Goal: Navigation & Orientation: Find specific page/section

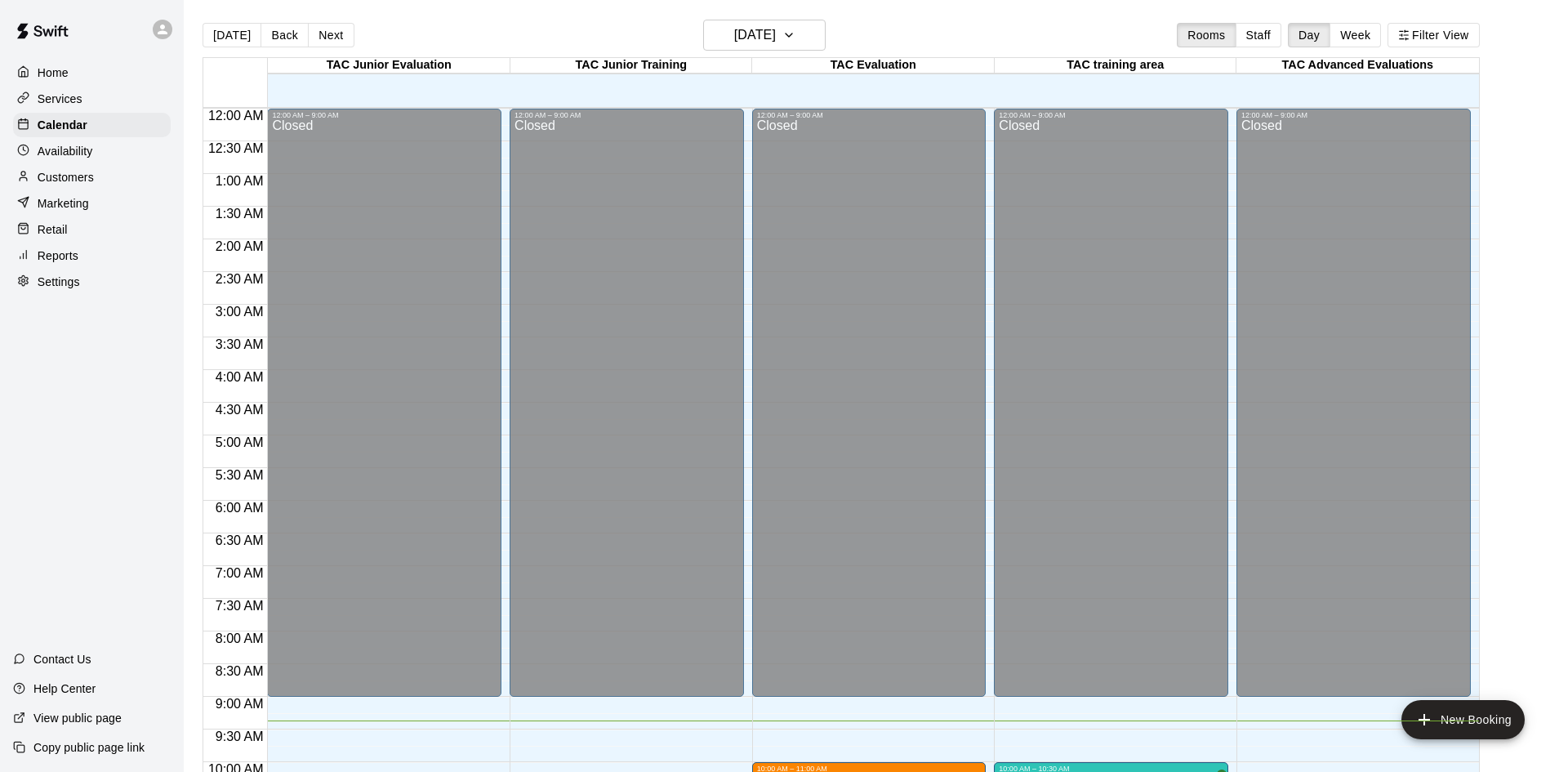
scroll to position [609, 0]
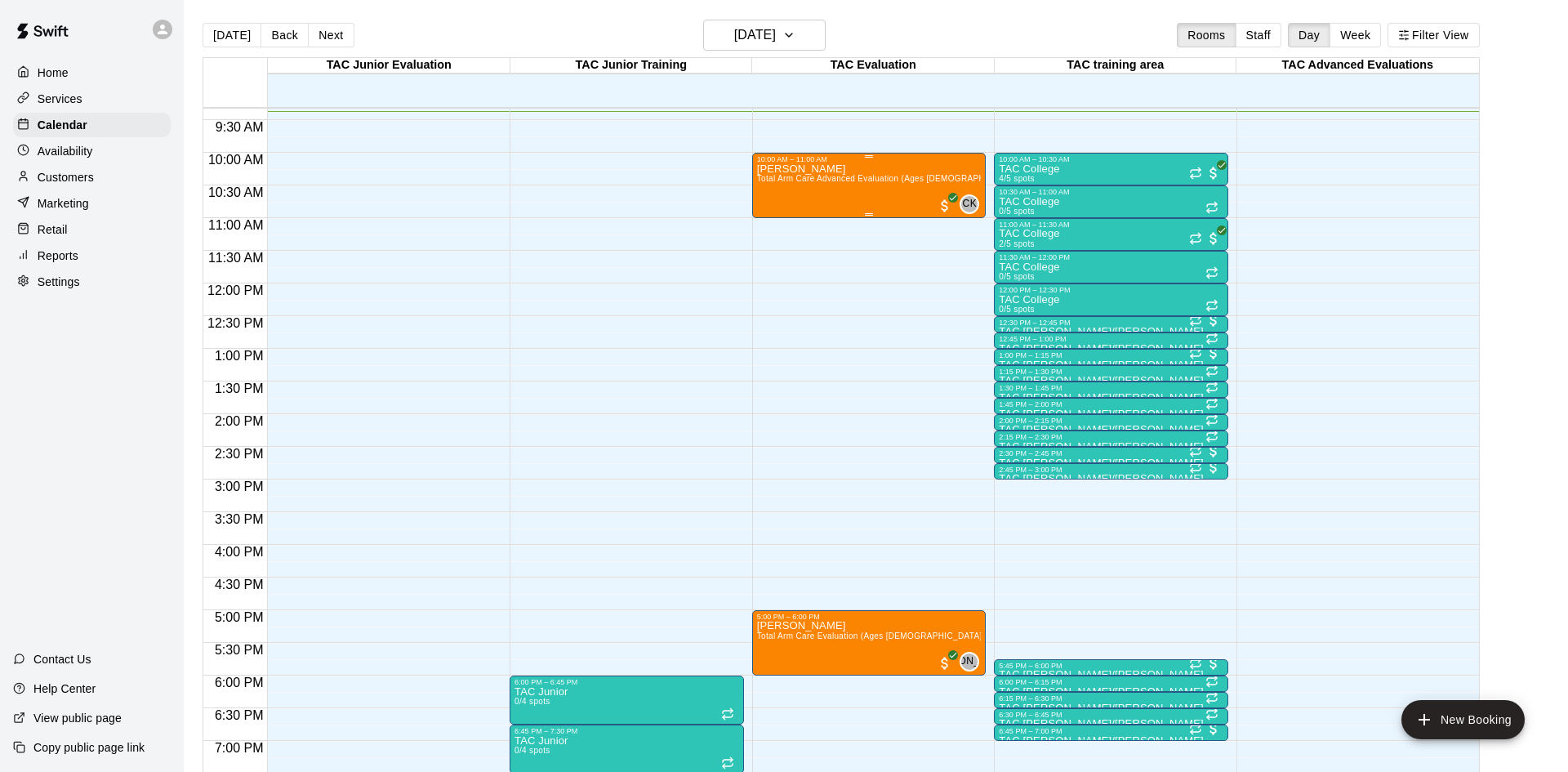
click at [875, 186] on div "[PERSON_NAME] Total Arm Care Advanced Evaluation (Ages [DEMOGRAPHIC_DATA]+)" at bounding box center [869, 549] width 225 height 772
click at [768, 227] on img "edit" at bounding box center [773, 218] width 19 height 19
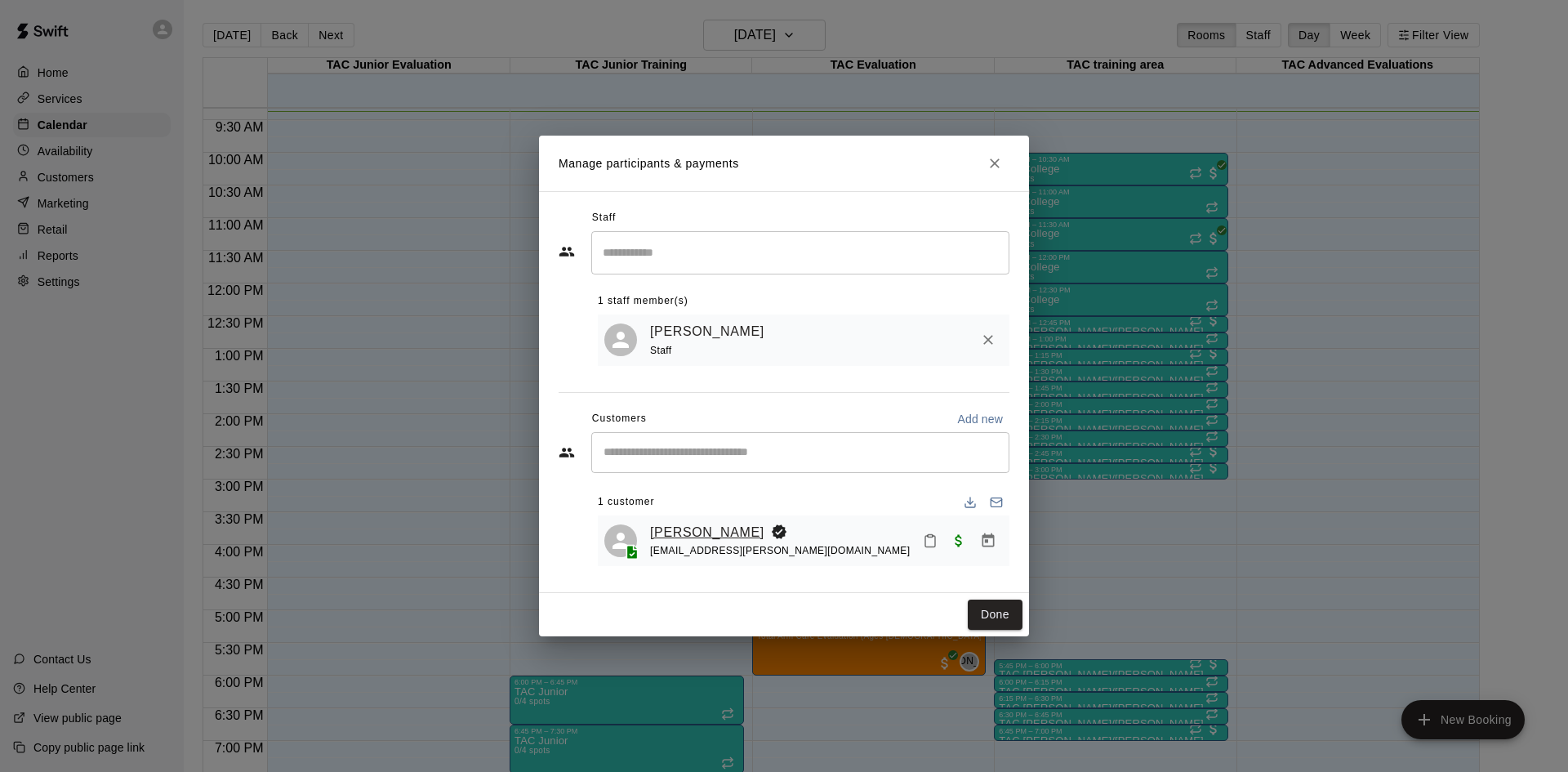
click at [722, 531] on link "[PERSON_NAME]" at bounding box center [707, 532] width 115 height 21
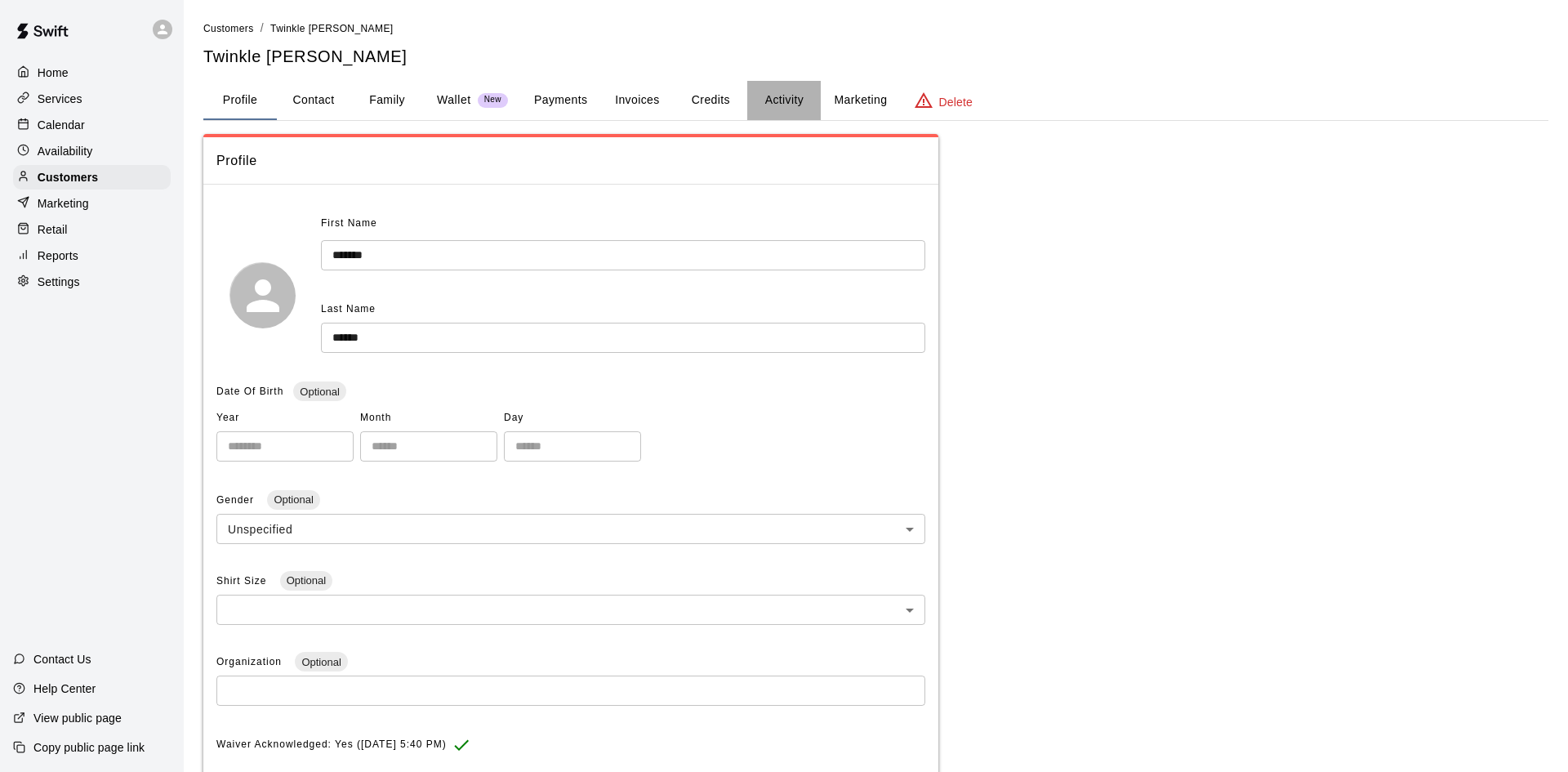
click at [789, 111] on button "Activity" at bounding box center [784, 100] width 74 height 39
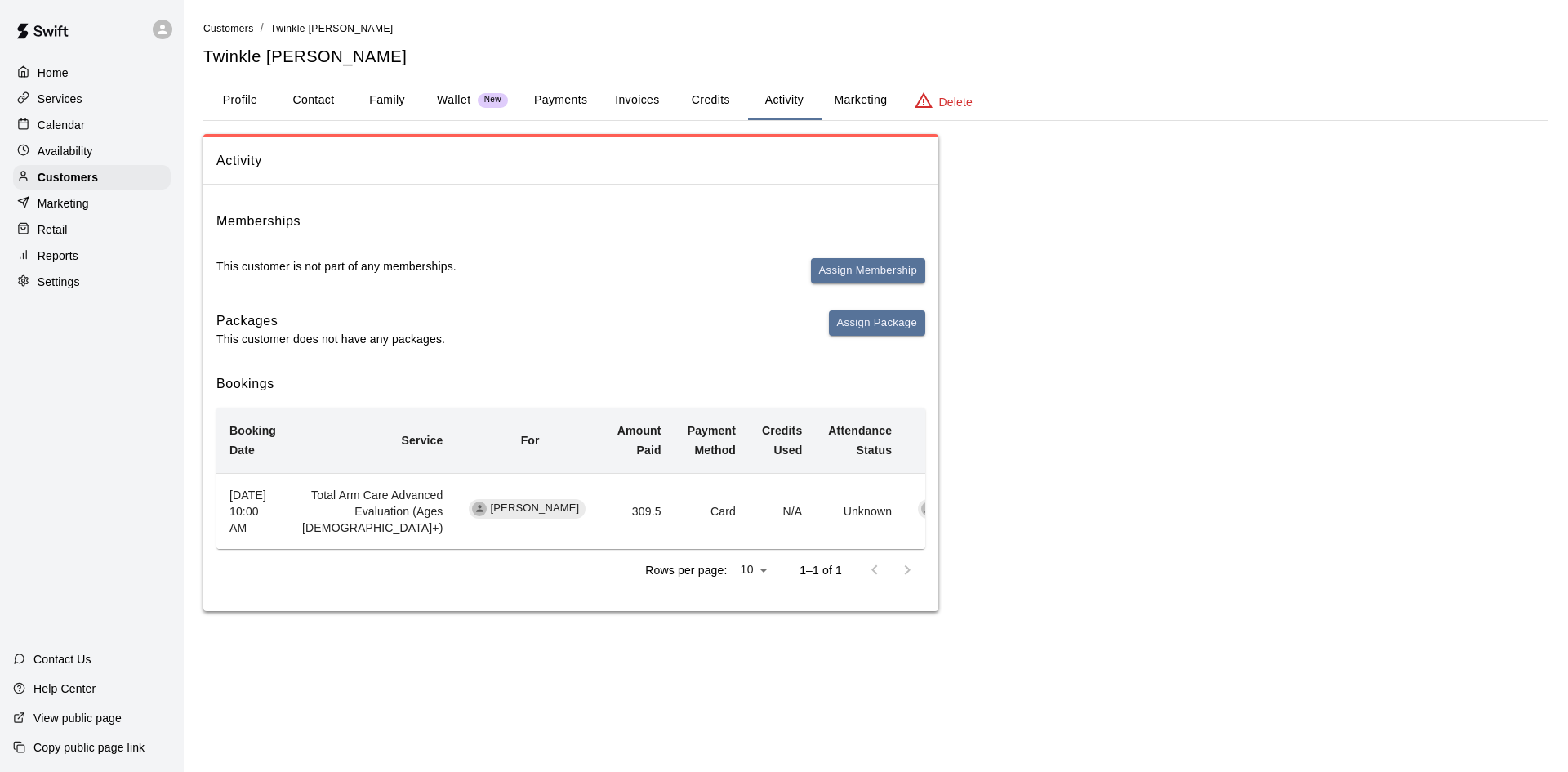
click at [706, 96] on button "Credits" at bounding box center [711, 100] width 74 height 39
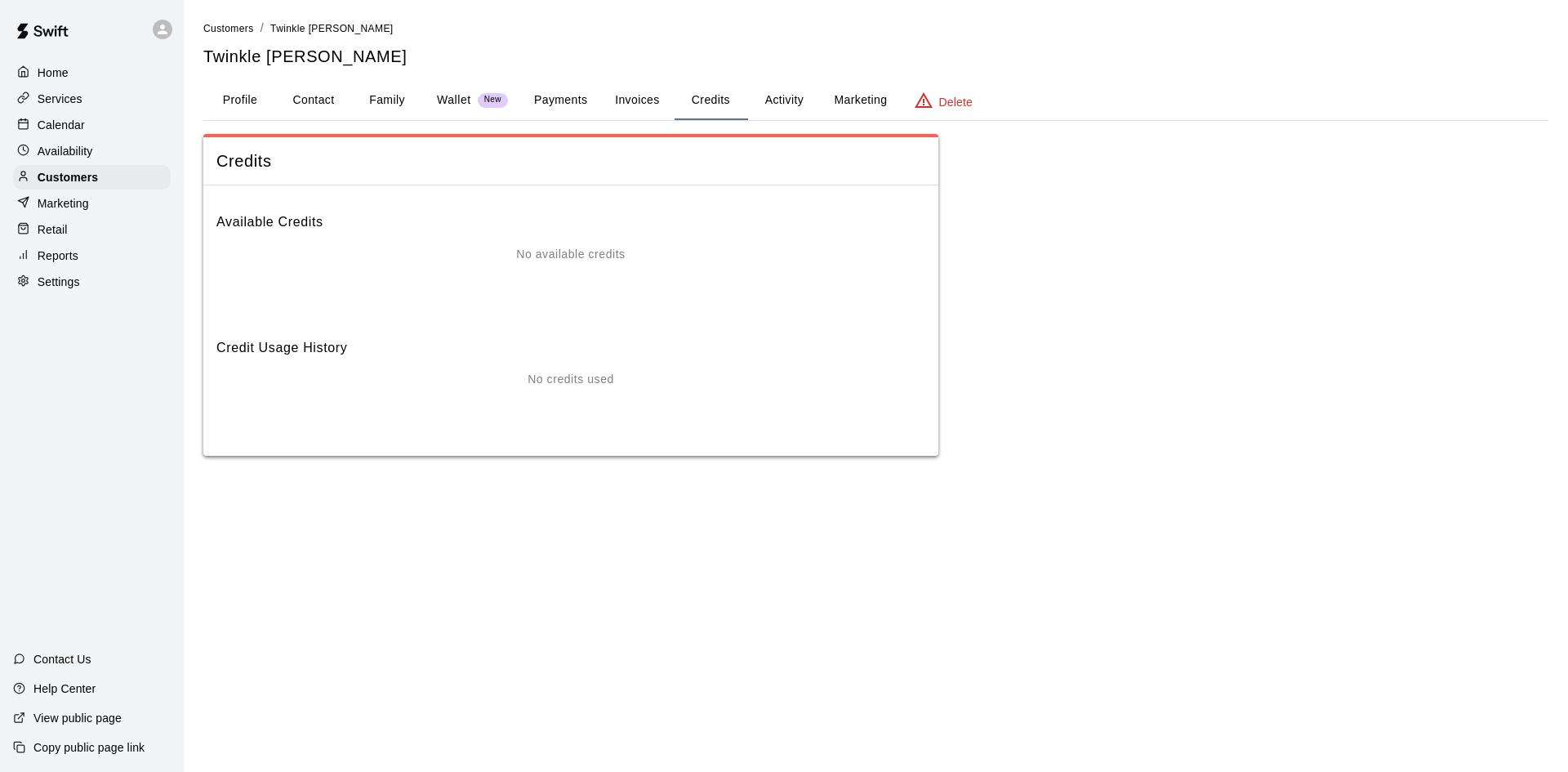
click at [774, 108] on button "Activity" at bounding box center [784, 100] width 74 height 39
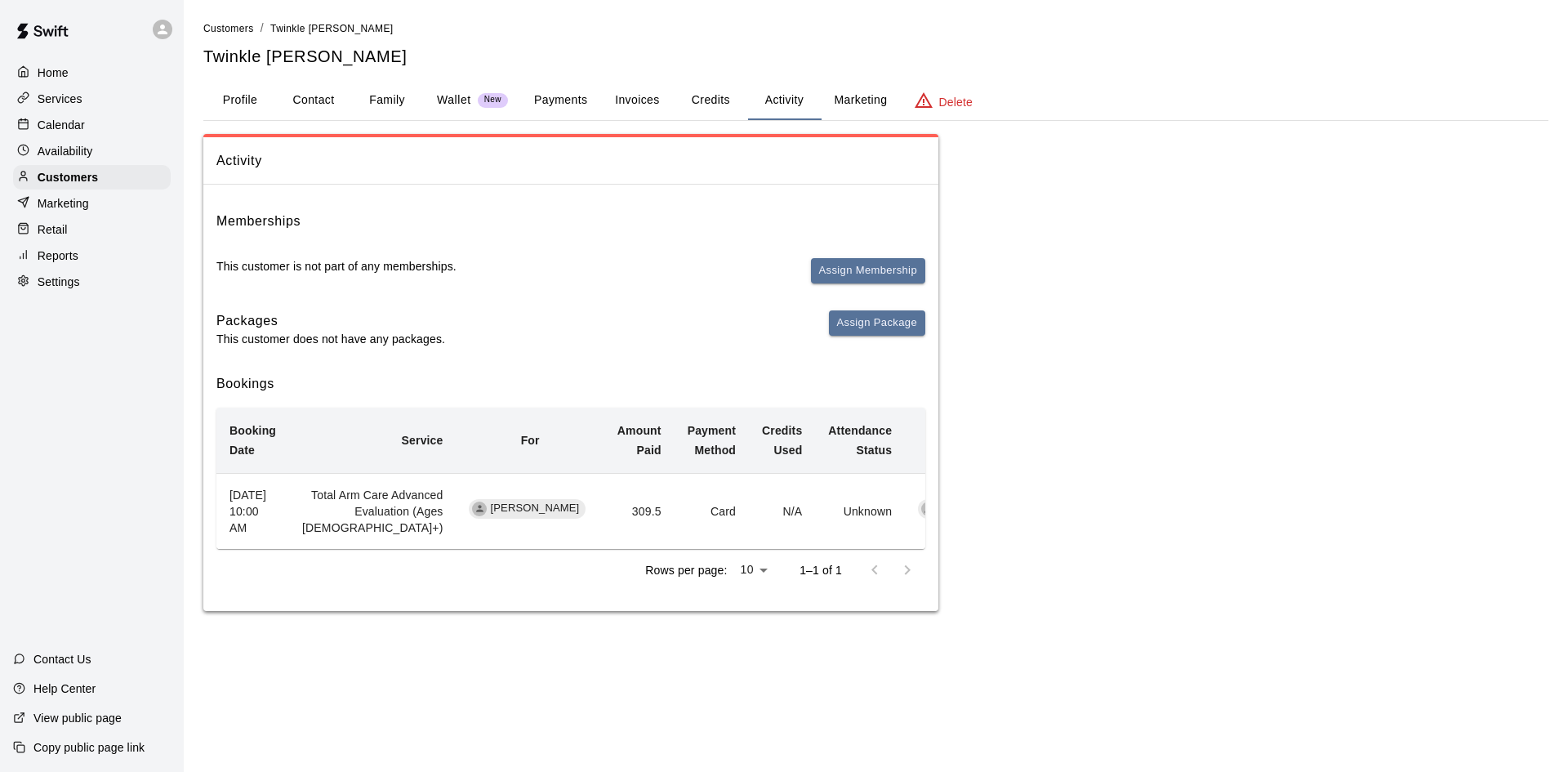
scroll to position [0, 14]
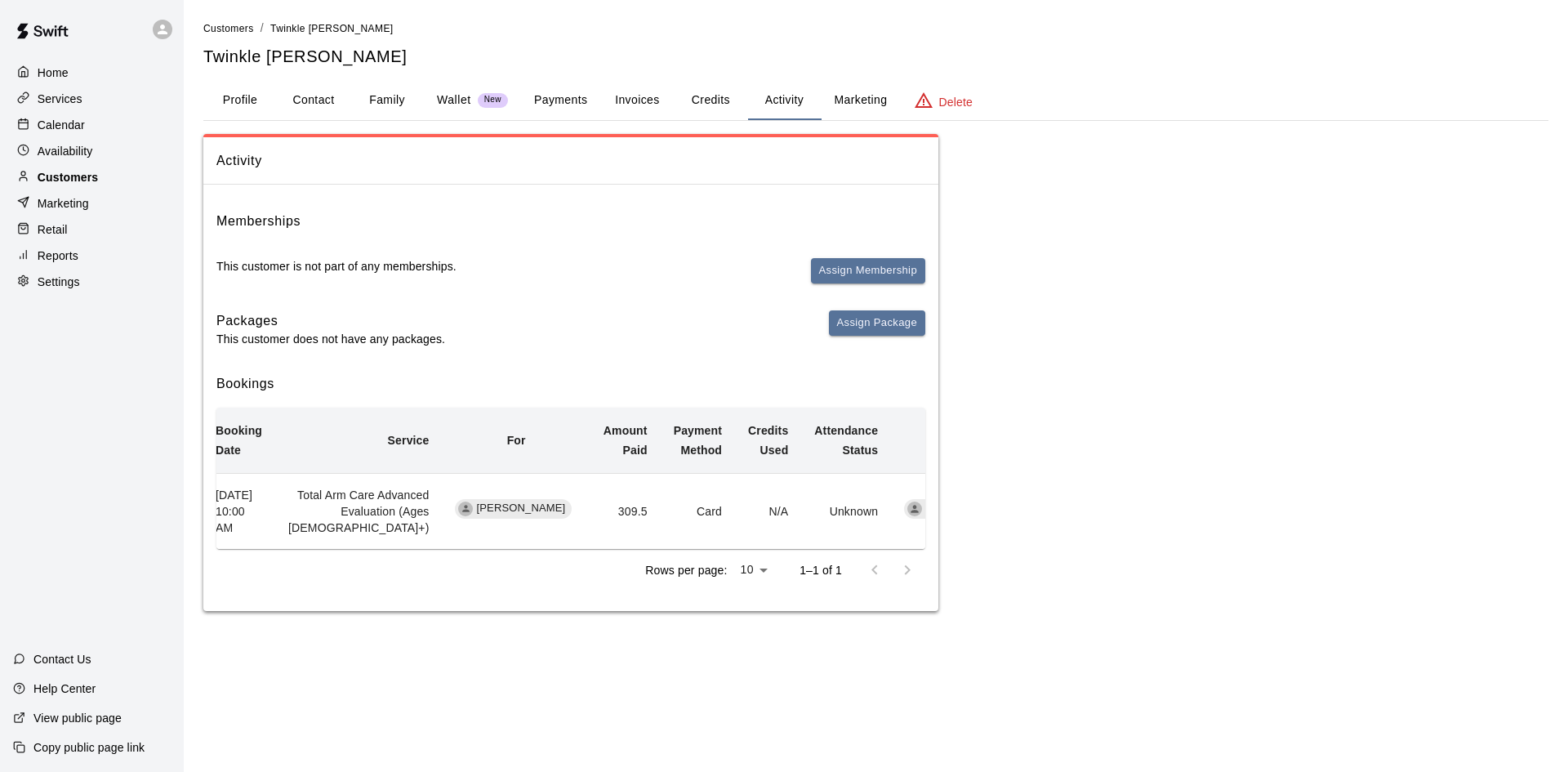
click at [97, 181] on div "Customers" at bounding box center [92, 177] width 158 height 25
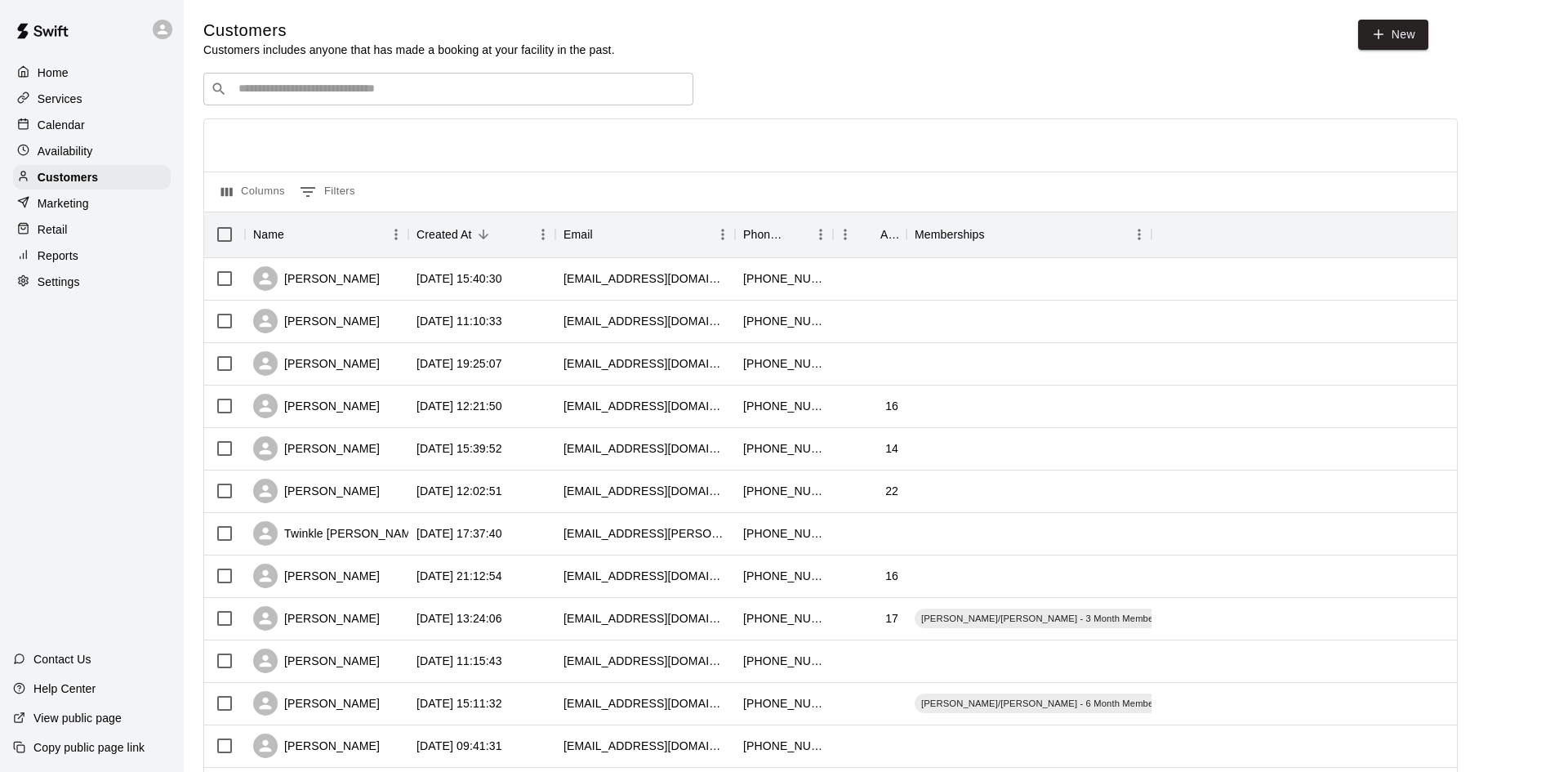
click at [88, 121] on div "Calendar" at bounding box center [92, 125] width 158 height 25
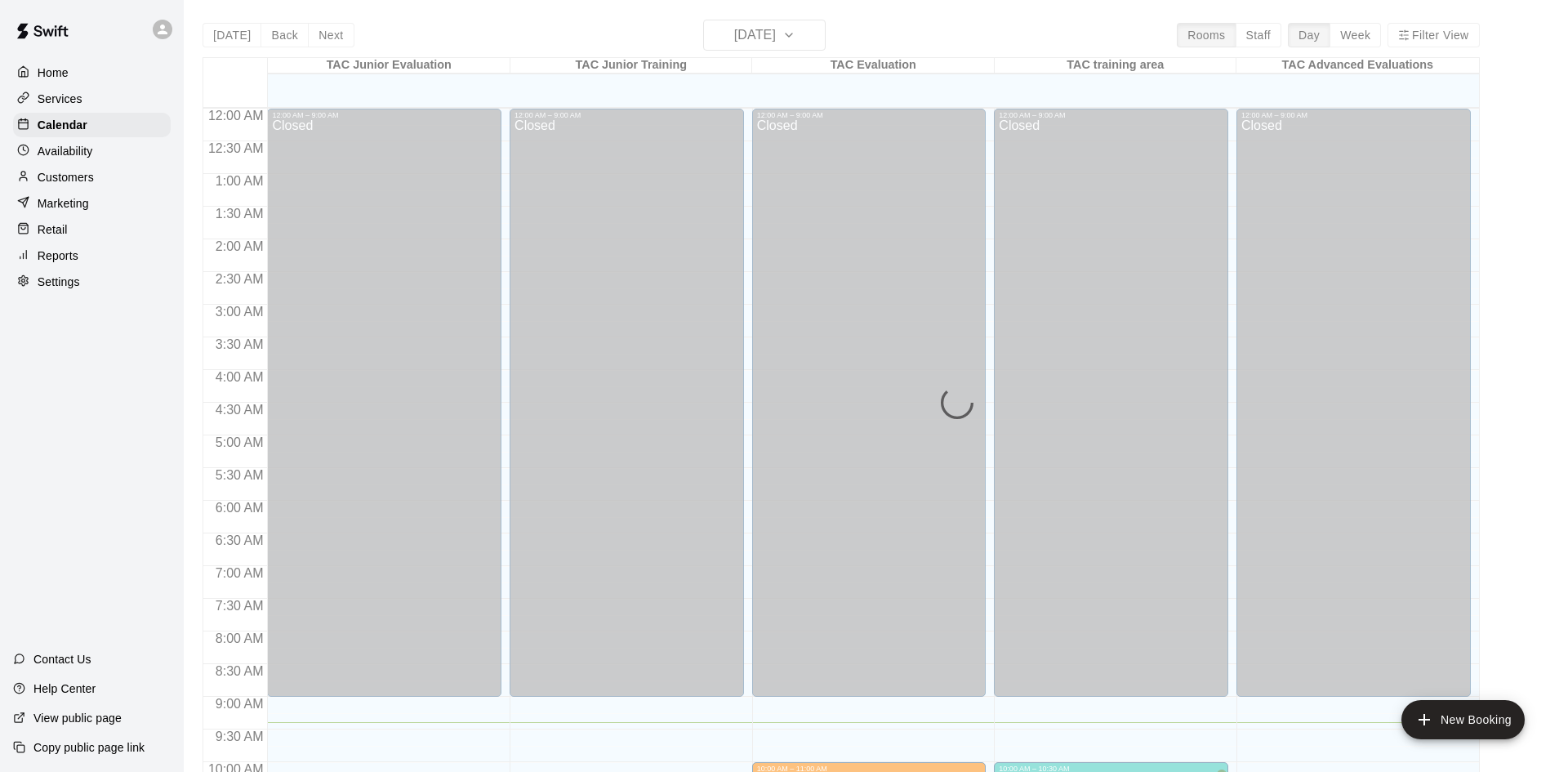
scroll to position [614, 0]
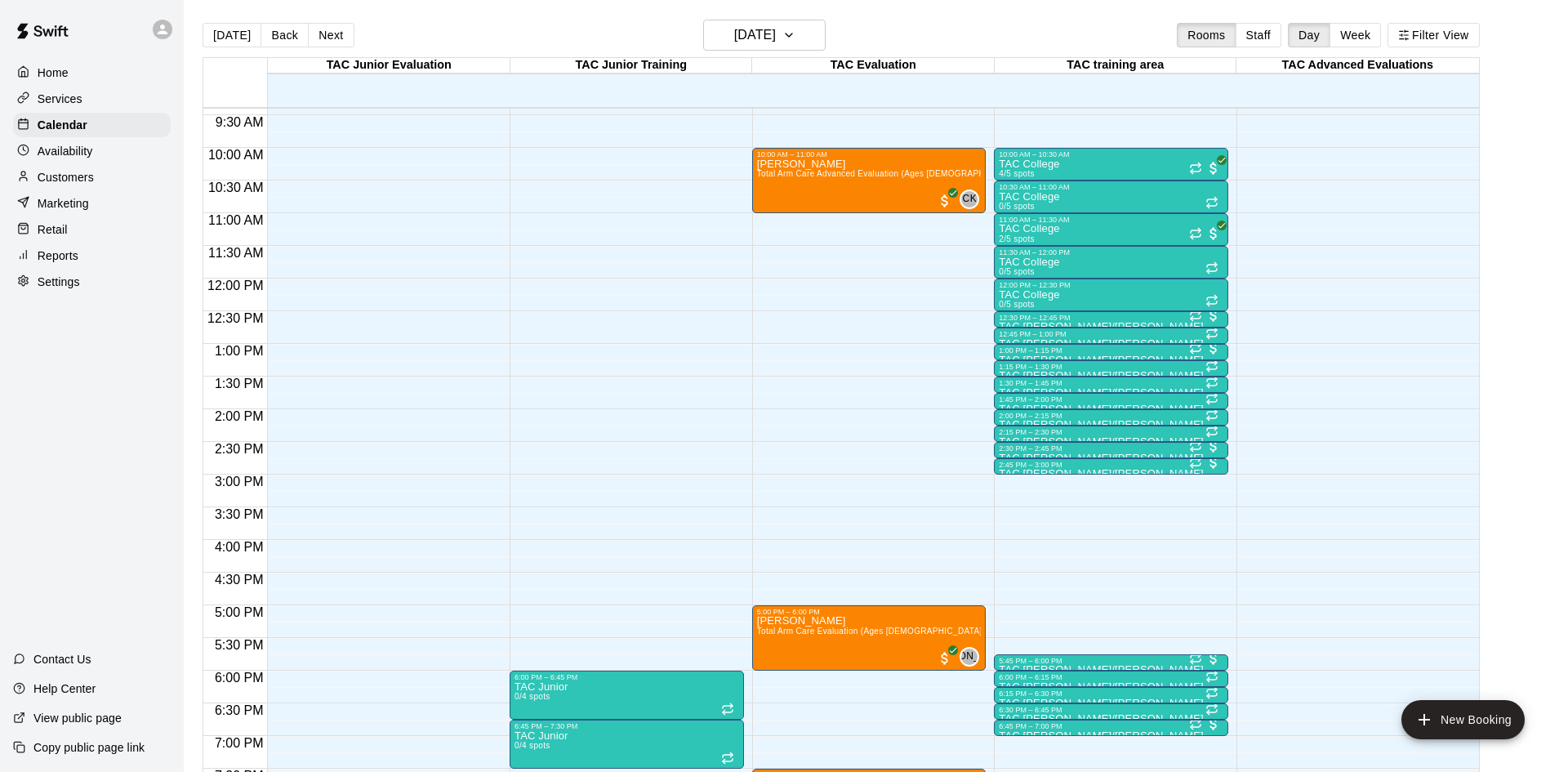
click at [68, 190] on div "Home Services Calendar Availability Customers Marketing Retail Reports Settings" at bounding box center [92, 177] width 184 height 237
click at [67, 175] on p "Customers" at bounding box center [66, 177] width 56 height 16
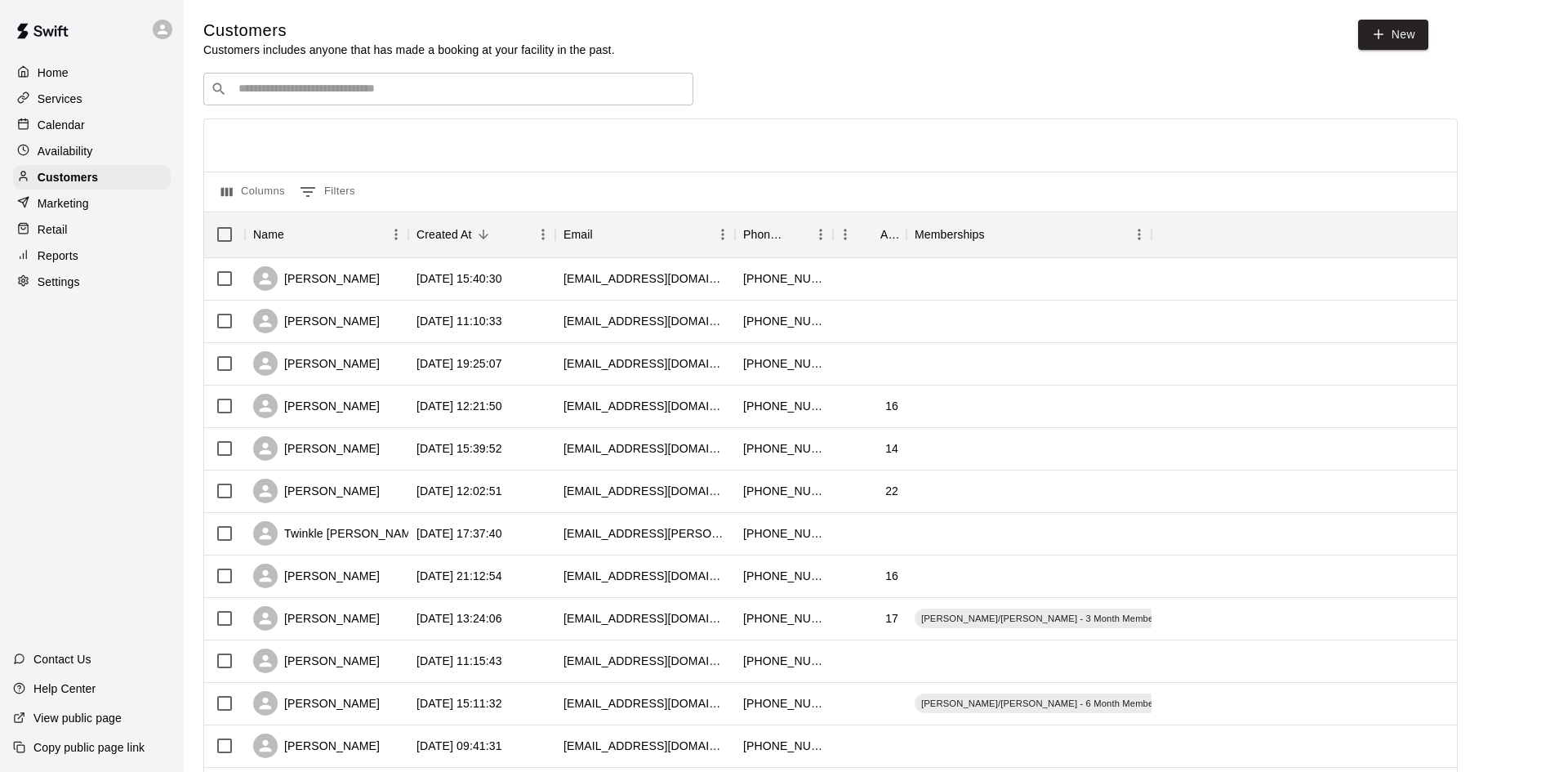
click at [457, 98] on div "​ ​" at bounding box center [448, 89] width 490 height 33
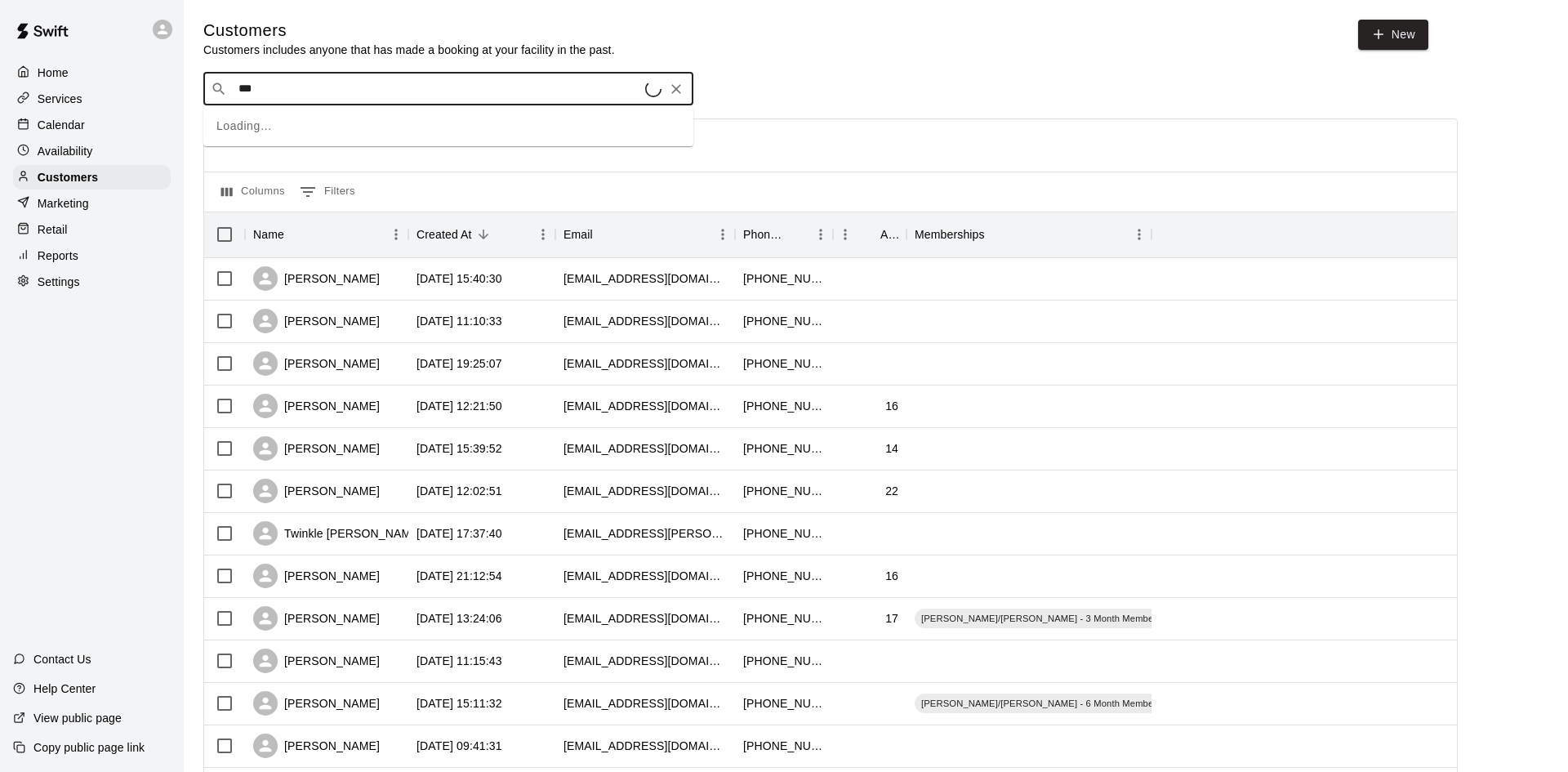
type input "****"
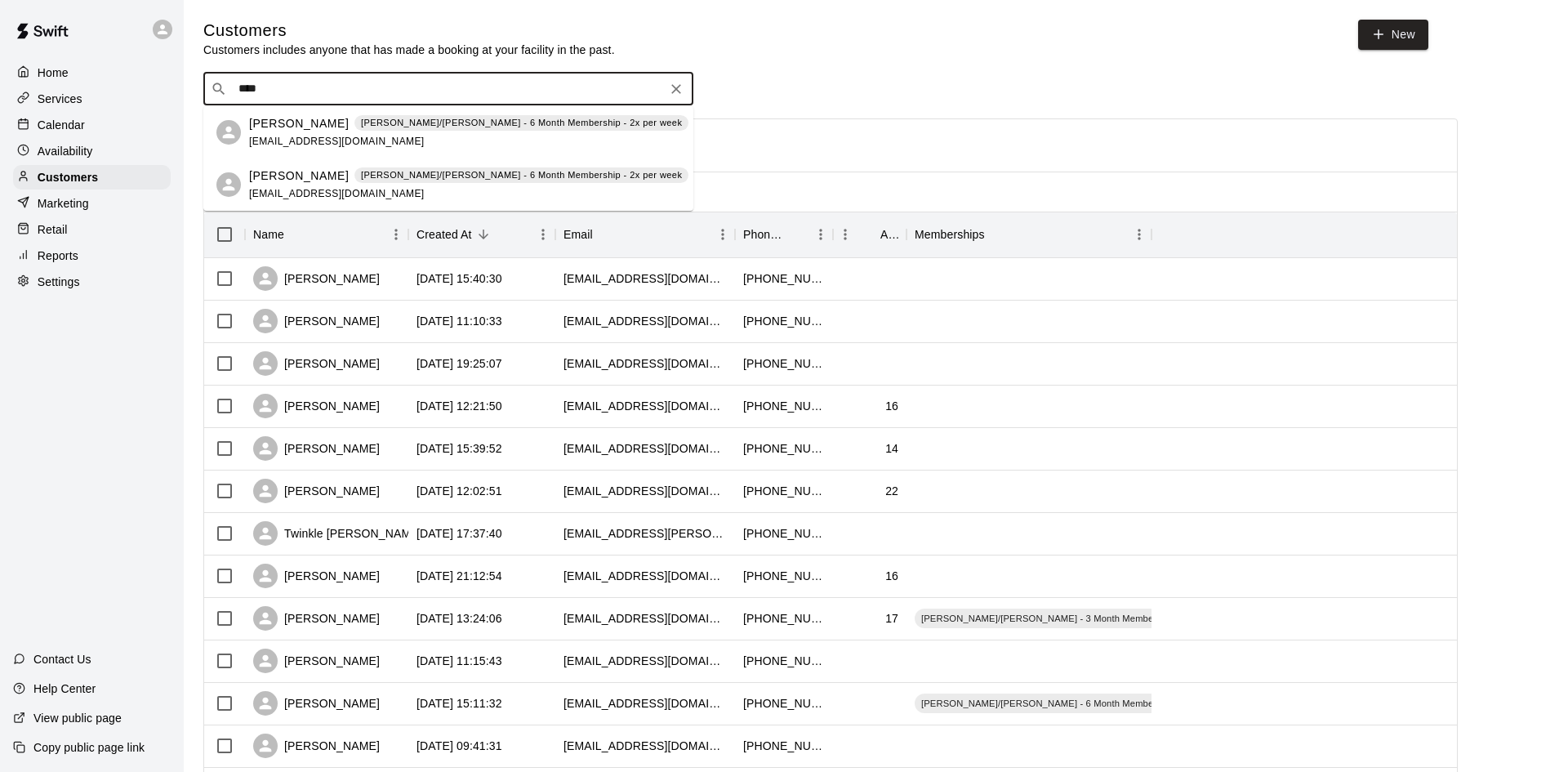
click at [414, 121] on p "[PERSON_NAME]/[PERSON_NAME] - 6 Month Membership - 2x per week" at bounding box center [520, 123] width 321 height 14
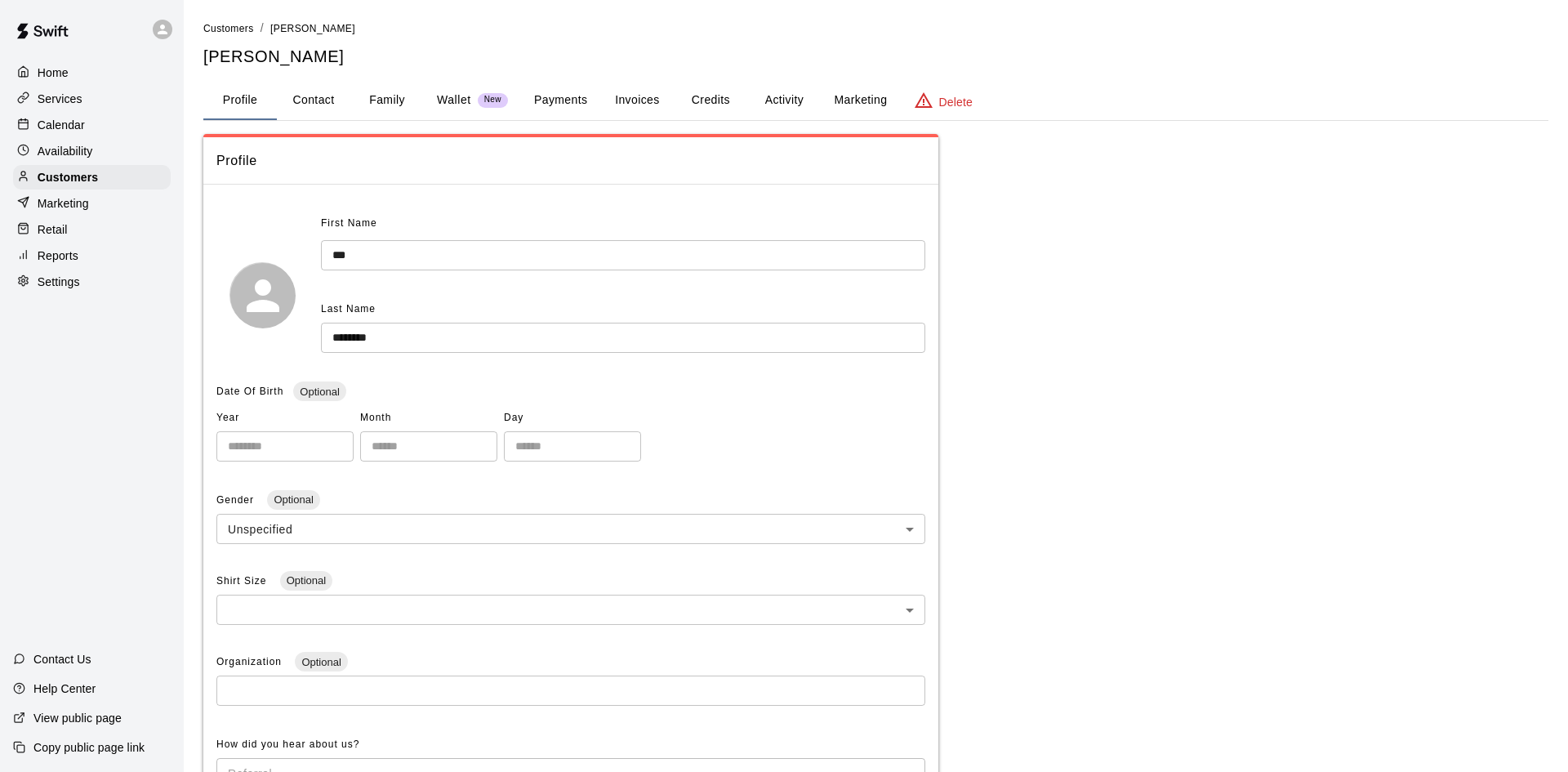
click at [789, 108] on button "Activity" at bounding box center [784, 100] width 74 height 39
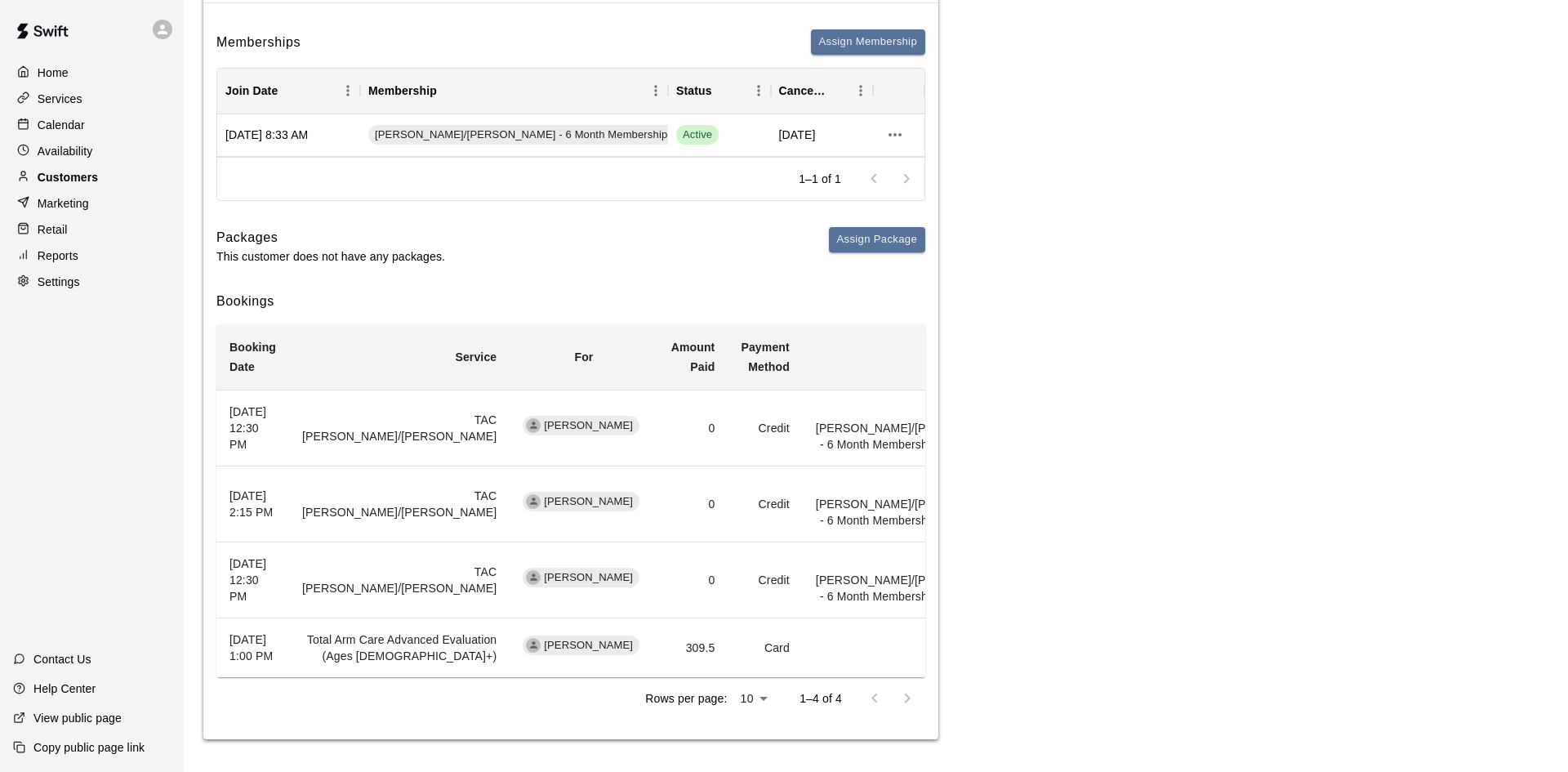
click at [66, 171] on p "Customers" at bounding box center [68, 177] width 61 height 16
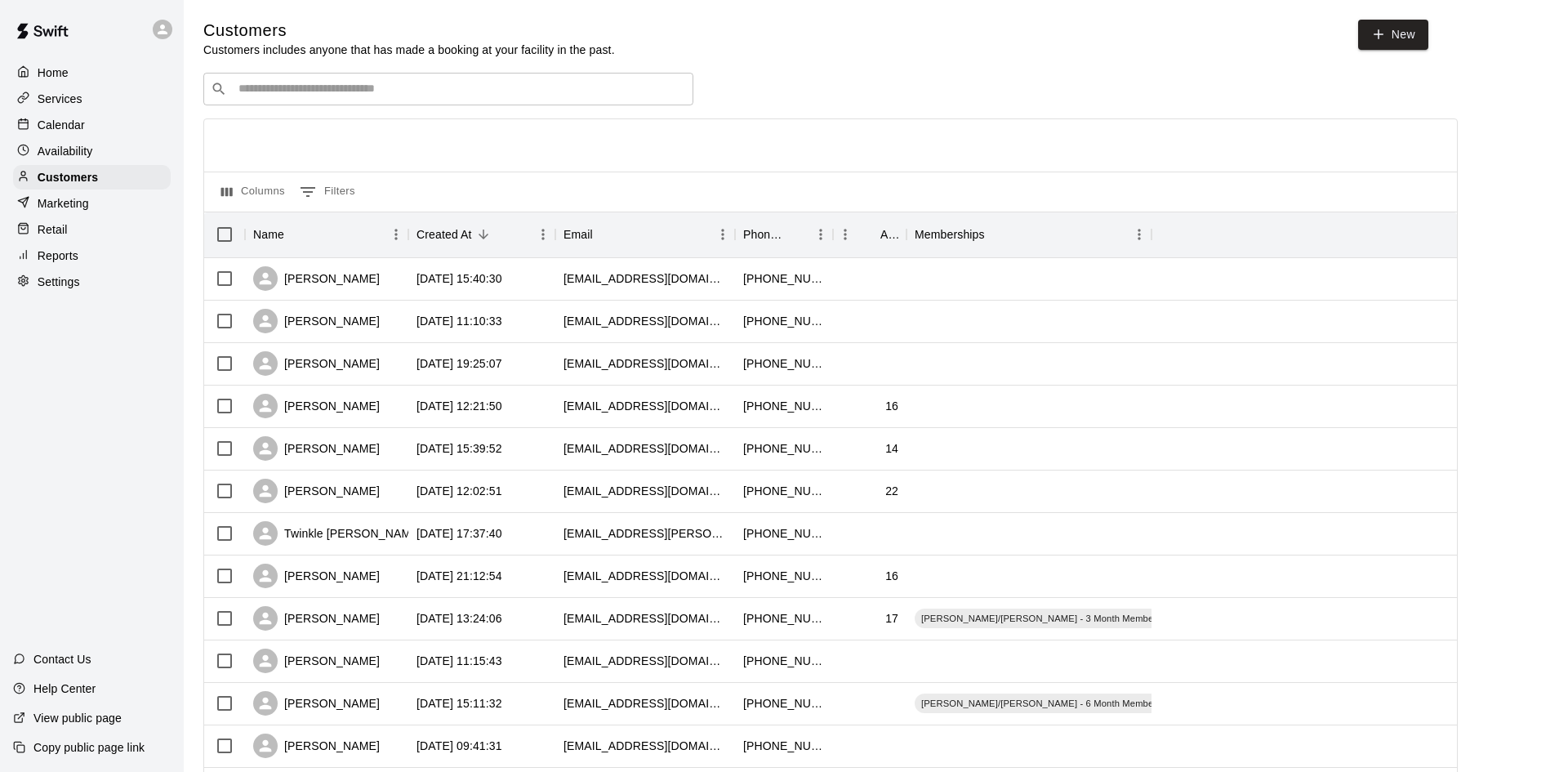
click at [330, 83] on input "Search customers by name or email" at bounding box center [459, 89] width 452 height 16
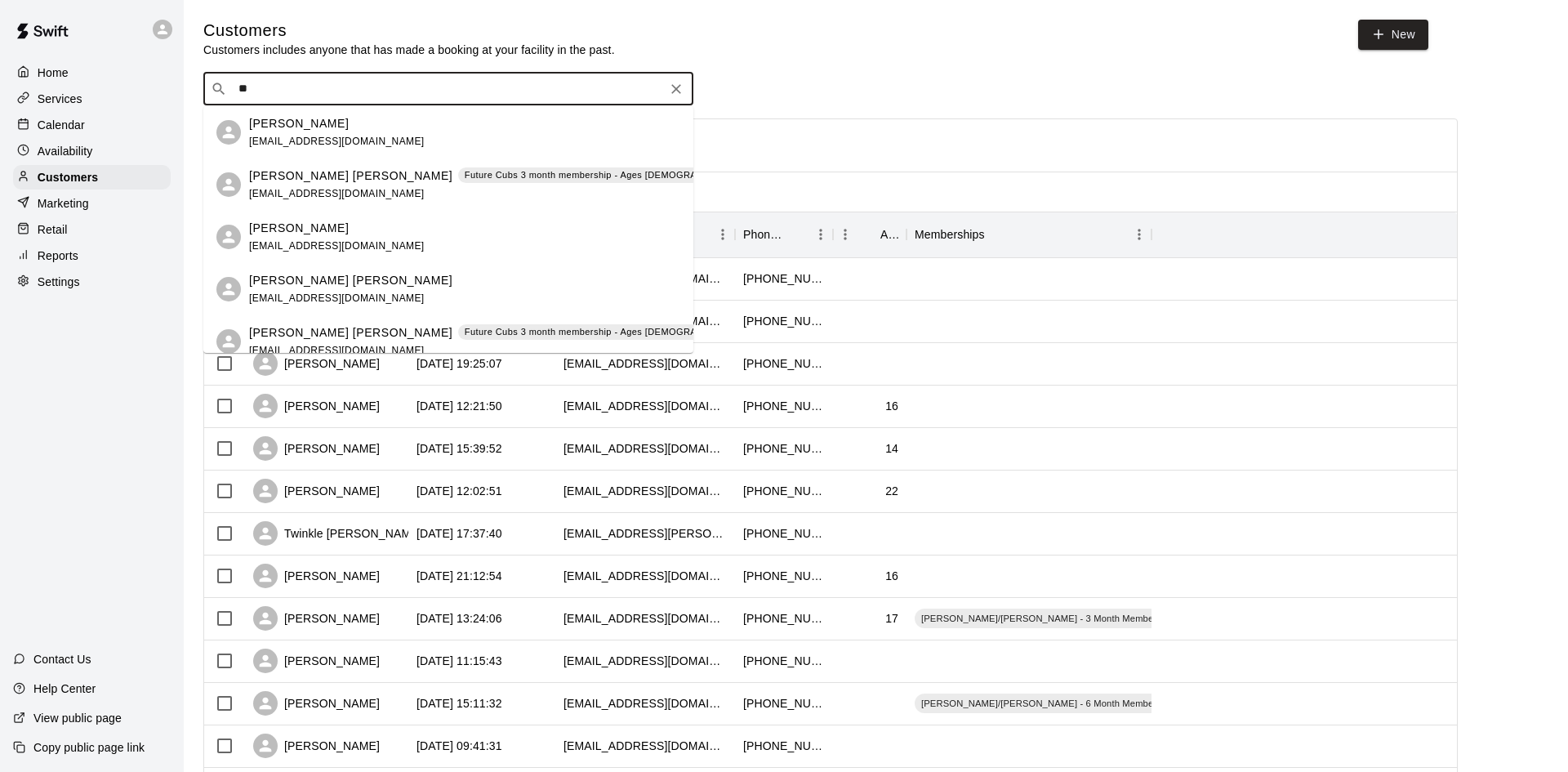
type input "*"
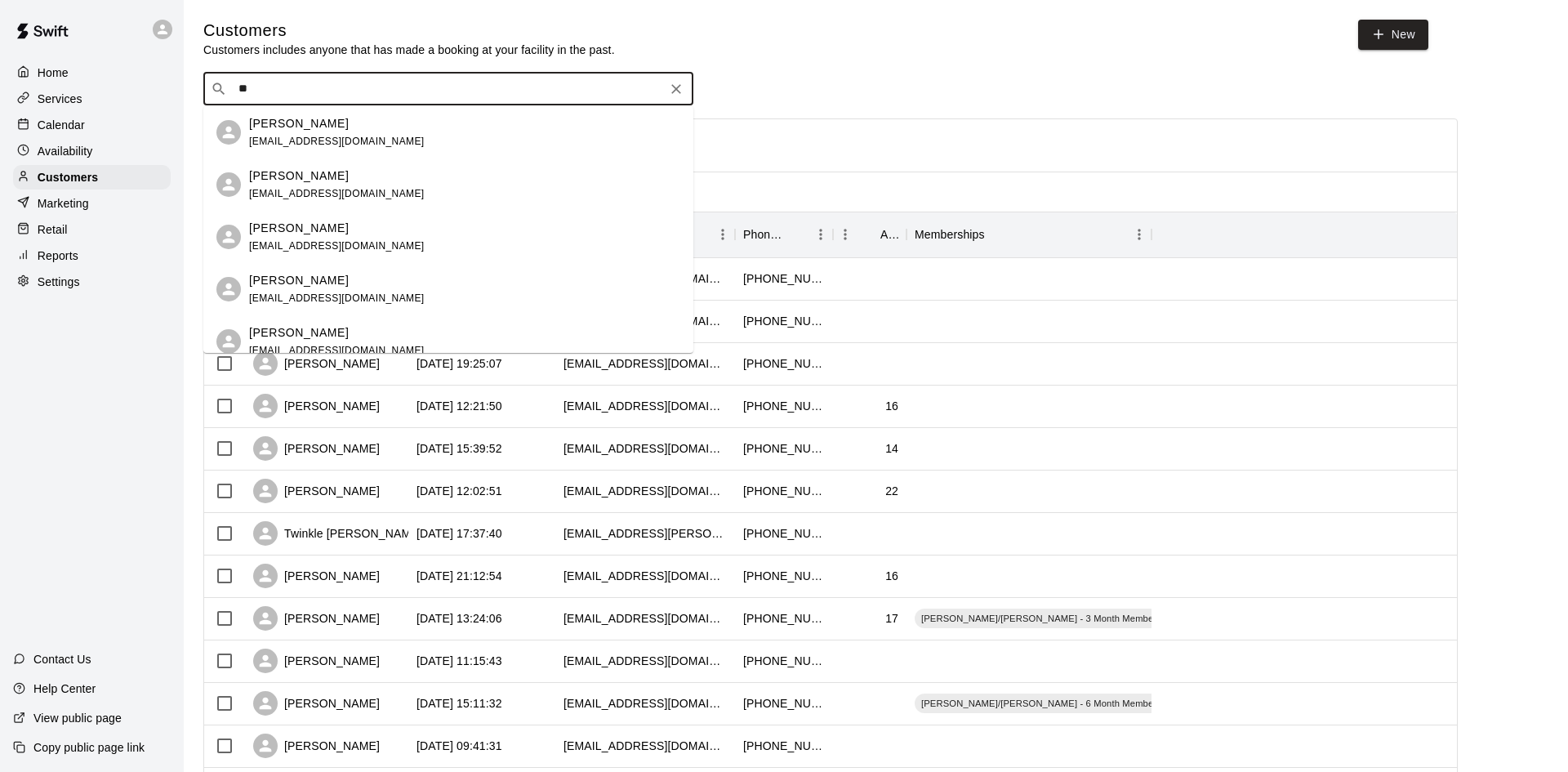
type input "*"
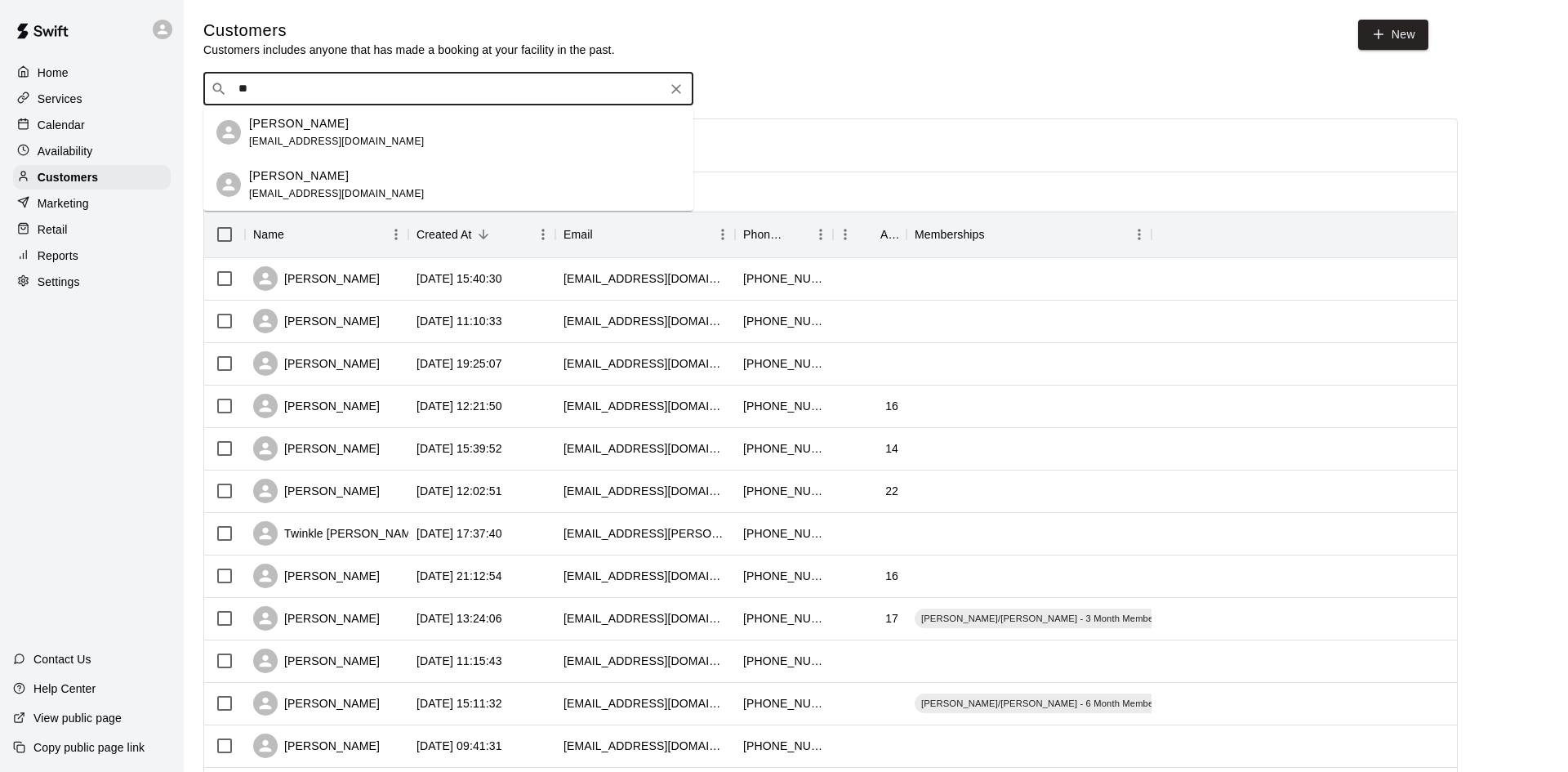
type input "*"
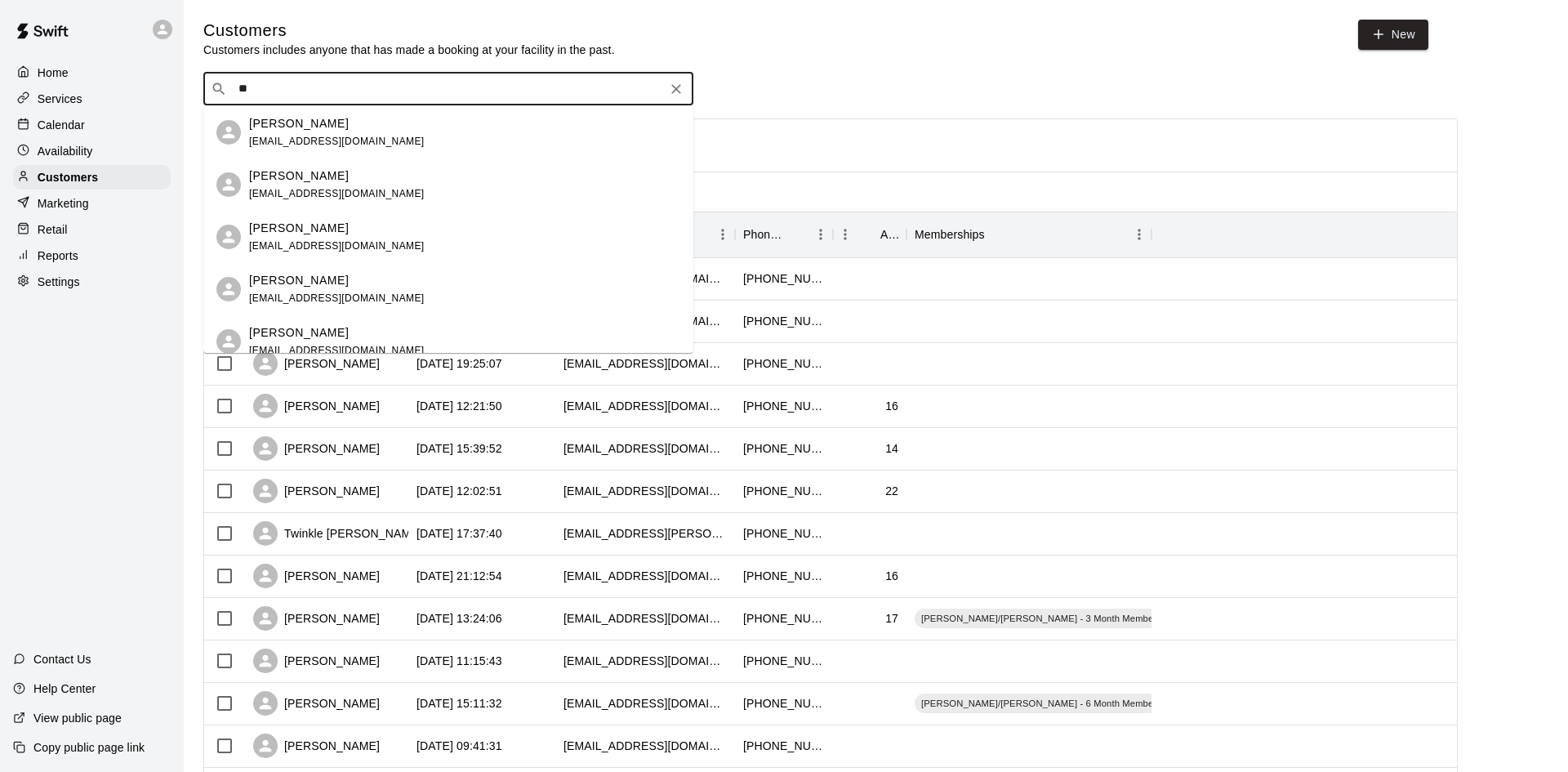
type input "*"
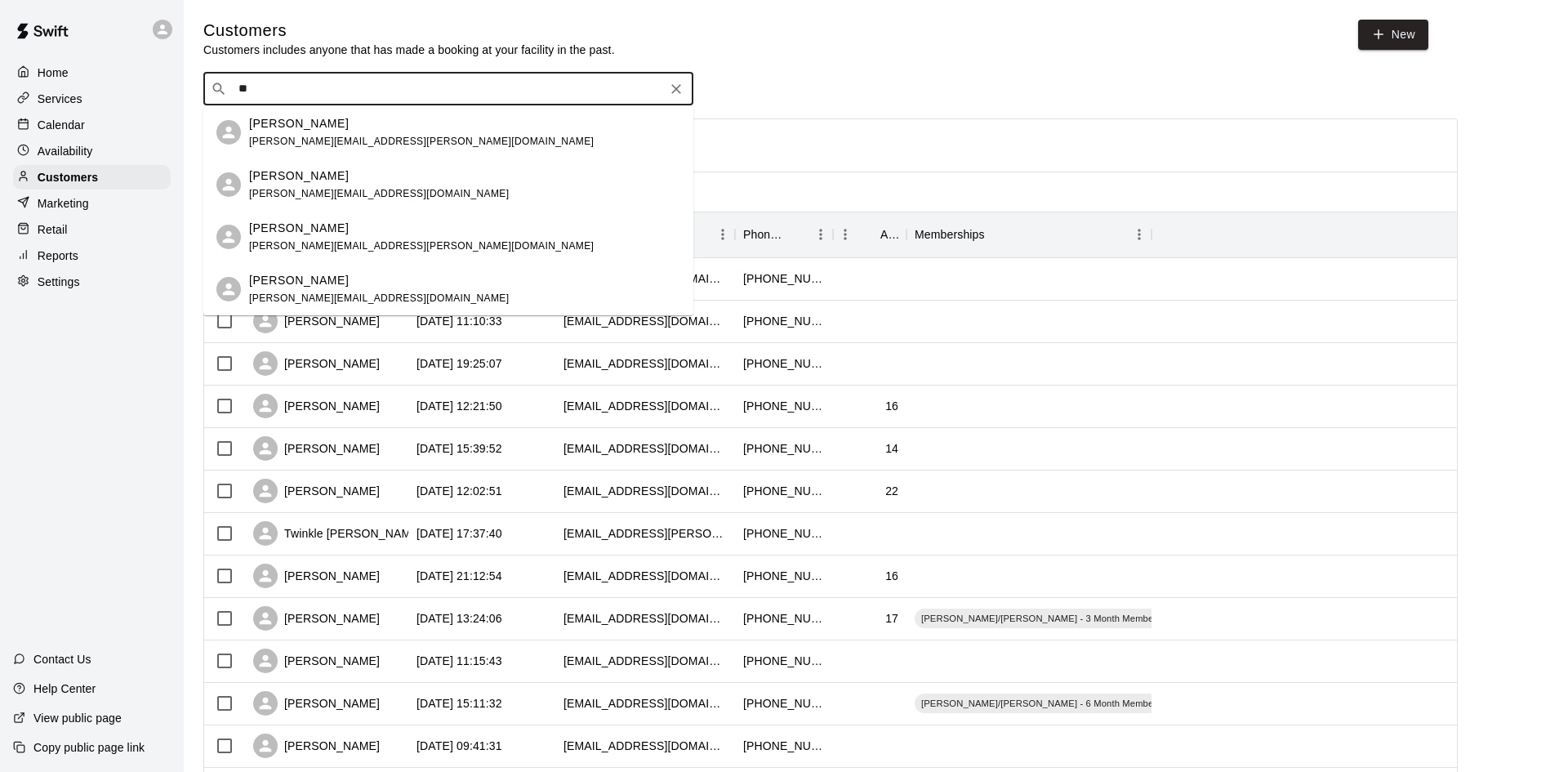
type input "*"
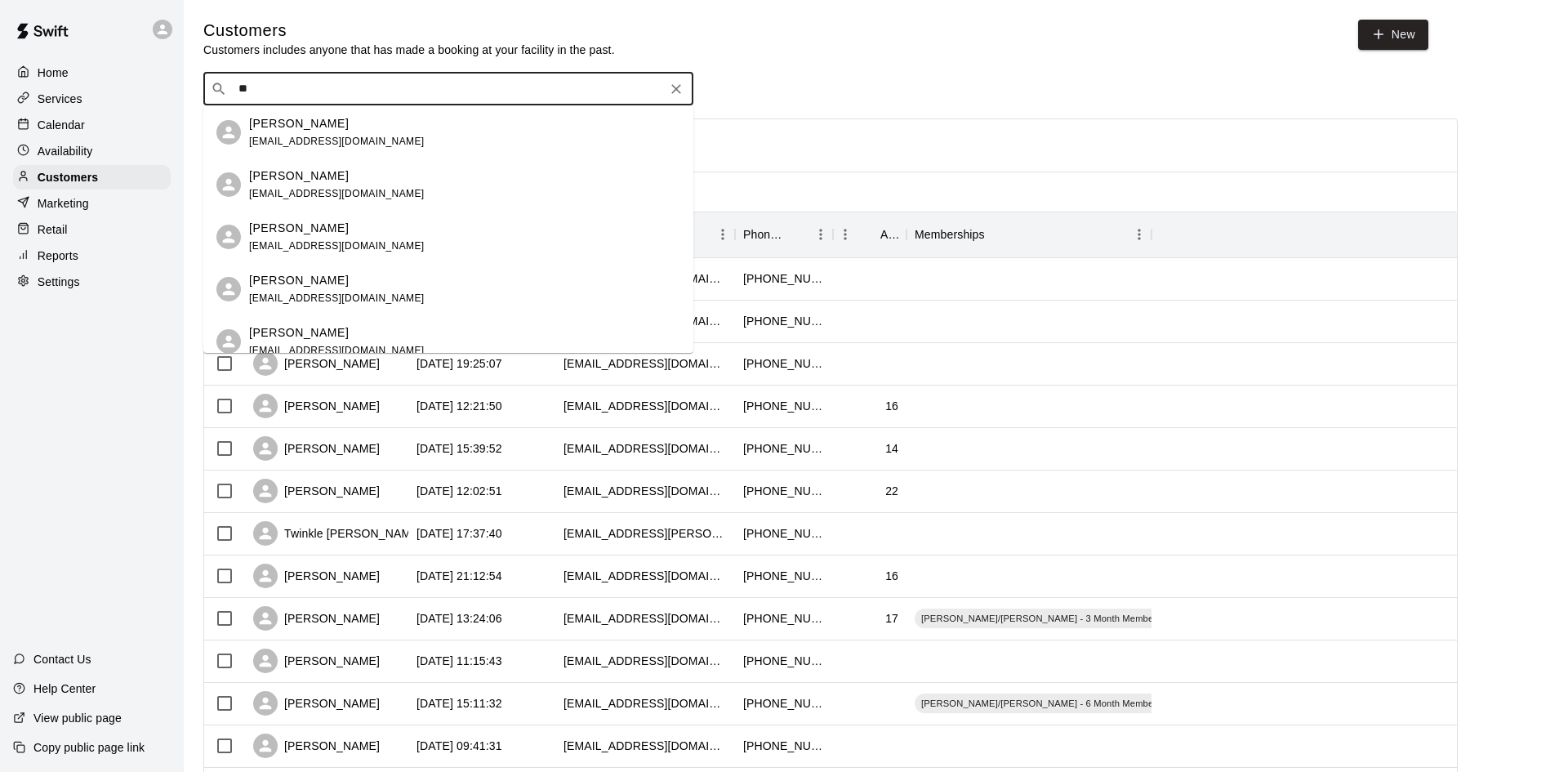
type input "*"
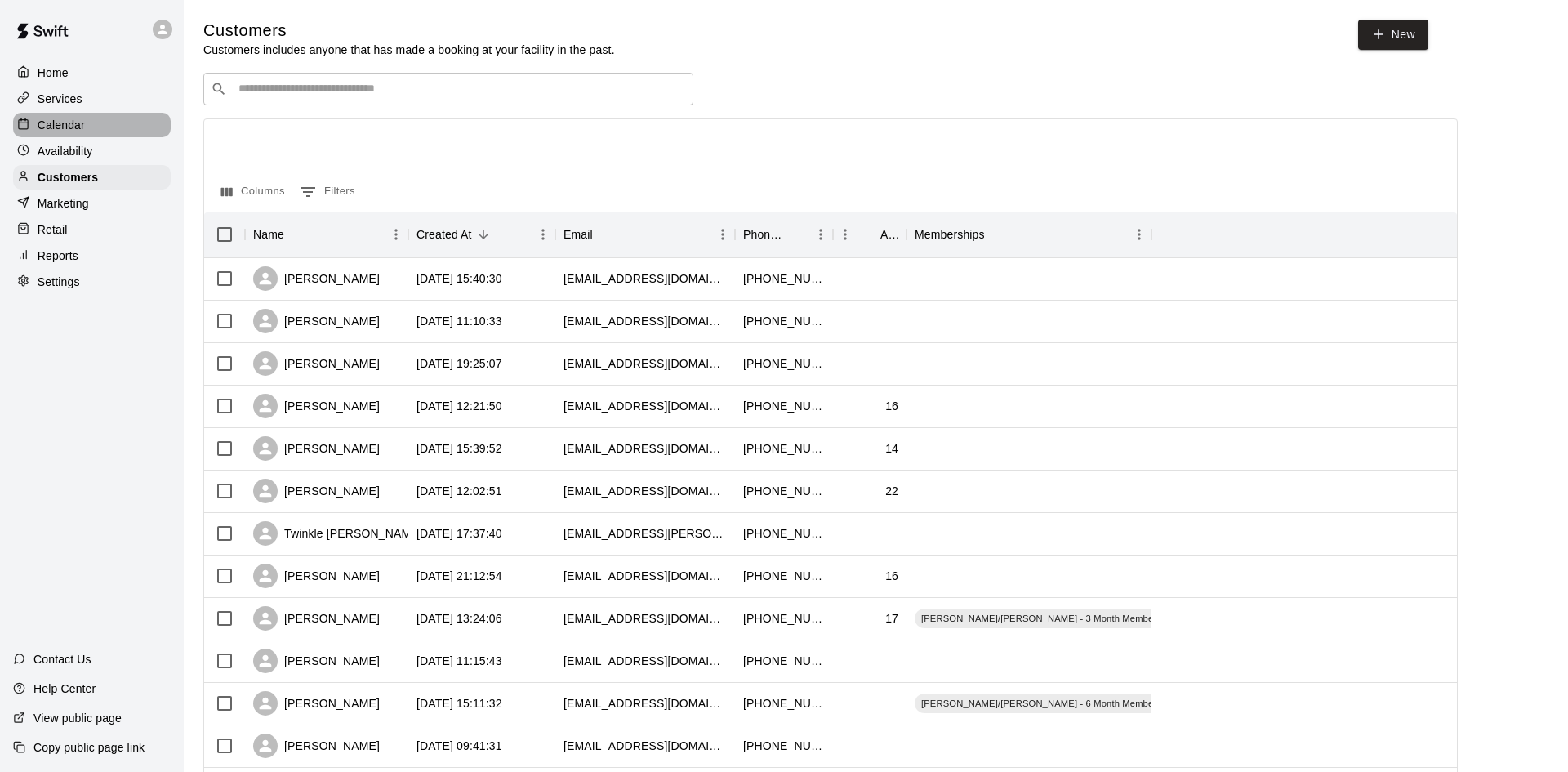
click at [75, 119] on p "Calendar" at bounding box center [61, 125] width 47 height 16
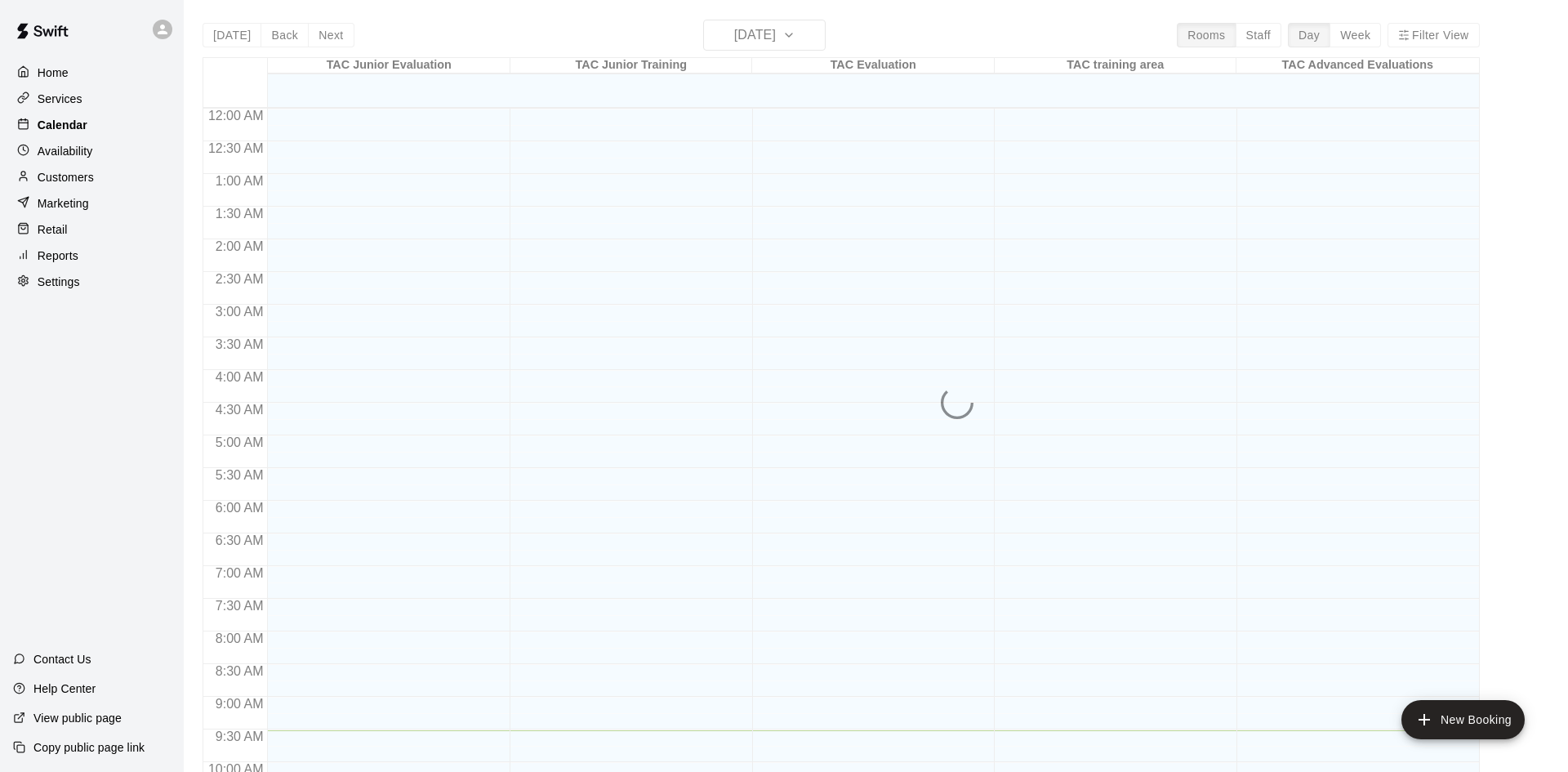
scroll to position [622, 0]
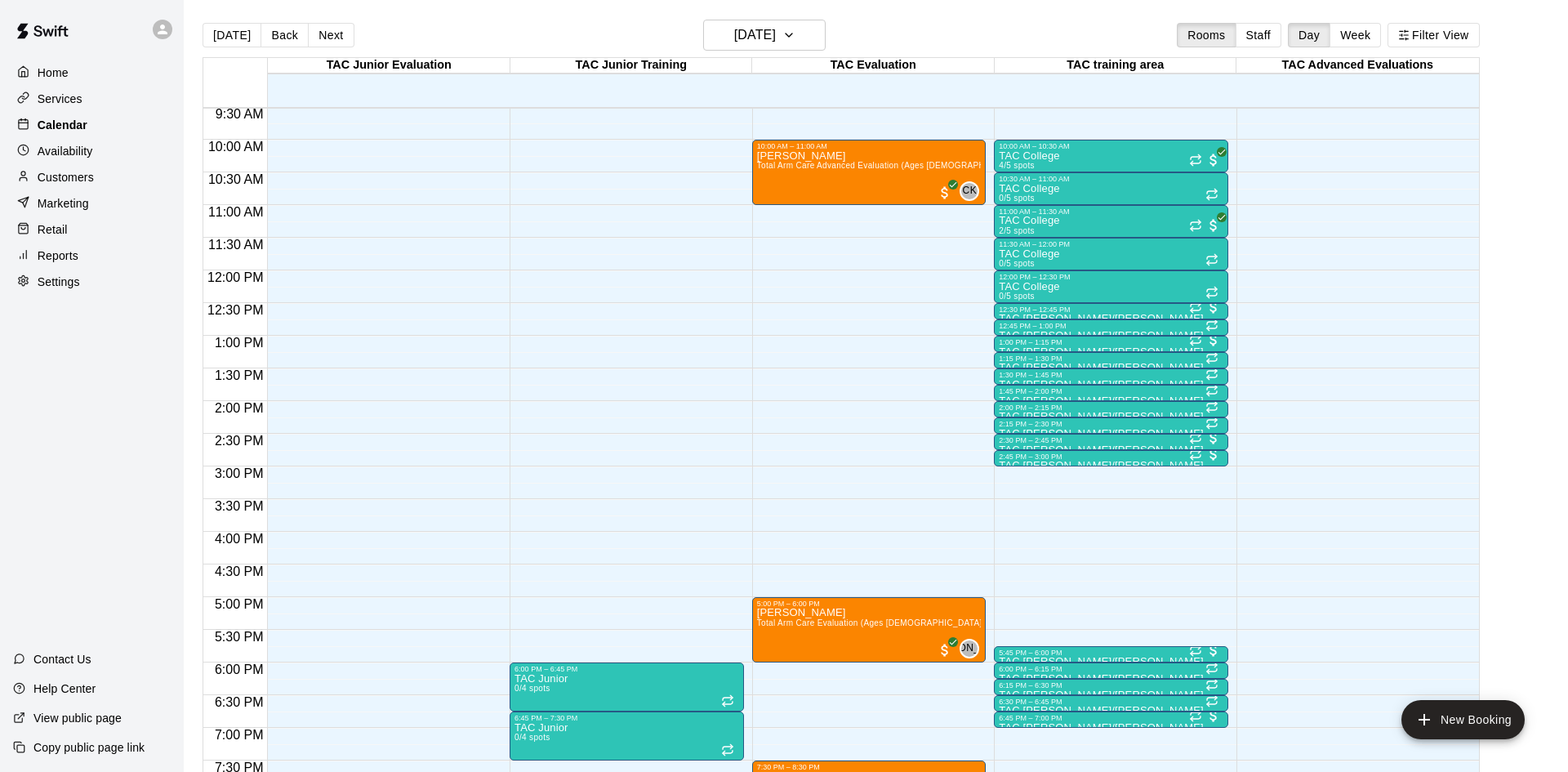
click at [75, 119] on p "Calendar" at bounding box center [63, 125] width 50 height 16
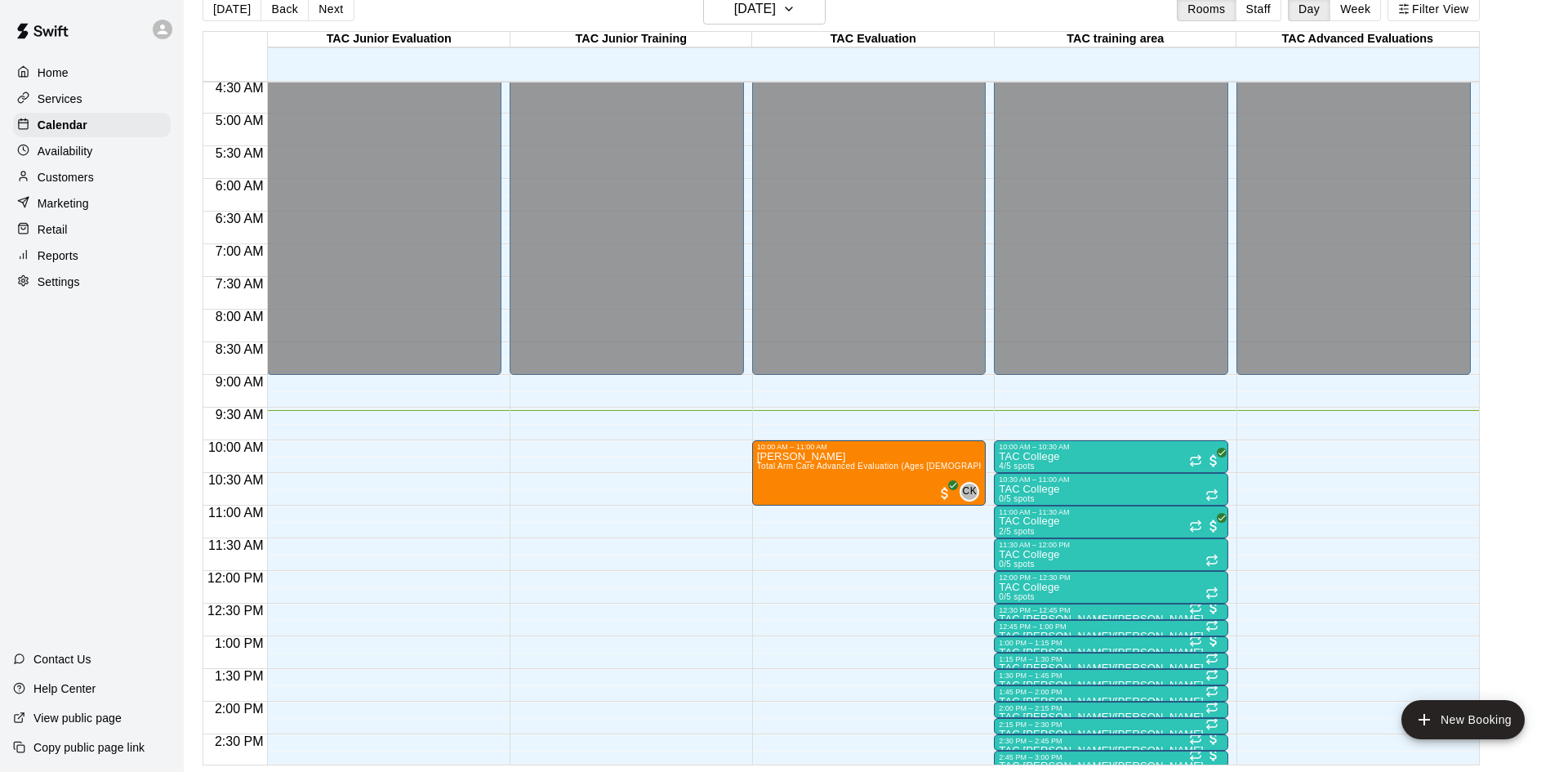
scroll to position [295, 0]
click at [1361, 7] on button "Week" at bounding box center [1355, 9] width 52 height 25
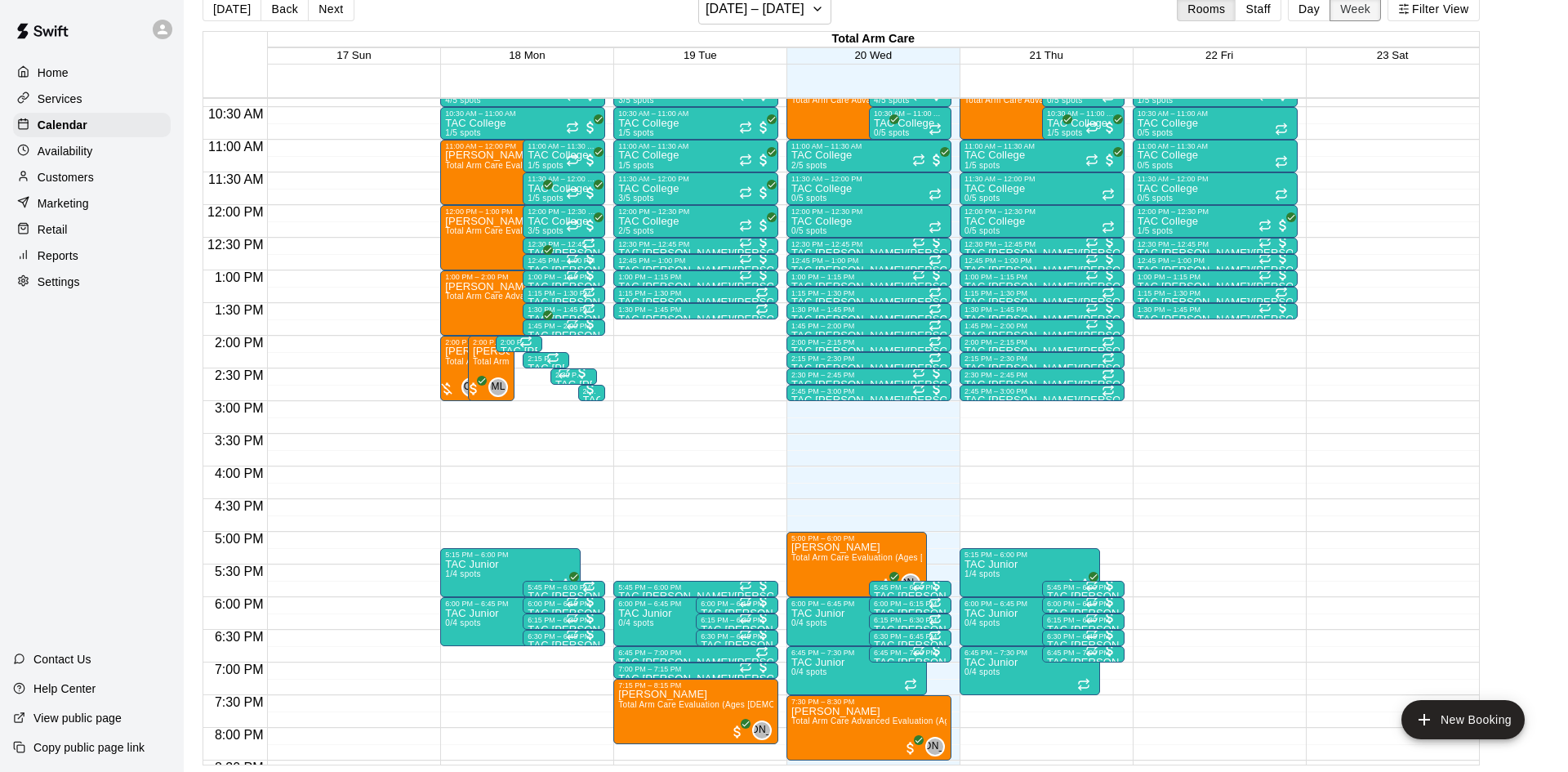
scroll to position [677, 0]
click at [696, 706] on span "Total Arm Care Evaluation (Ages [DEMOGRAPHIC_DATA]+)" at bounding box center [735, 705] width 234 height 9
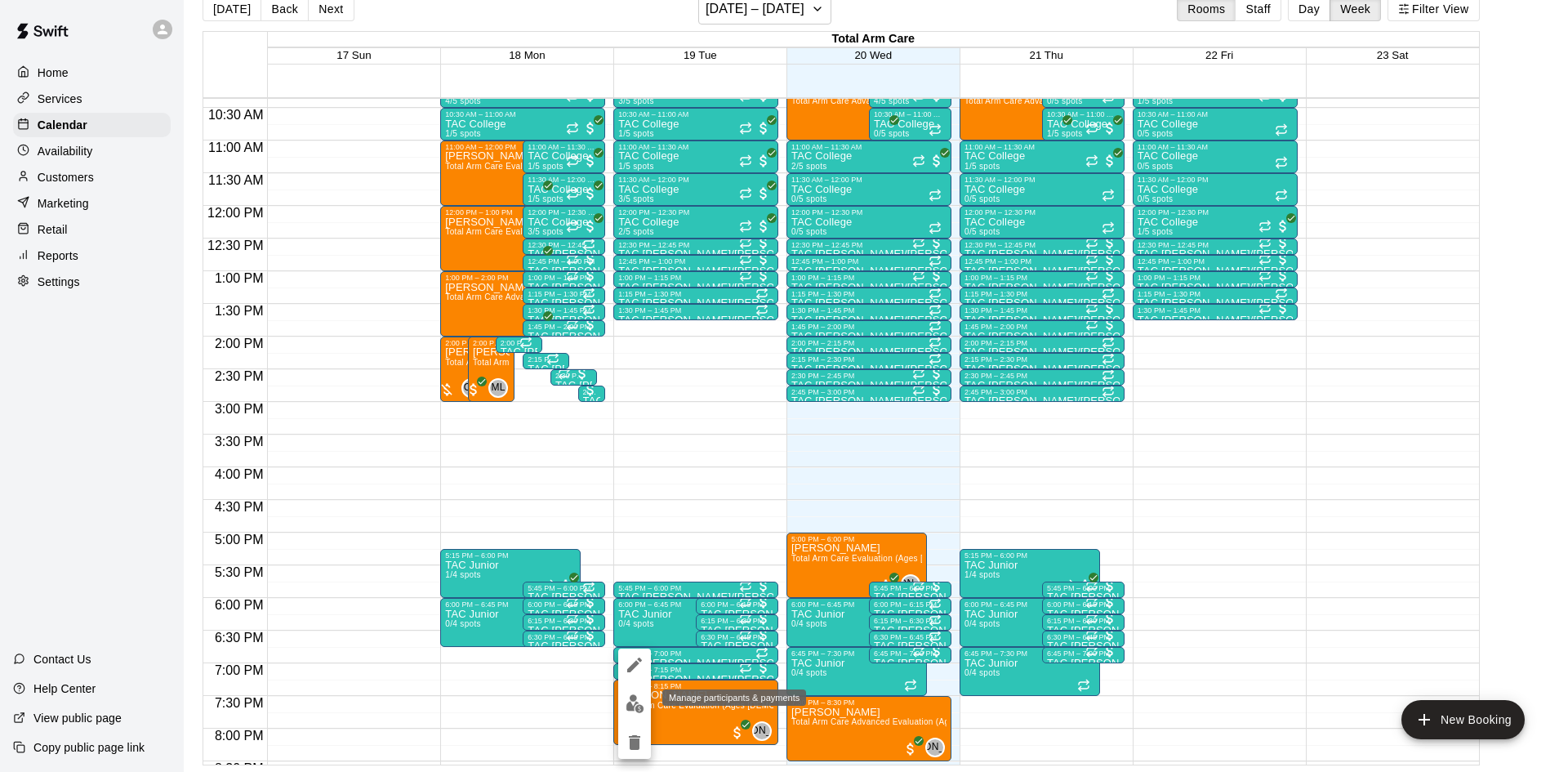
click at [632, 711] on img "edit" at bounding box center [634, 703] width 19 height 19
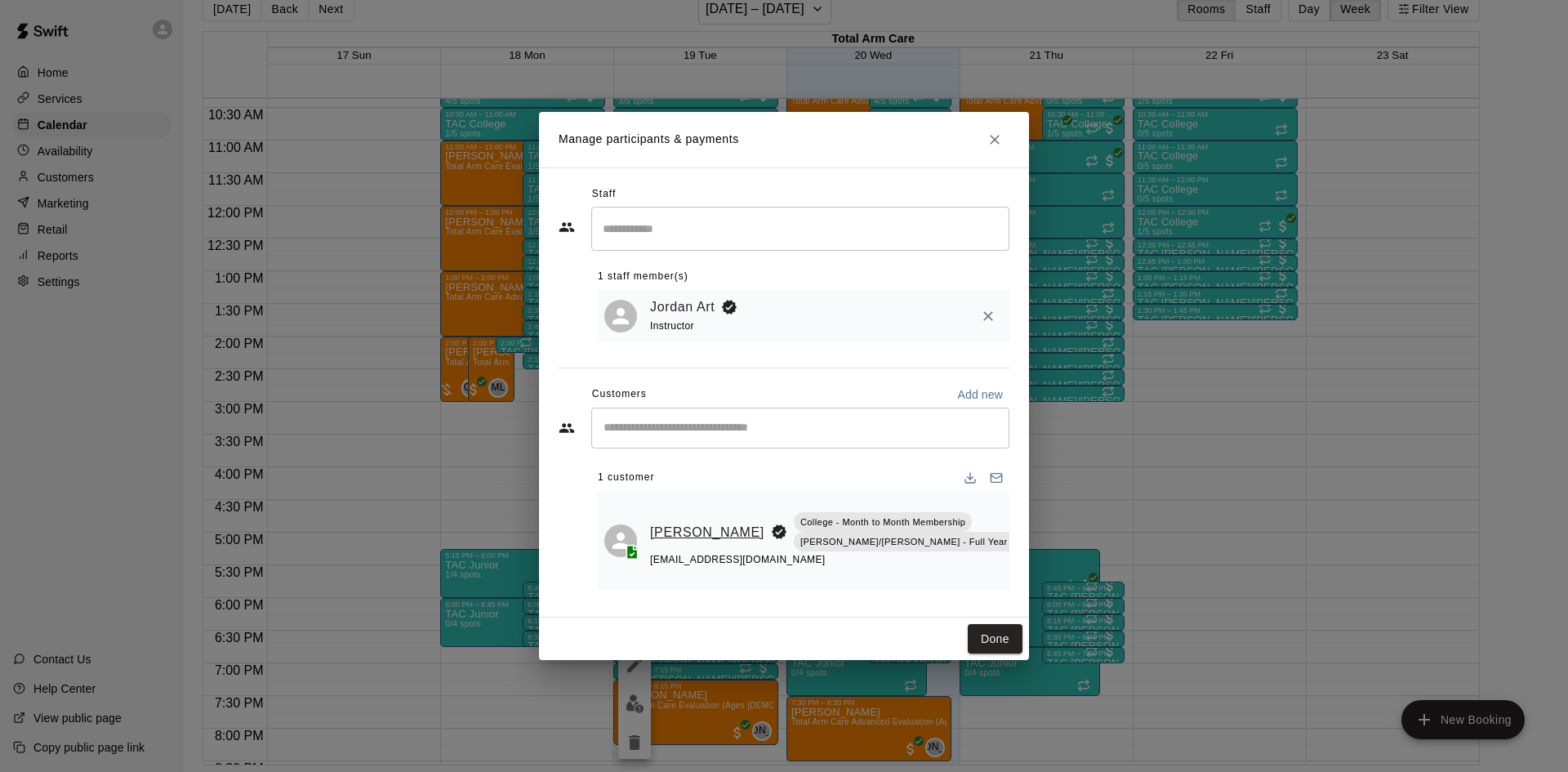
click at [675, 540] on link "[PERSON_NAME]" at bounding box center [707, 532] width 115 height 21
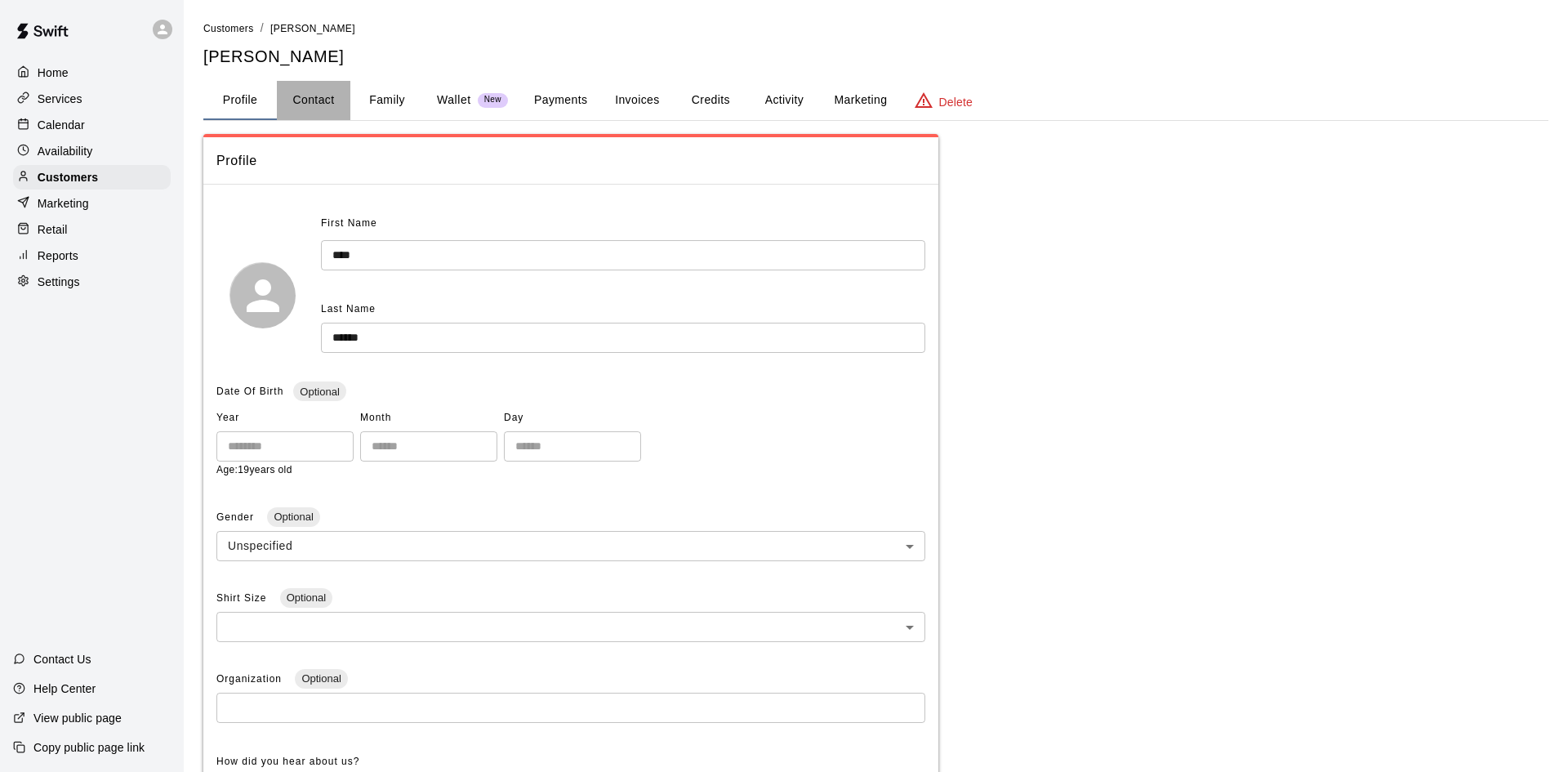
click at [315, 100] on button "Contact" at bounding box center [314, 100] width 74 height 39
select select "**"
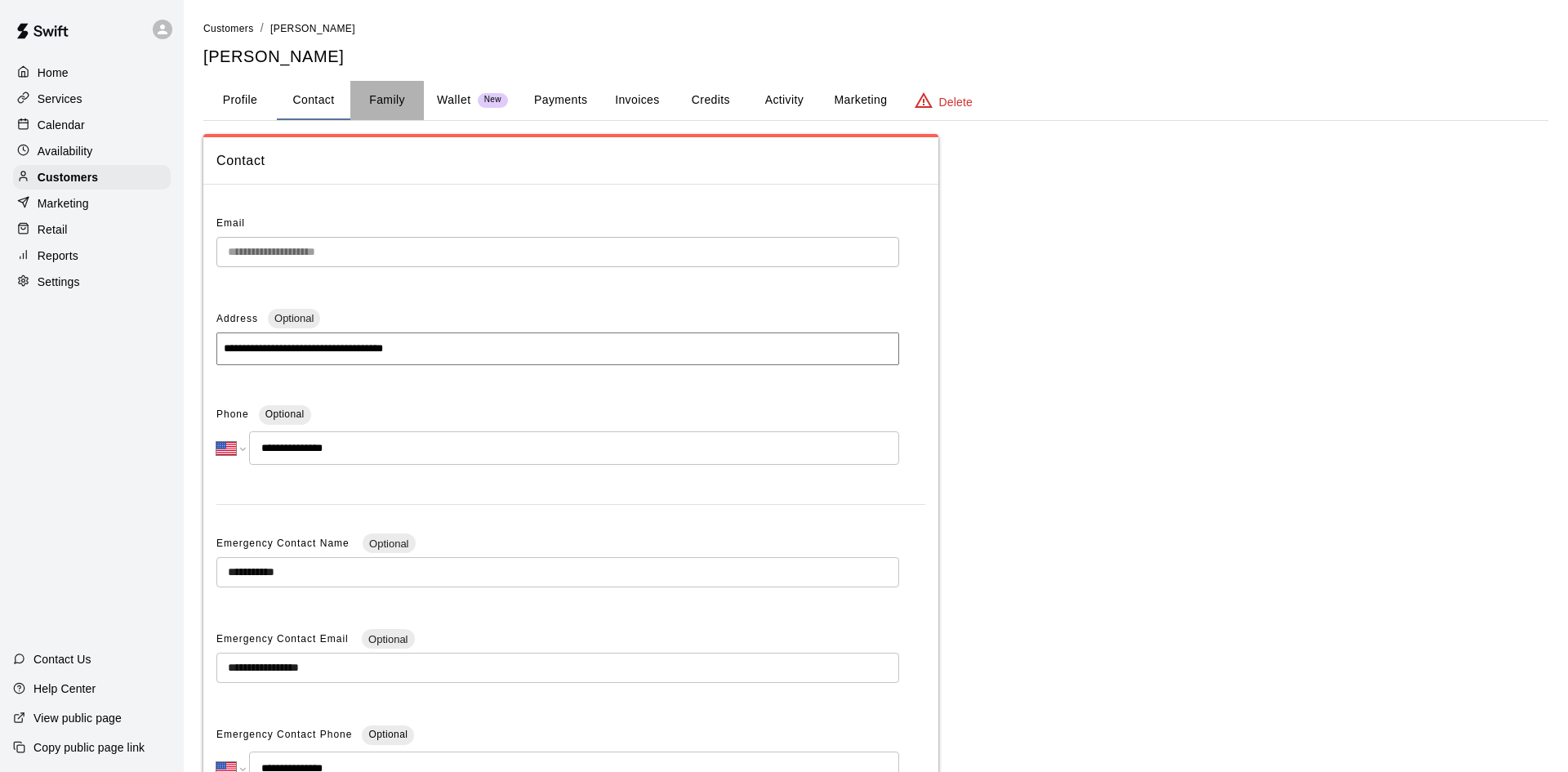
click at [352, 90] on button "Family" at bounding box center [388, 100] width 74 height 39
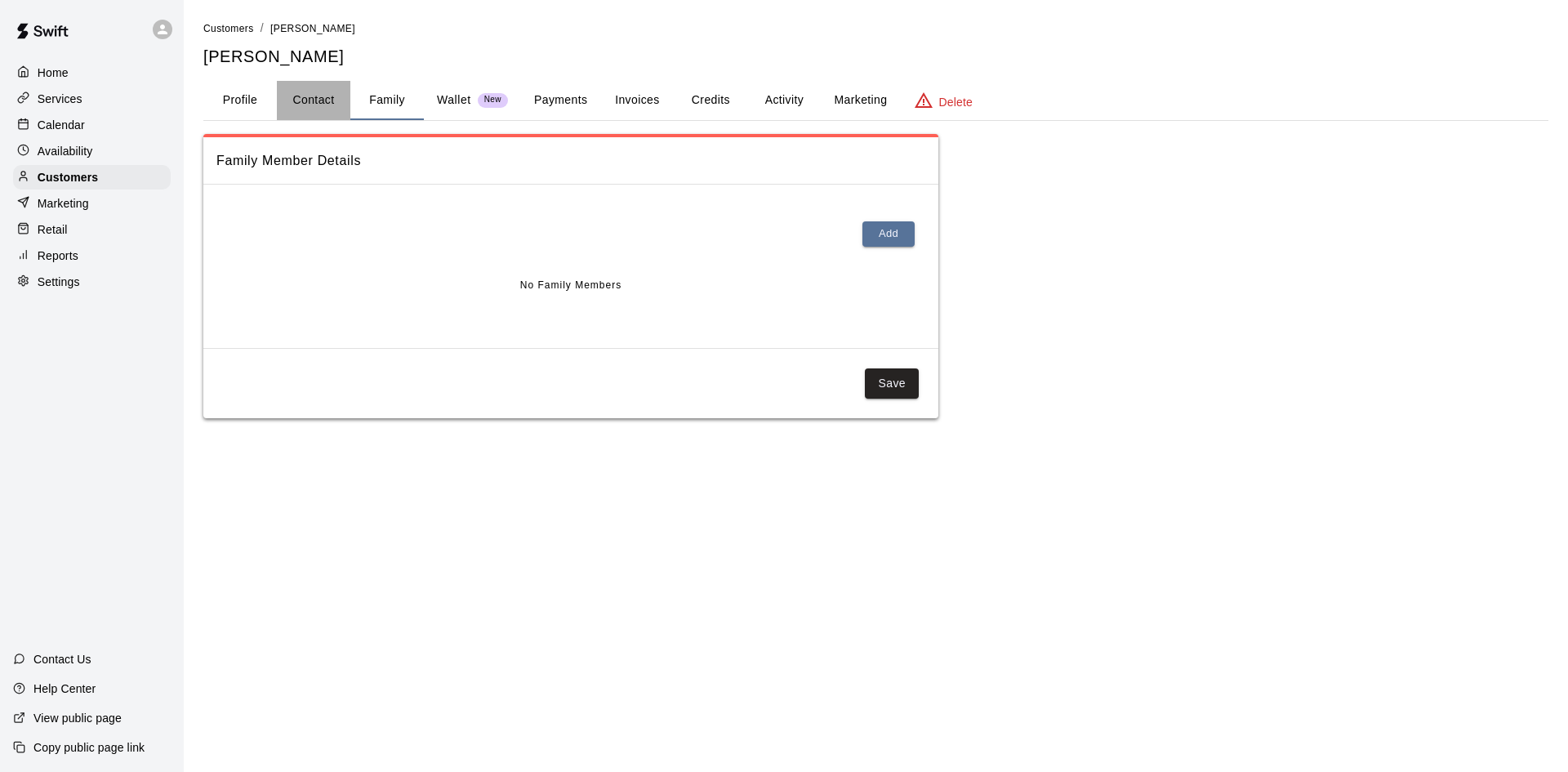
click at [308, 98] on button "Contact" at bounding box center [314, 100] width 74 height 39
select select "**"
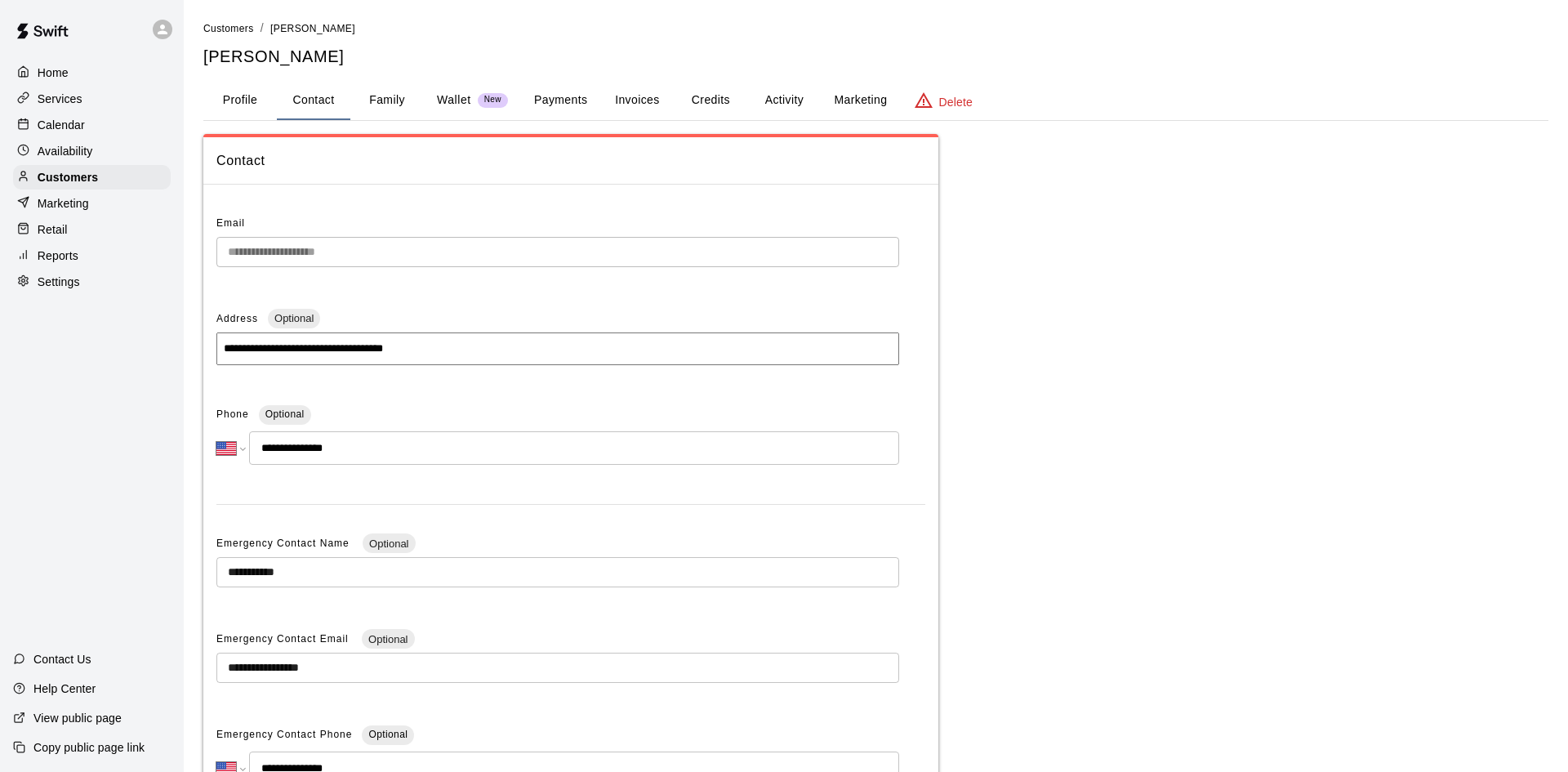
click at [236, 93] on button "Profile" at bounding box center [241, 100] width 74 height 39
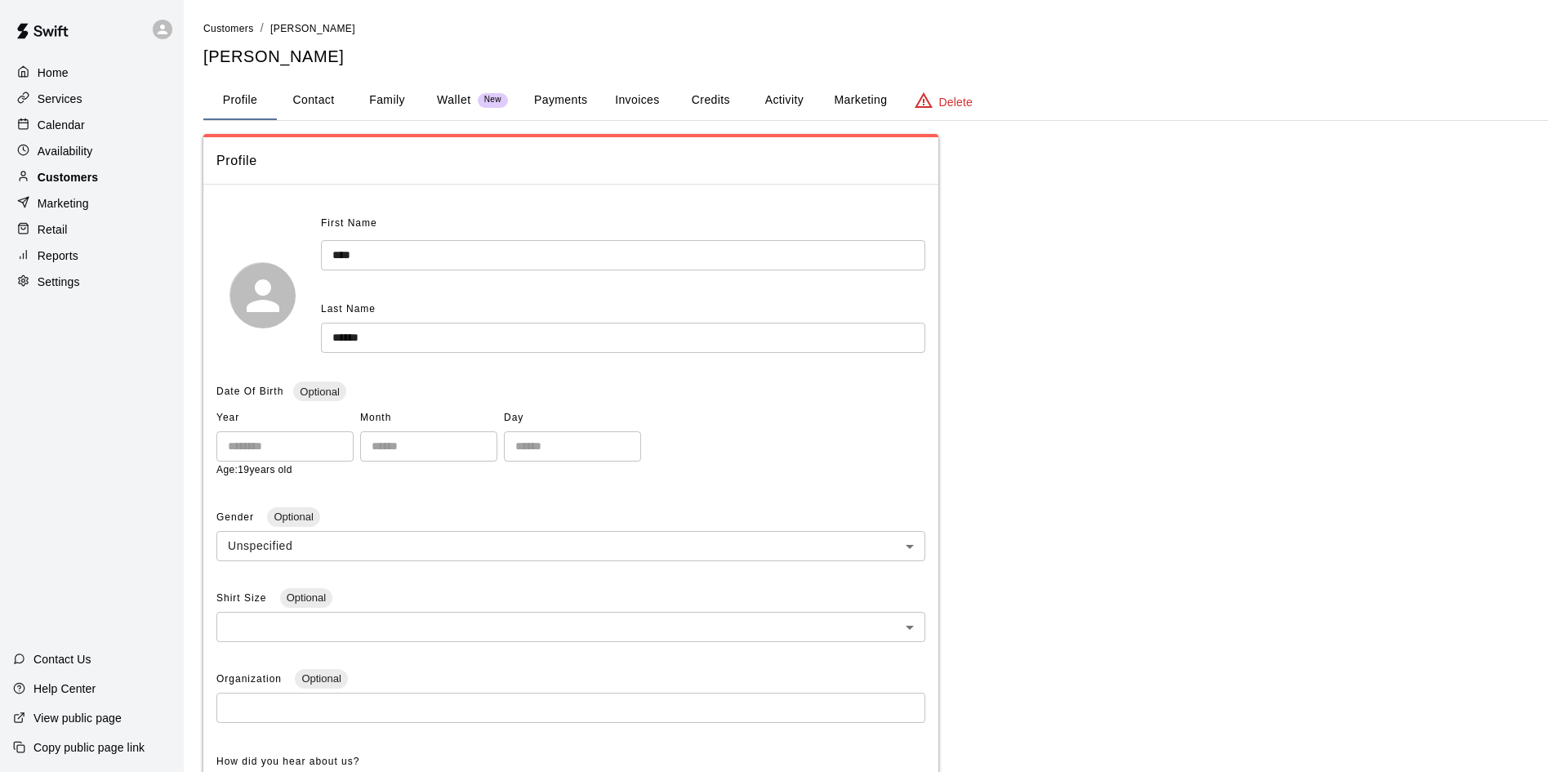
click at [136, 168] on div "Customers" at bounding box center [92, 177] width 158 height 25
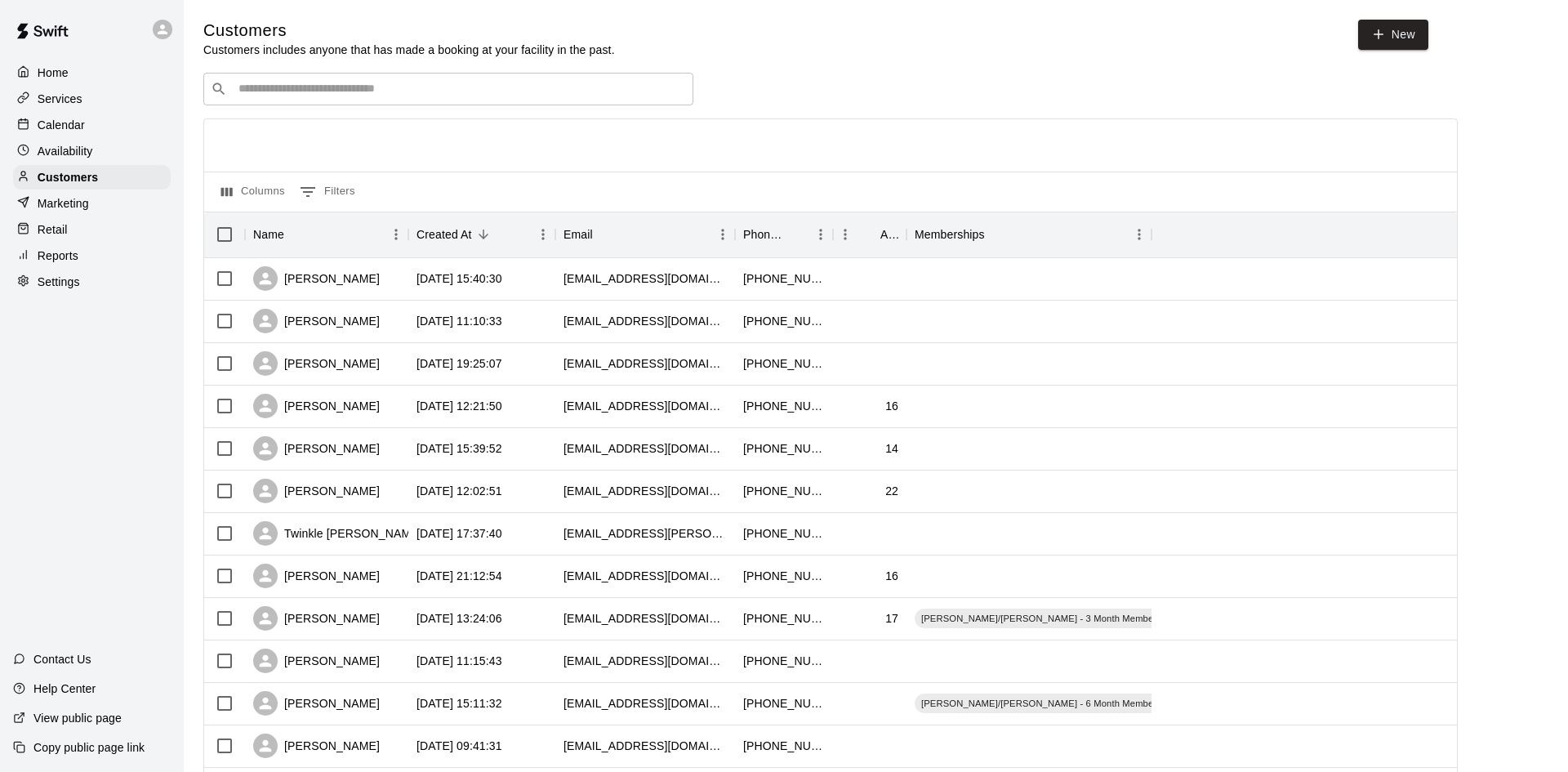
click at [83, 121] on p "Calendar" at bounding box center [61, 125] width 47 height 16
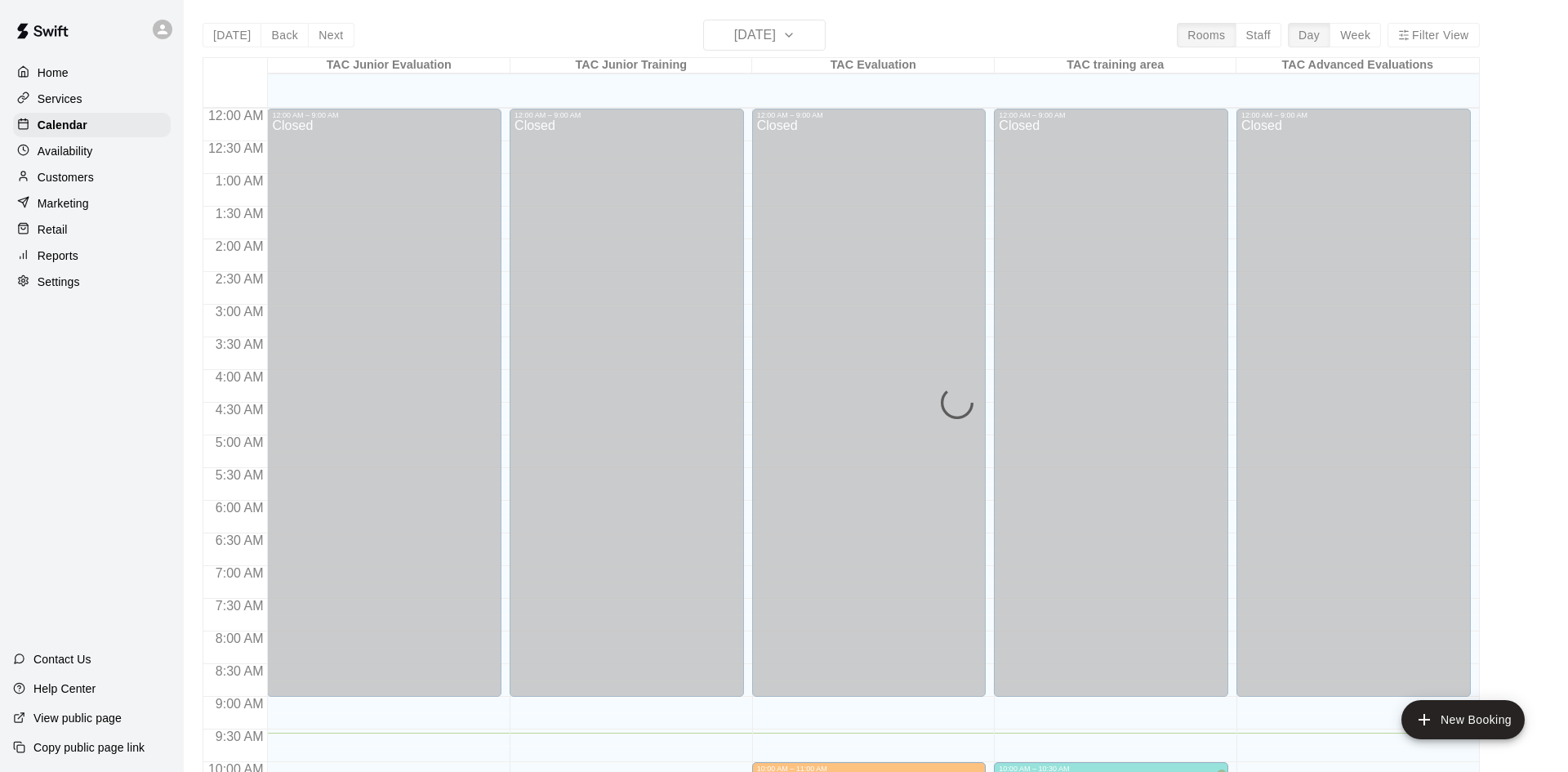
scroll to position [625, 0]
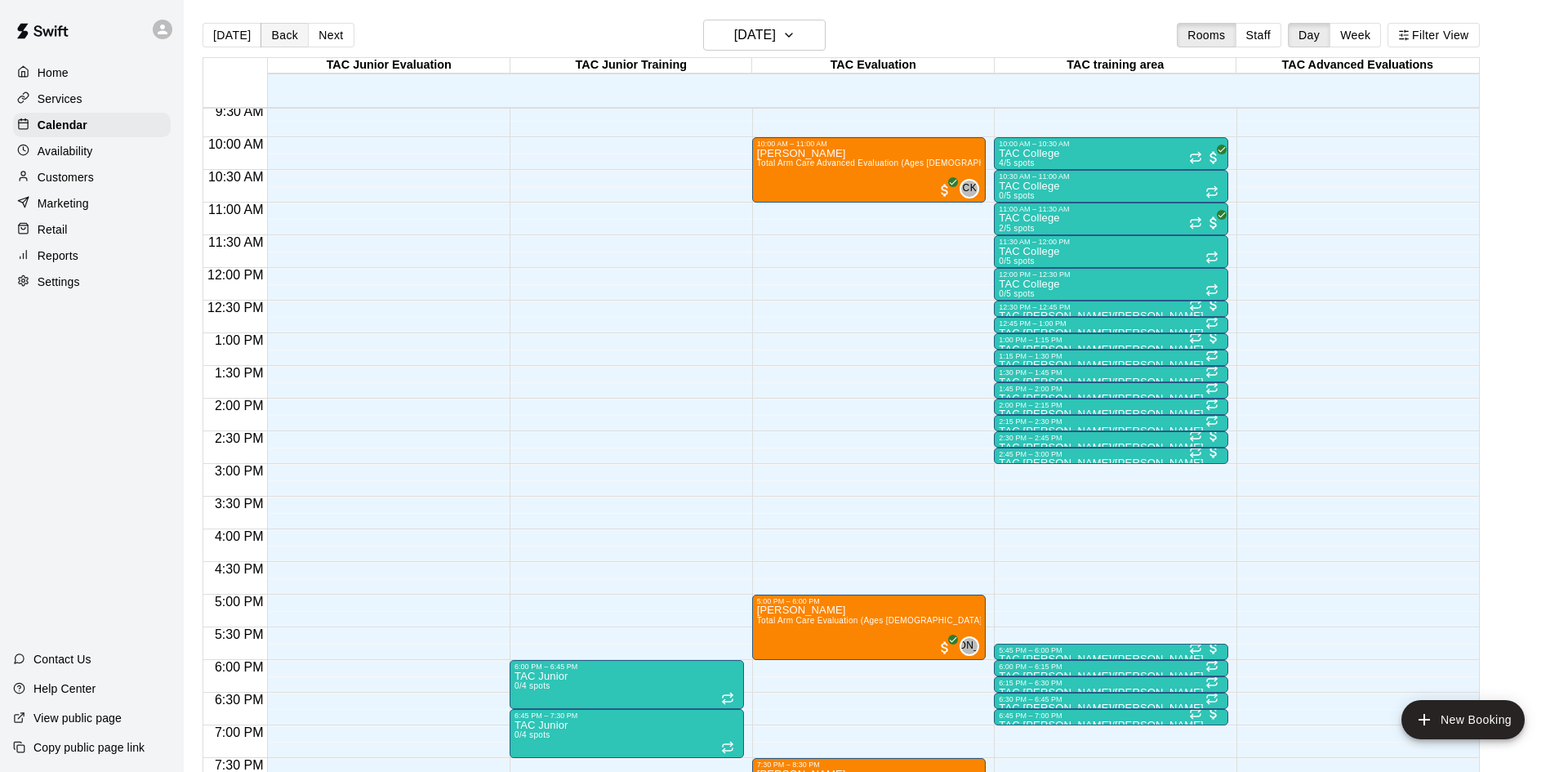
click at [281, 29] on button "Back" at bounding box center [285, 35] width 48 height 25
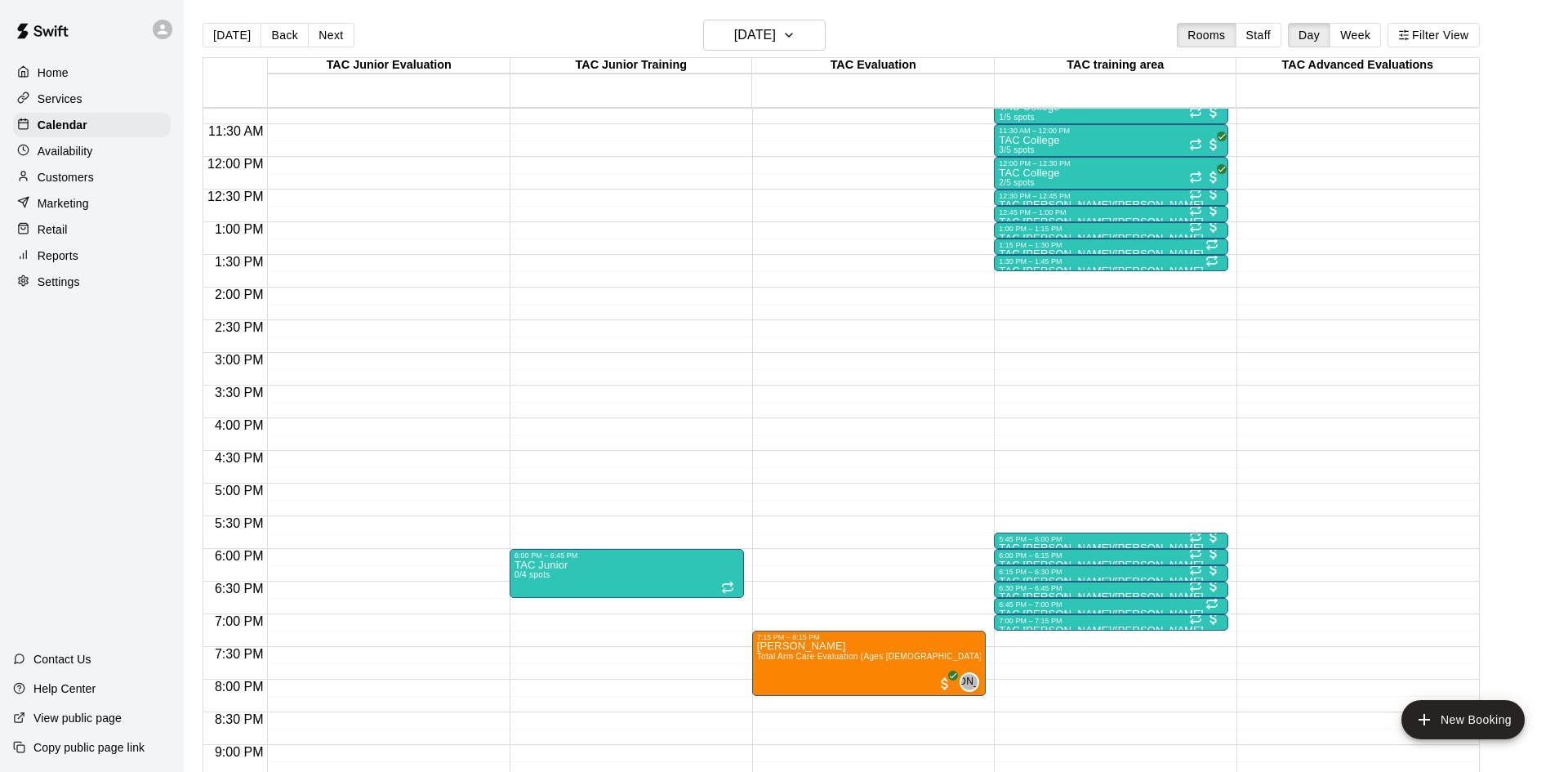
scroll to position [746, 0]
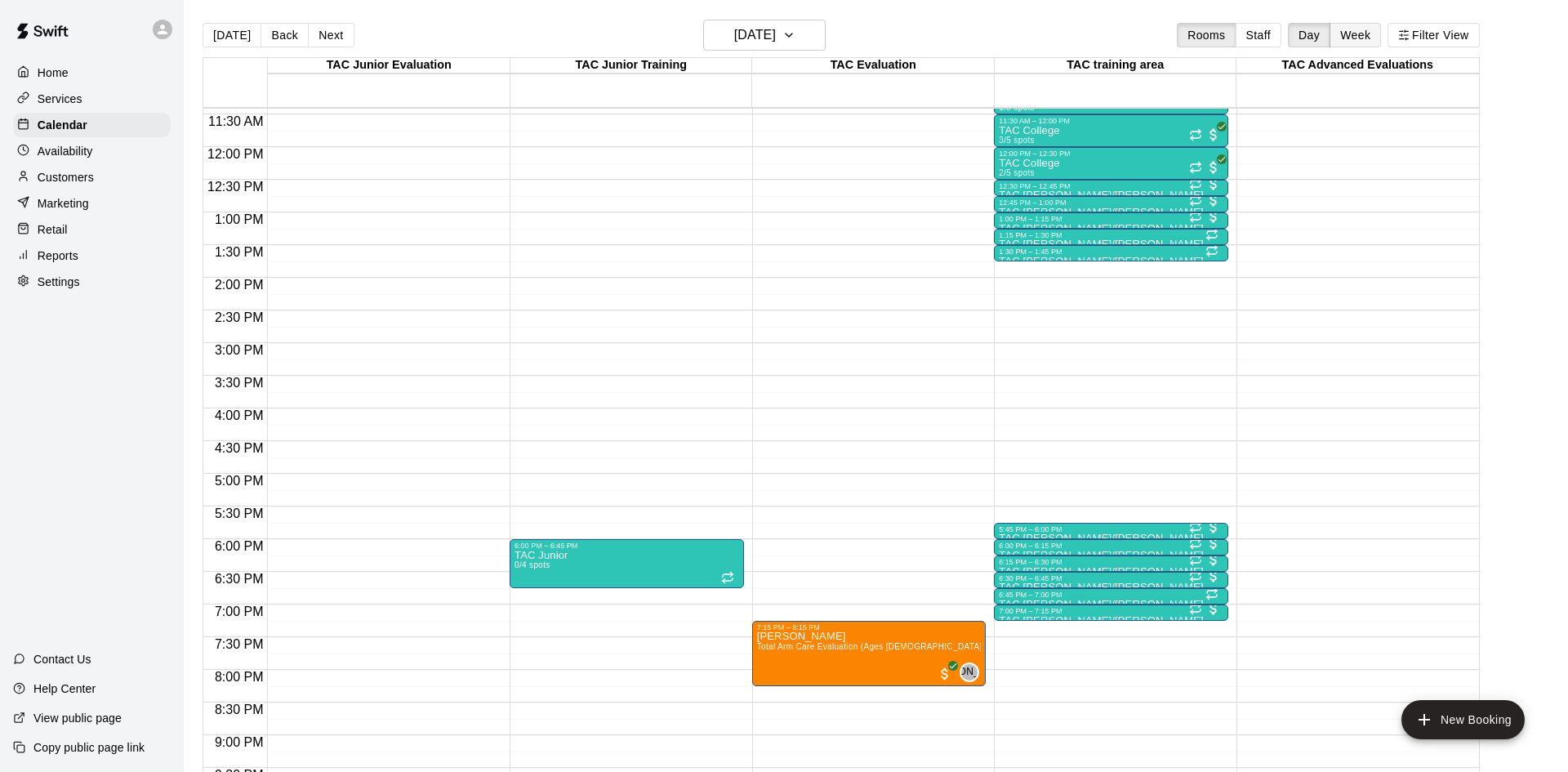
click at [1350, 34] on button "Week" at bounding box center [1355, 35] width 52 height 25
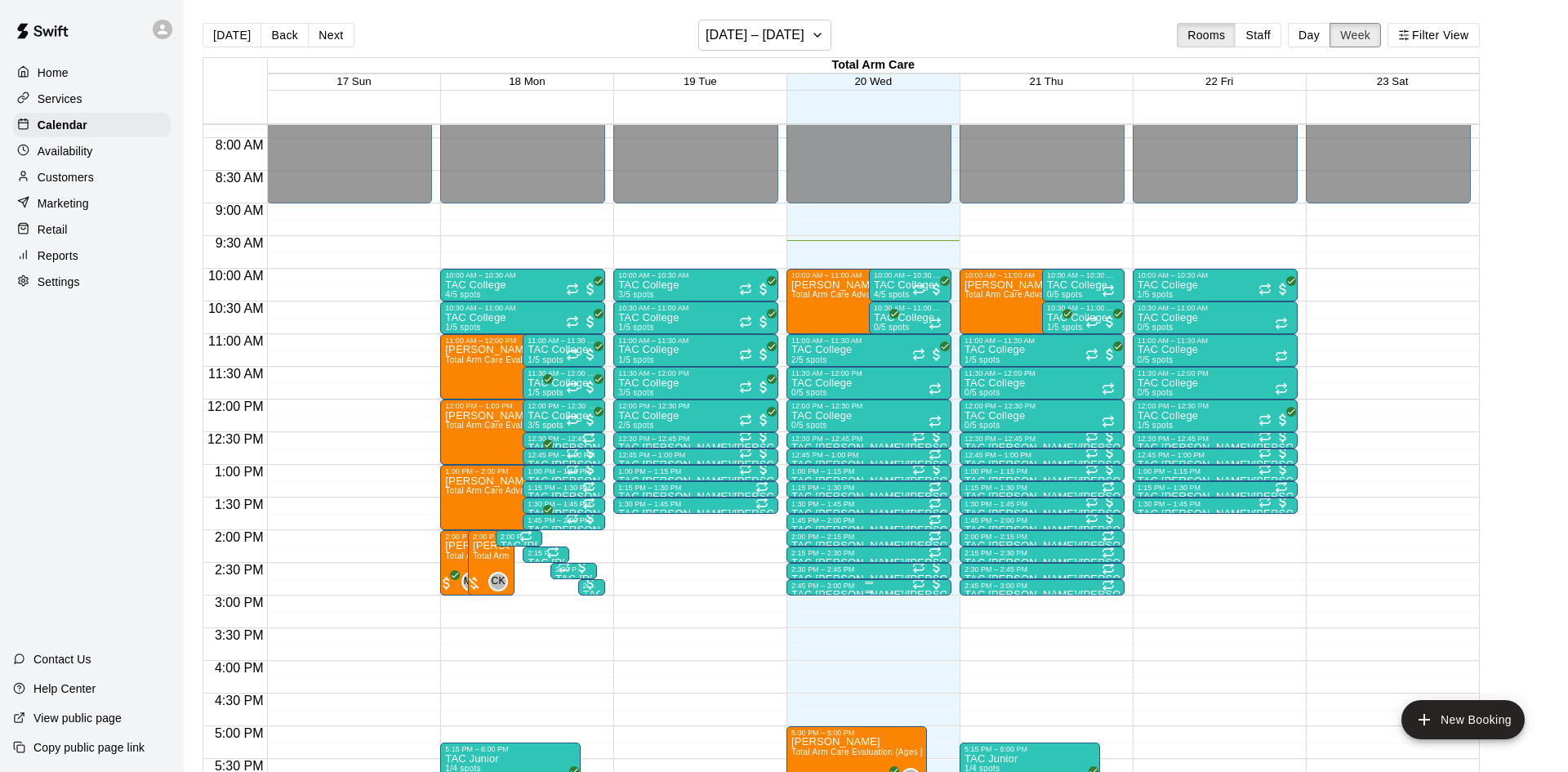
scroll to position [509, 0]
click at [326, 29] on button "Next" at bounding box center [331, 35] width 46 height 25
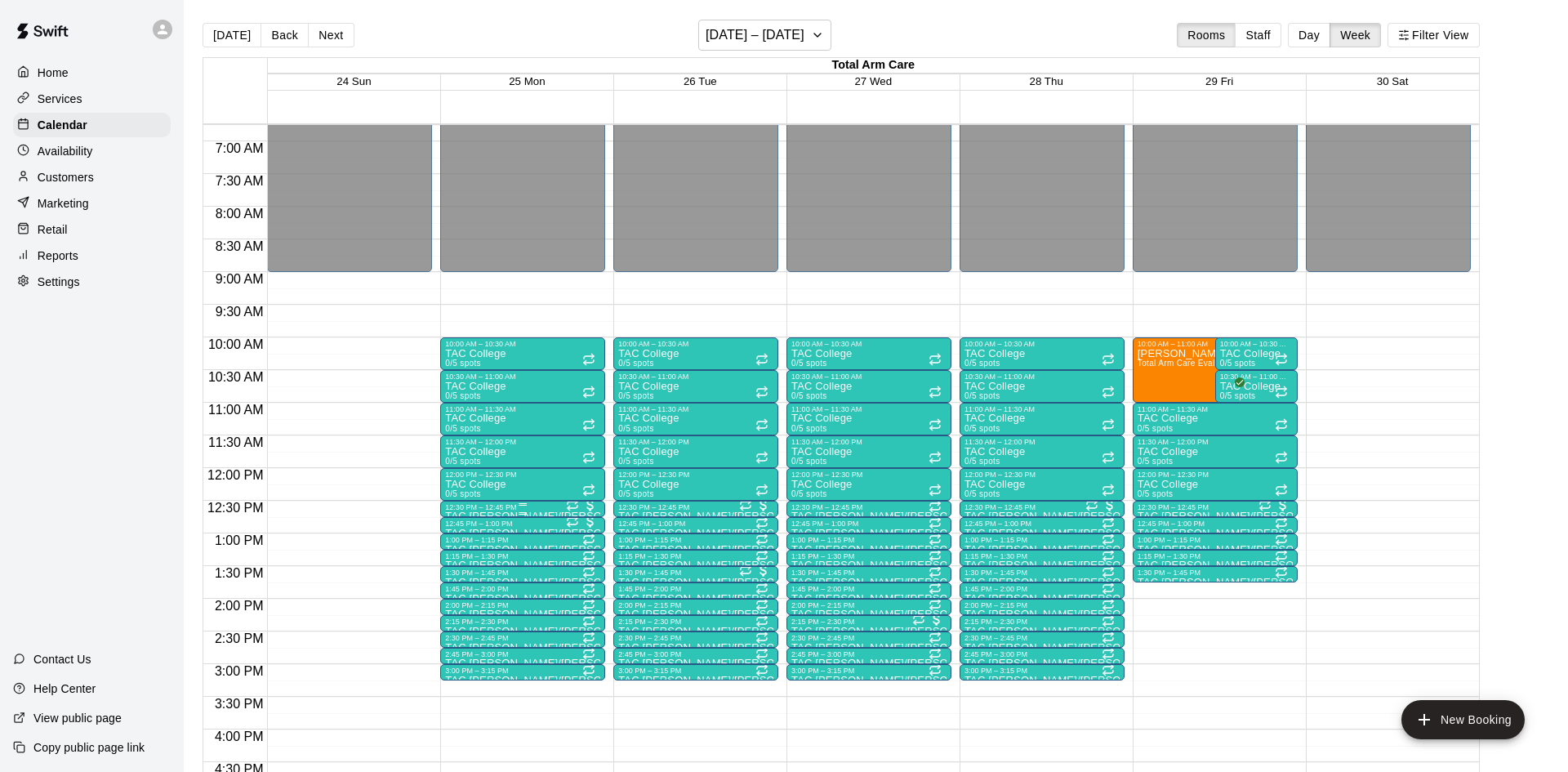
scroll to position [425, 0]
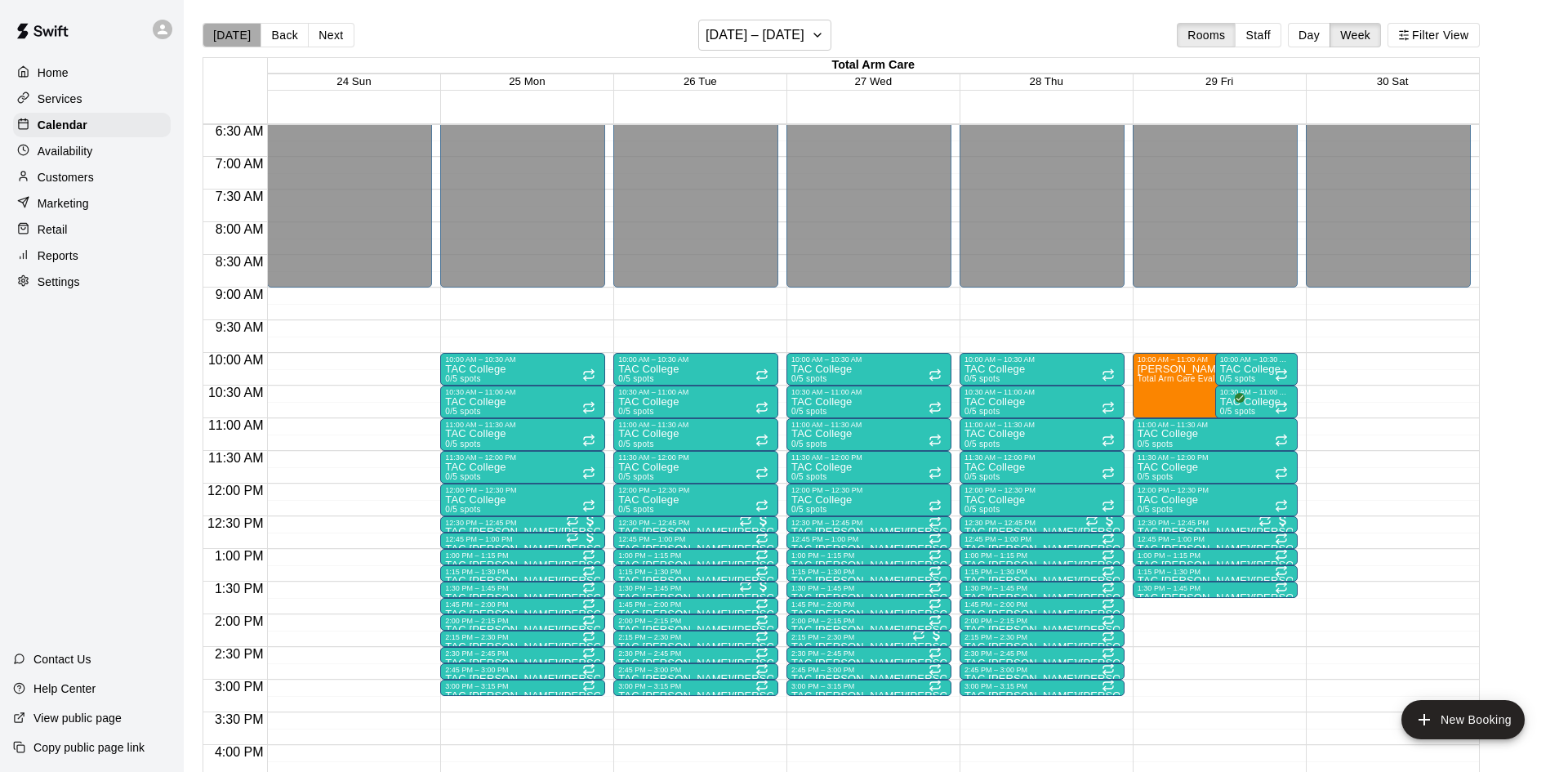
click at [248, 45] on button "[DATE]" at bounding box center [232, 35] width 59 height 25
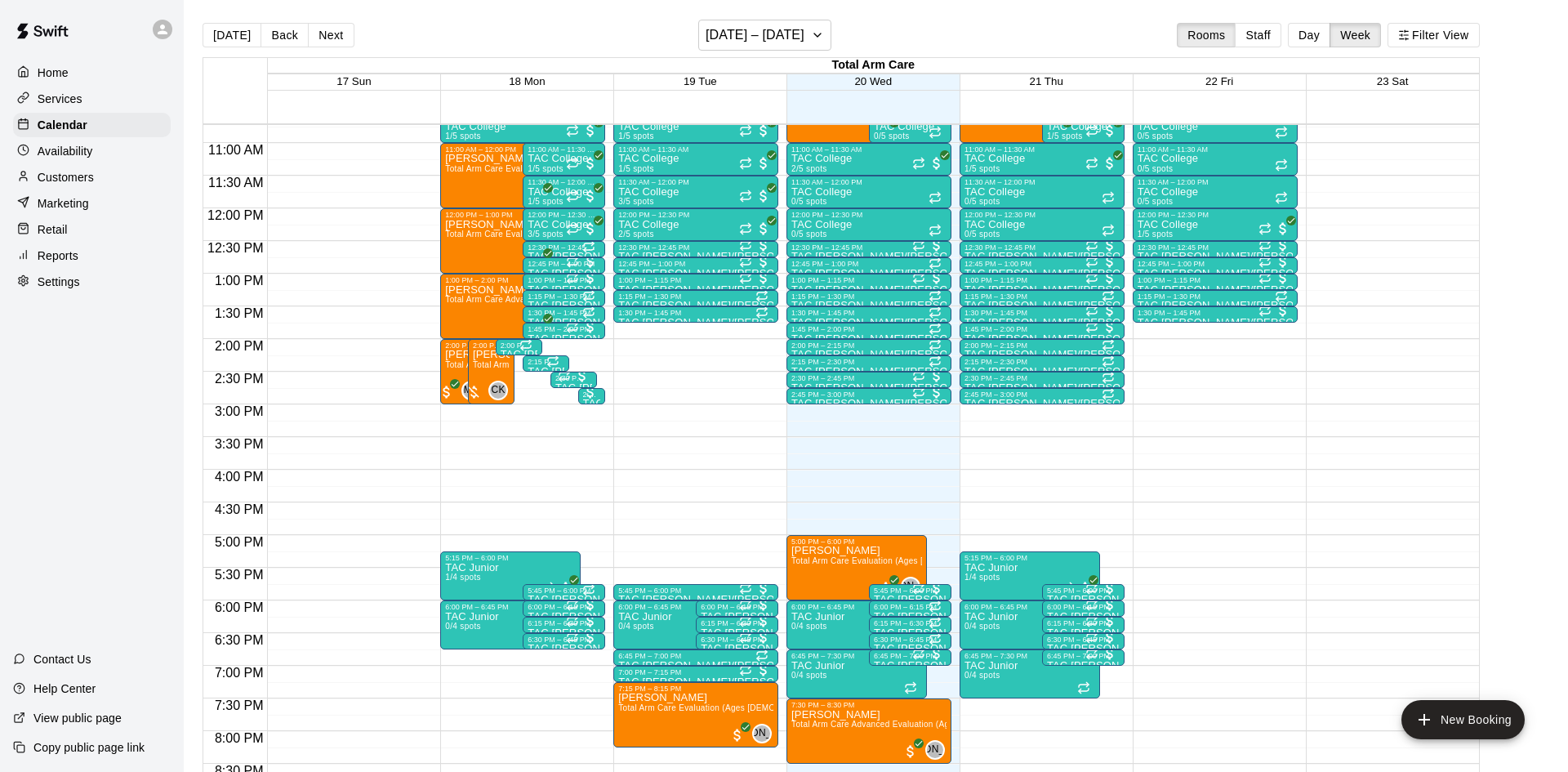
scroll to position [709, 0]
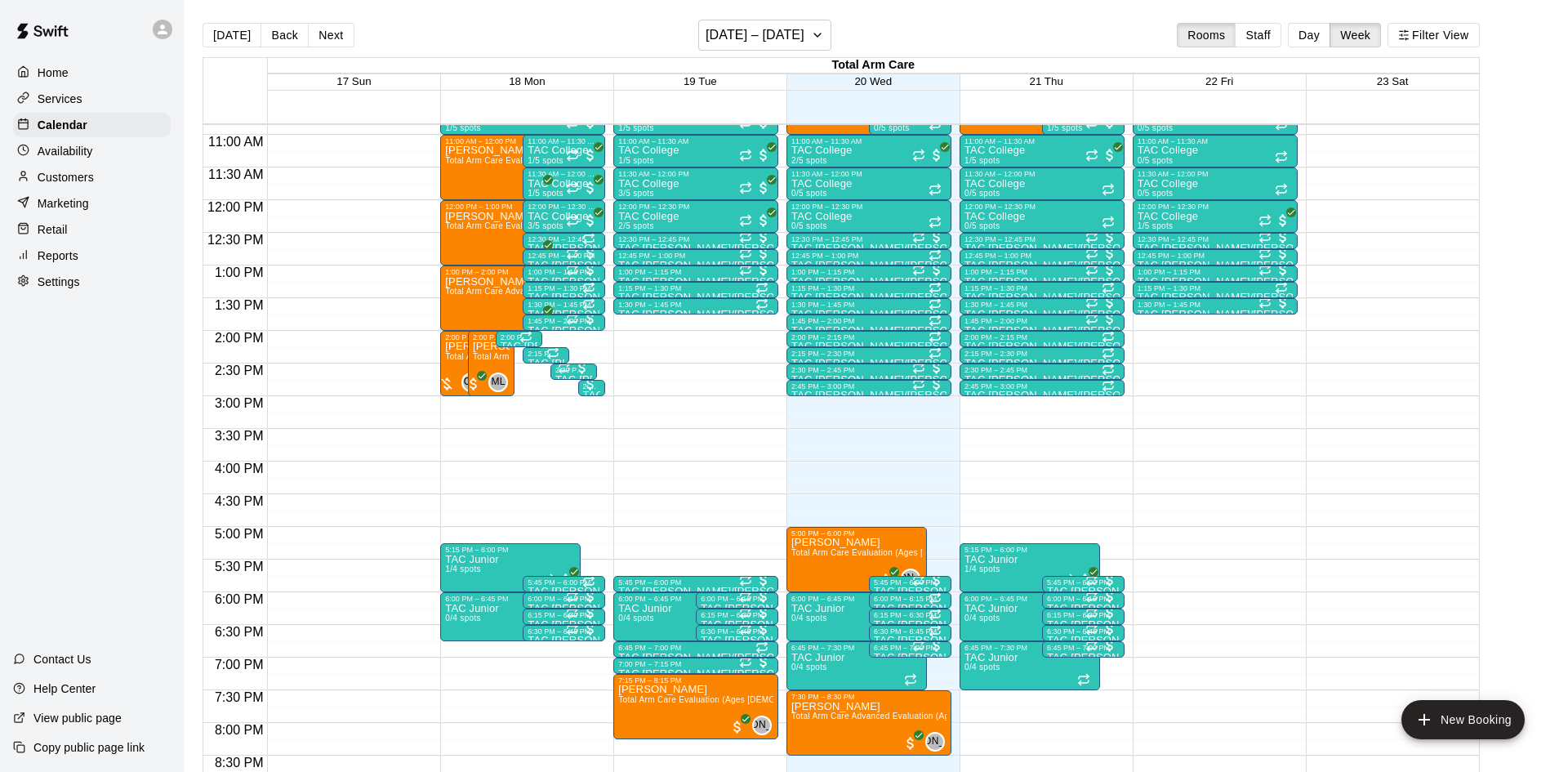
click at [357, 166] on div "12:00 AM – 9:00 AM Closed 10:00 PM – 11:59 PM Closed" at bounding box center [349, 200] width 165 height 1568
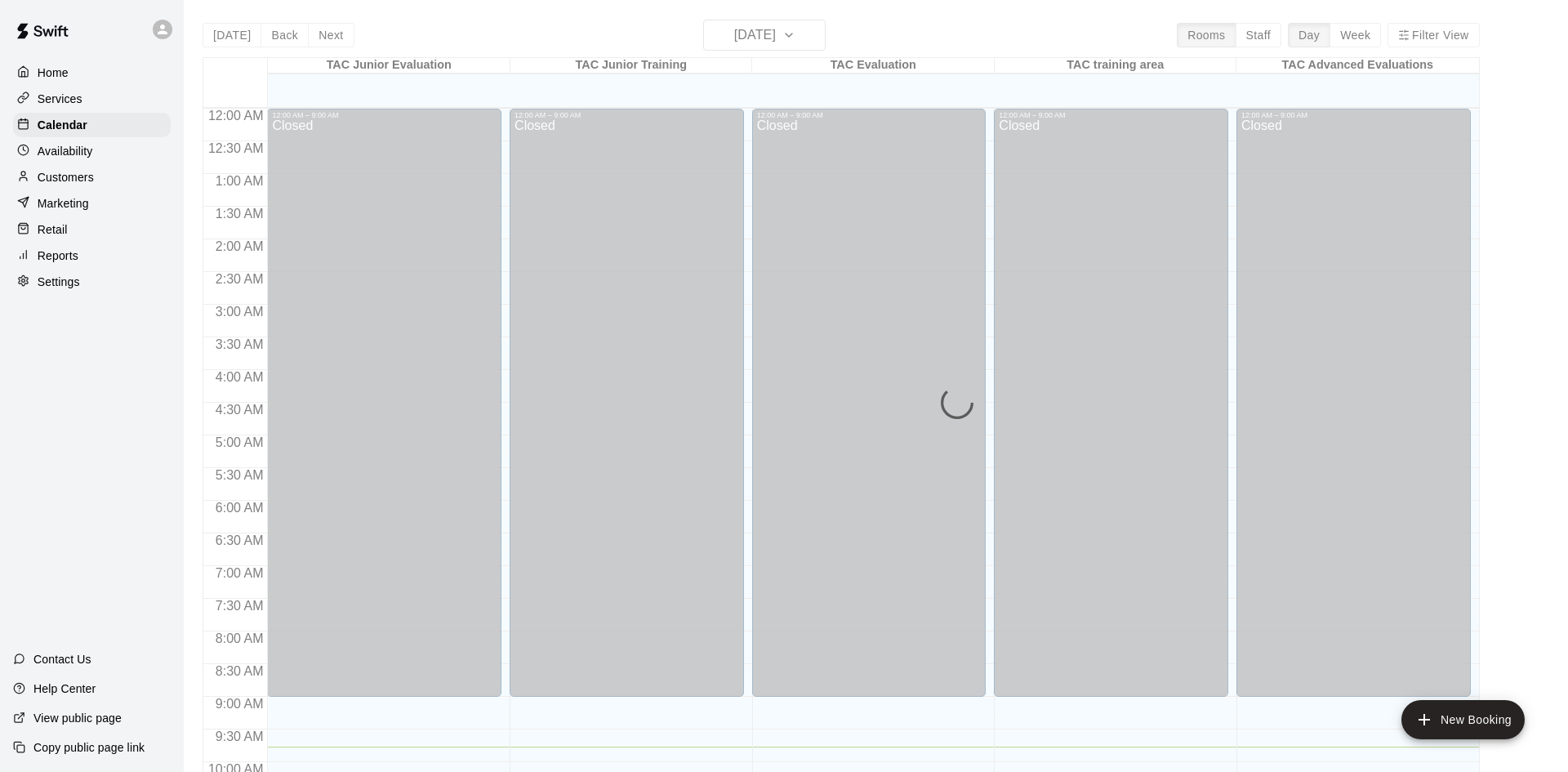
scroll to position [639, 0]
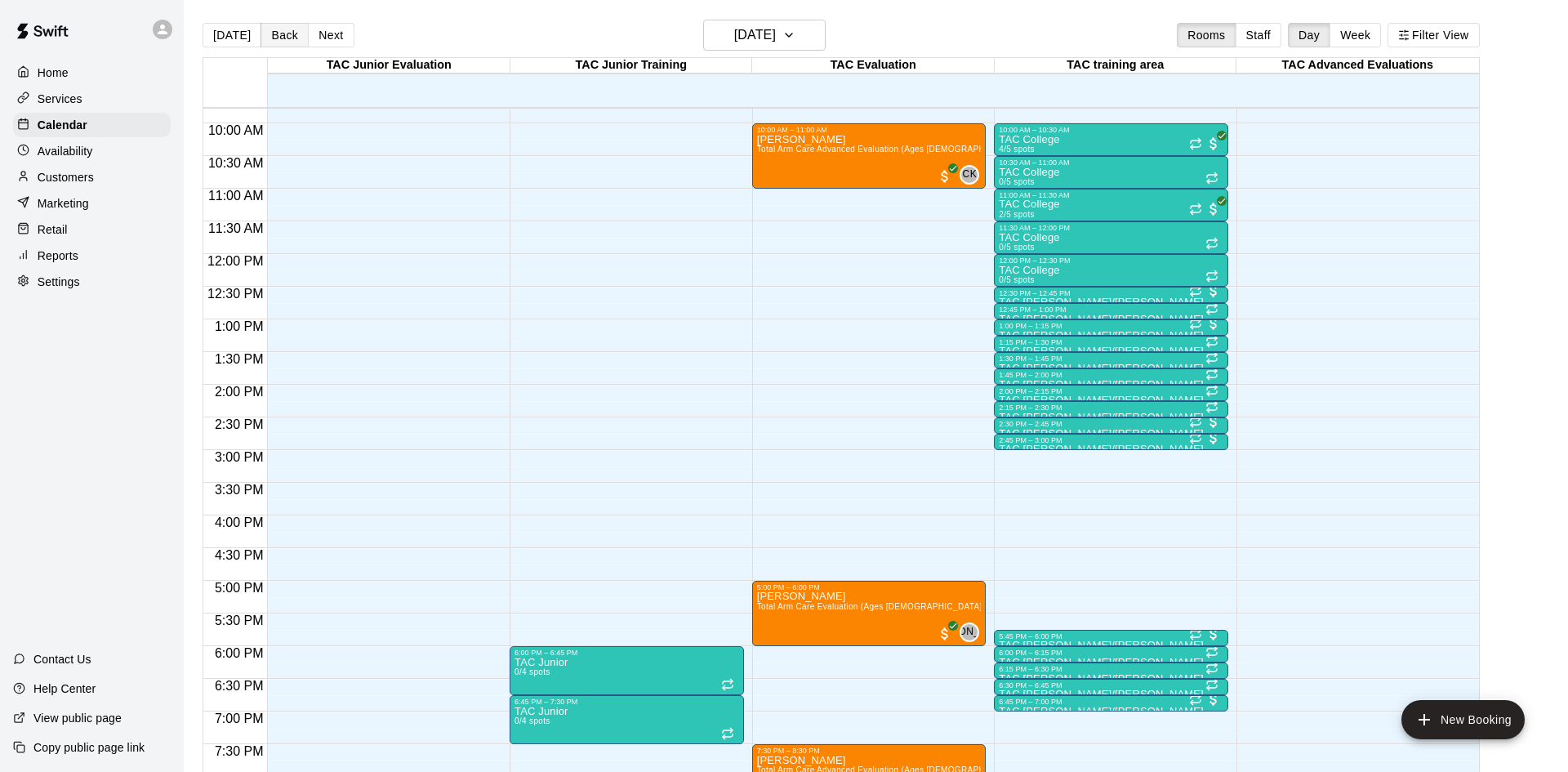
click at [285, 34] on button "Back" at bounding box center [285, 35] width 48 height 25
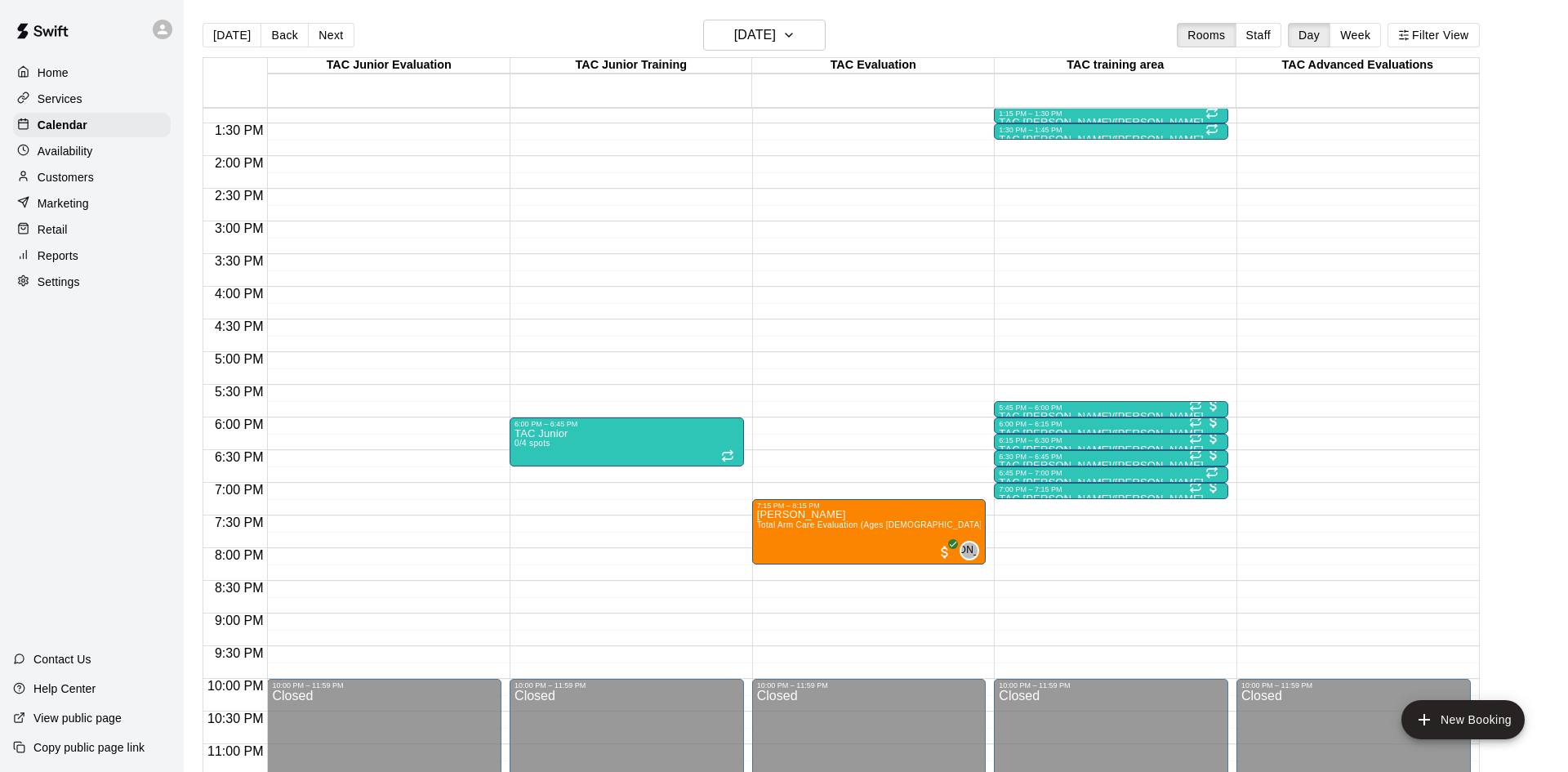
scroll to position [871, 0]
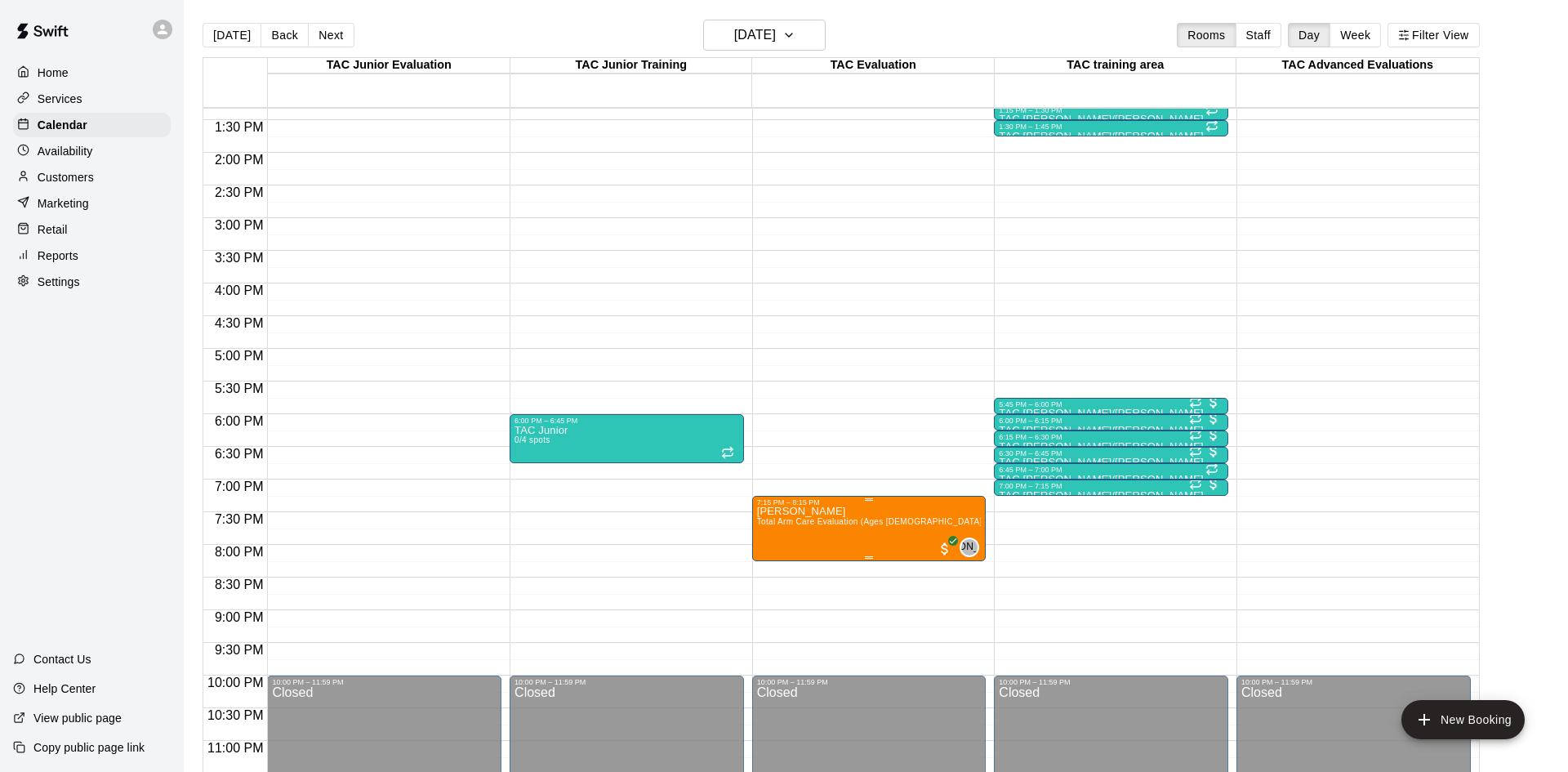
click at [765, 560] on img "edit" at bounding box center [773, 561] width 19 height 19
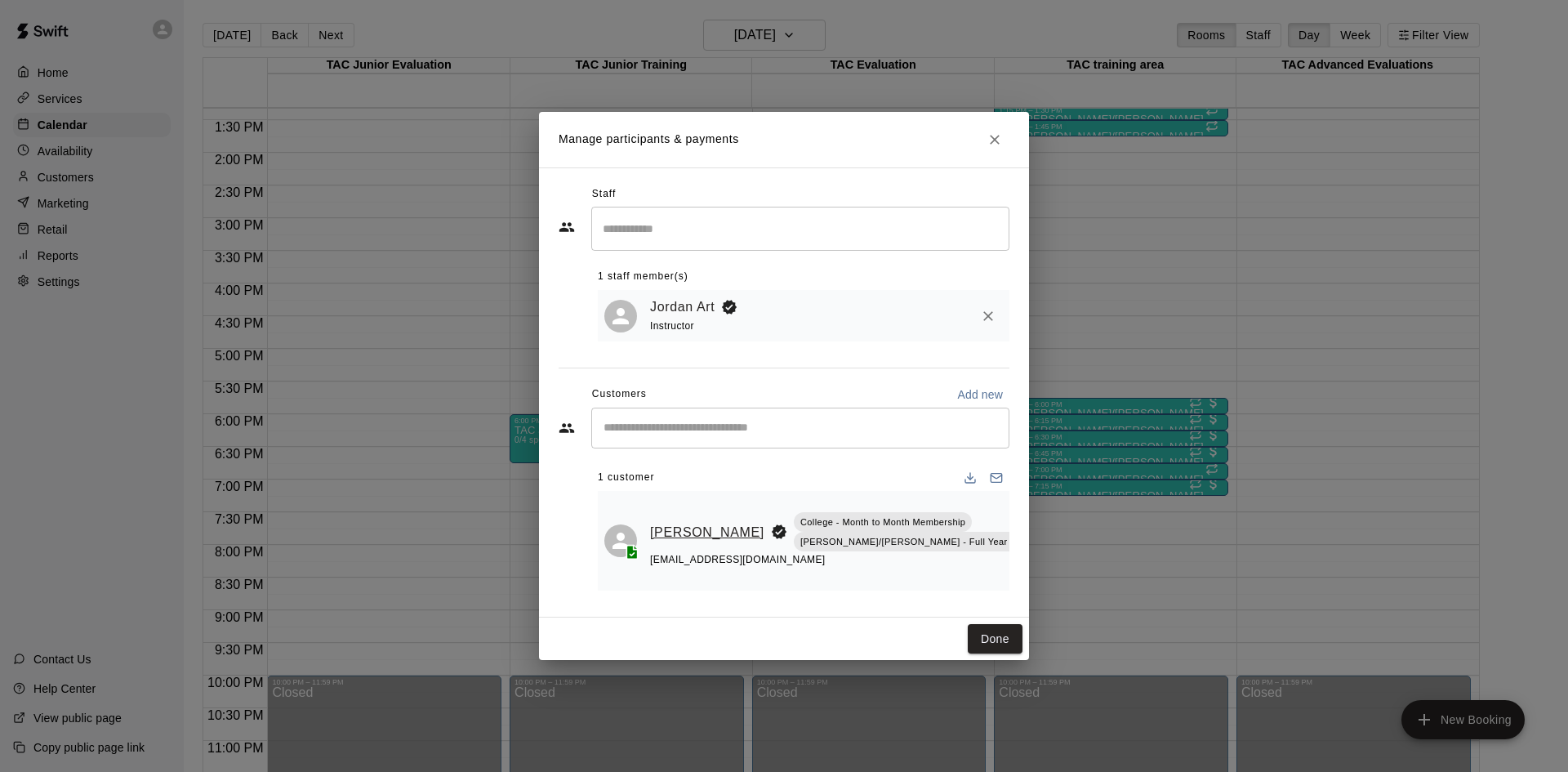
click at [664, 524] on link "[PERSON_NAME]" at bounding box center [707, 532] width 115 height 21
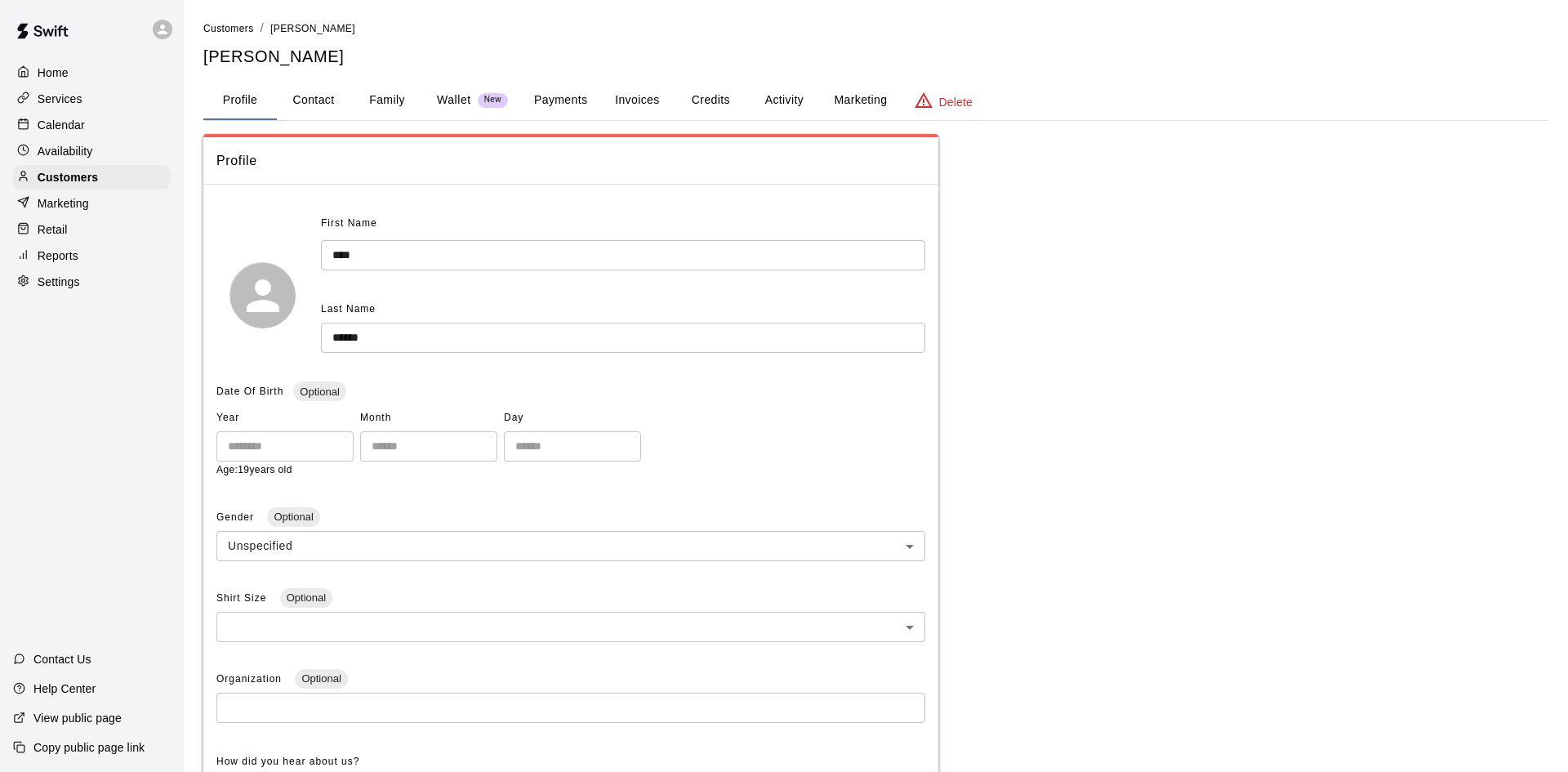
click at [307, 105] on button "Contact" at bounding box center [314, 100] width 74 height 39
select select "**"
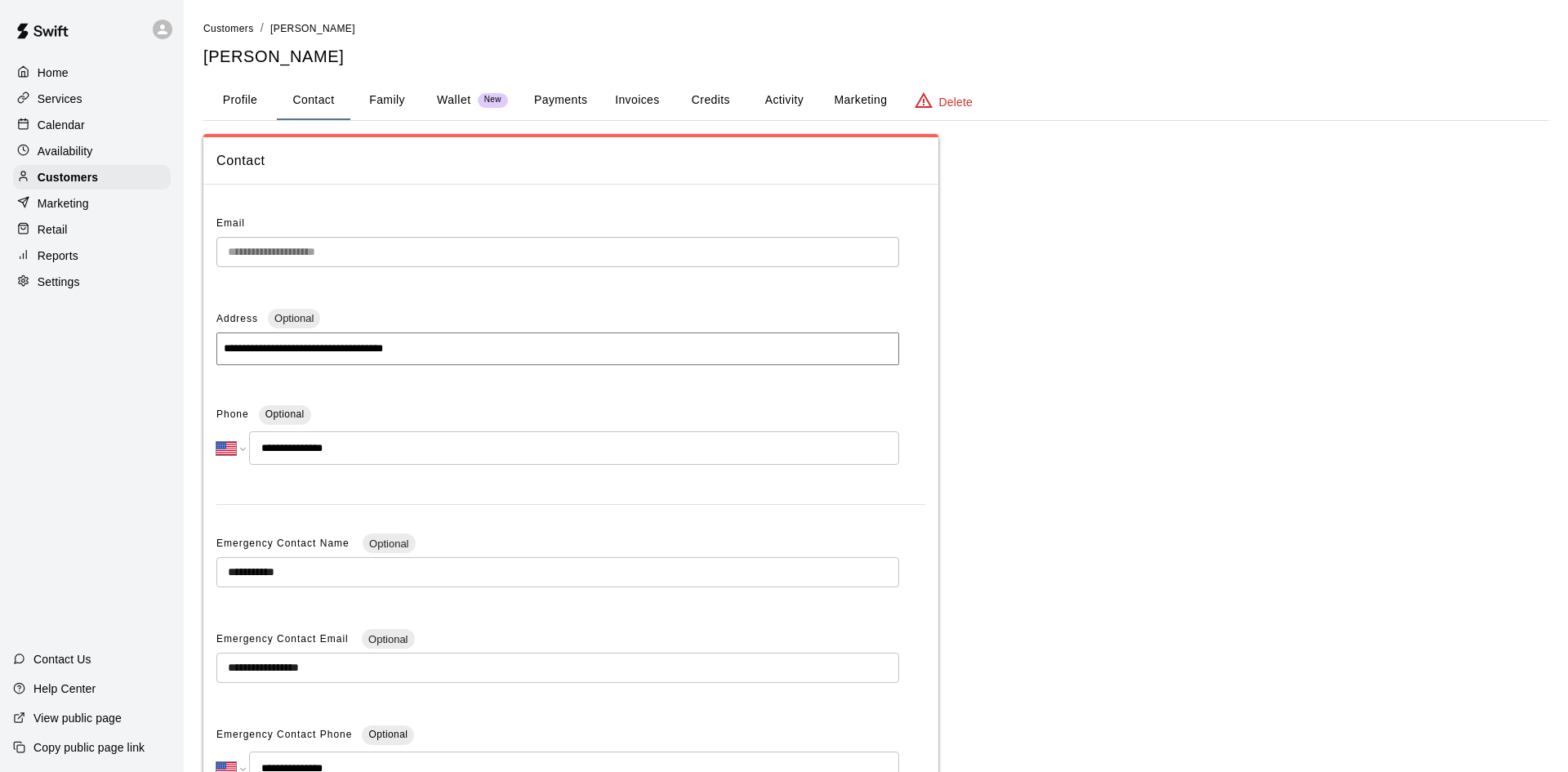
click at [390, 100] on button "Family" at bounding box center [388, 100] width 74 height 39
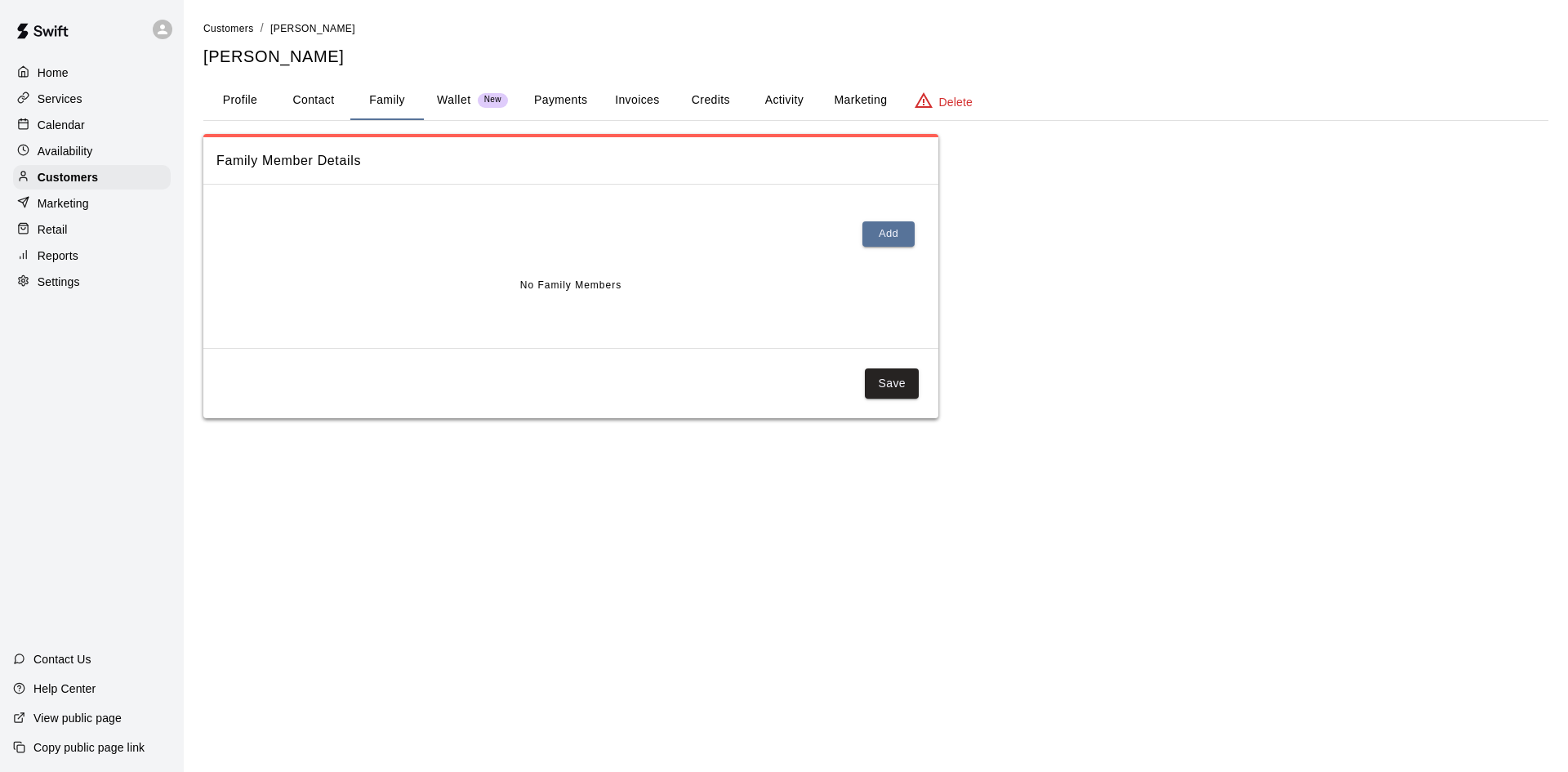
click at [330, 97] on button "Contact" at bounding box center [314, 100] width 74 height 39
select select "**"
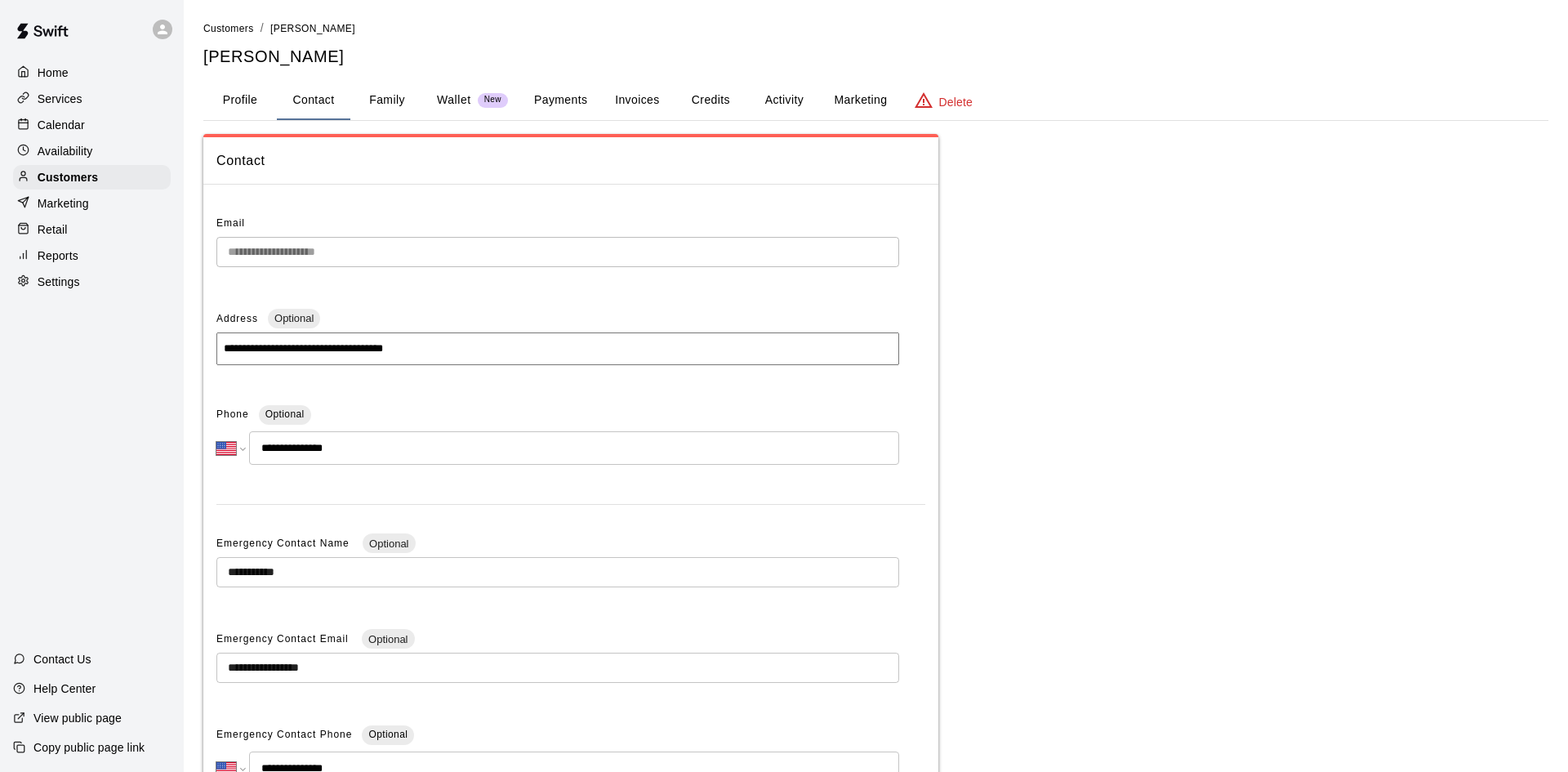
click at [237, 105] on button "Profile" at bounding box center [241, 100] width 74 height 39
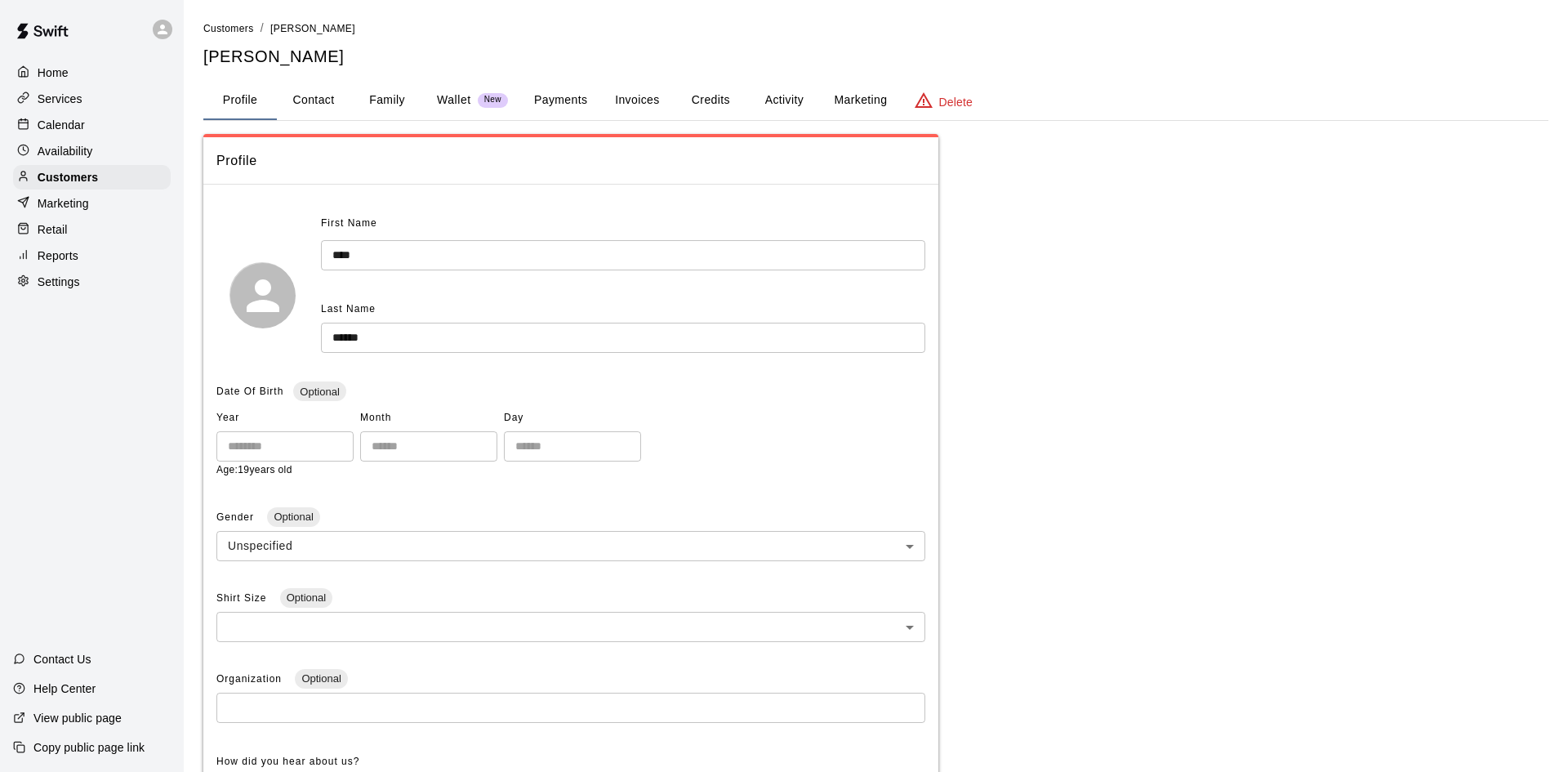
click at [307, 118] on button "Contact" at bounding box center [314, 100] width 74 height 39
select select "**"
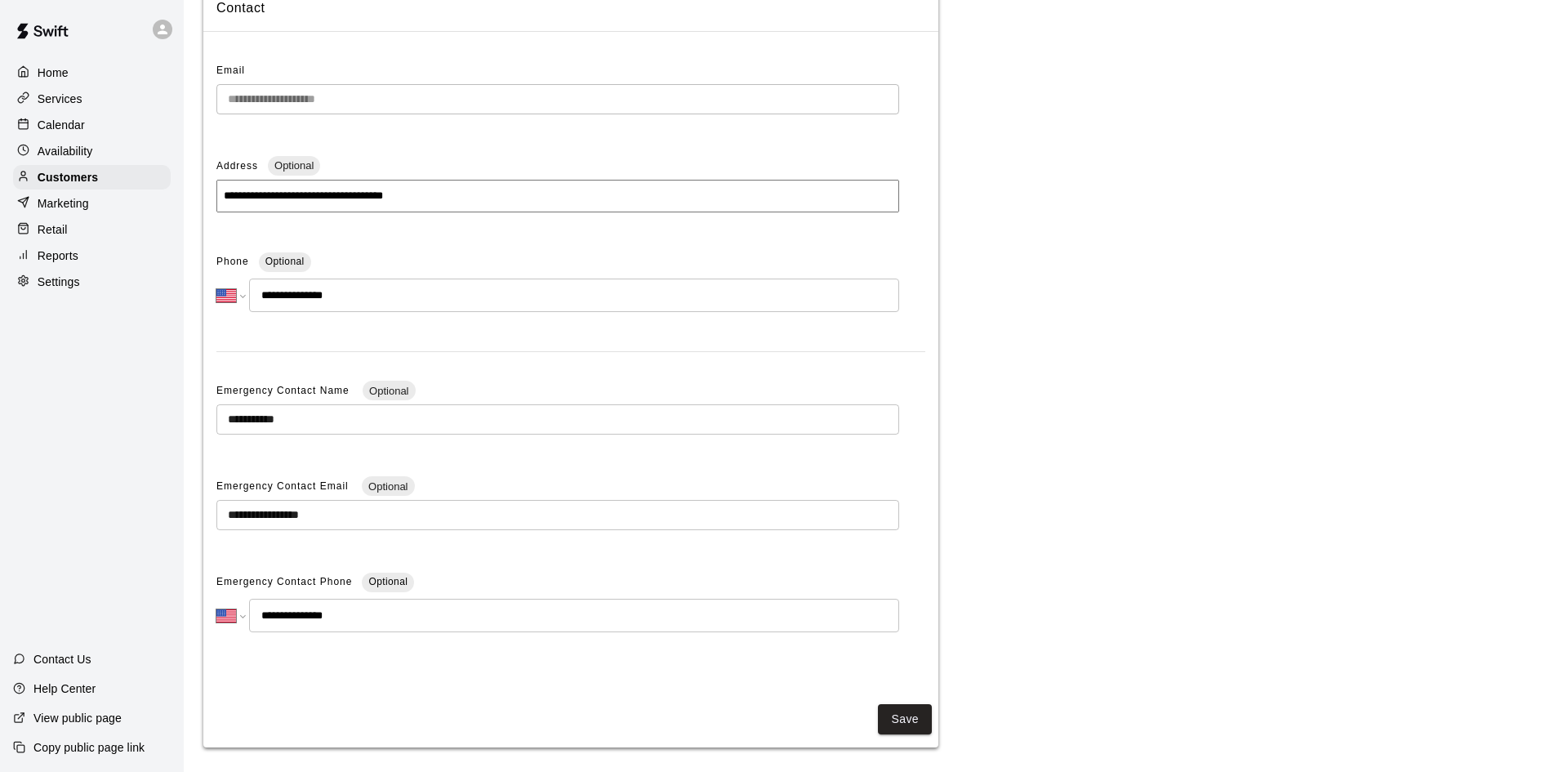
scroll to position [154, 0]
click at [116, 179] on div "Customers" at bounding box center [92, 177] width 158 height 25
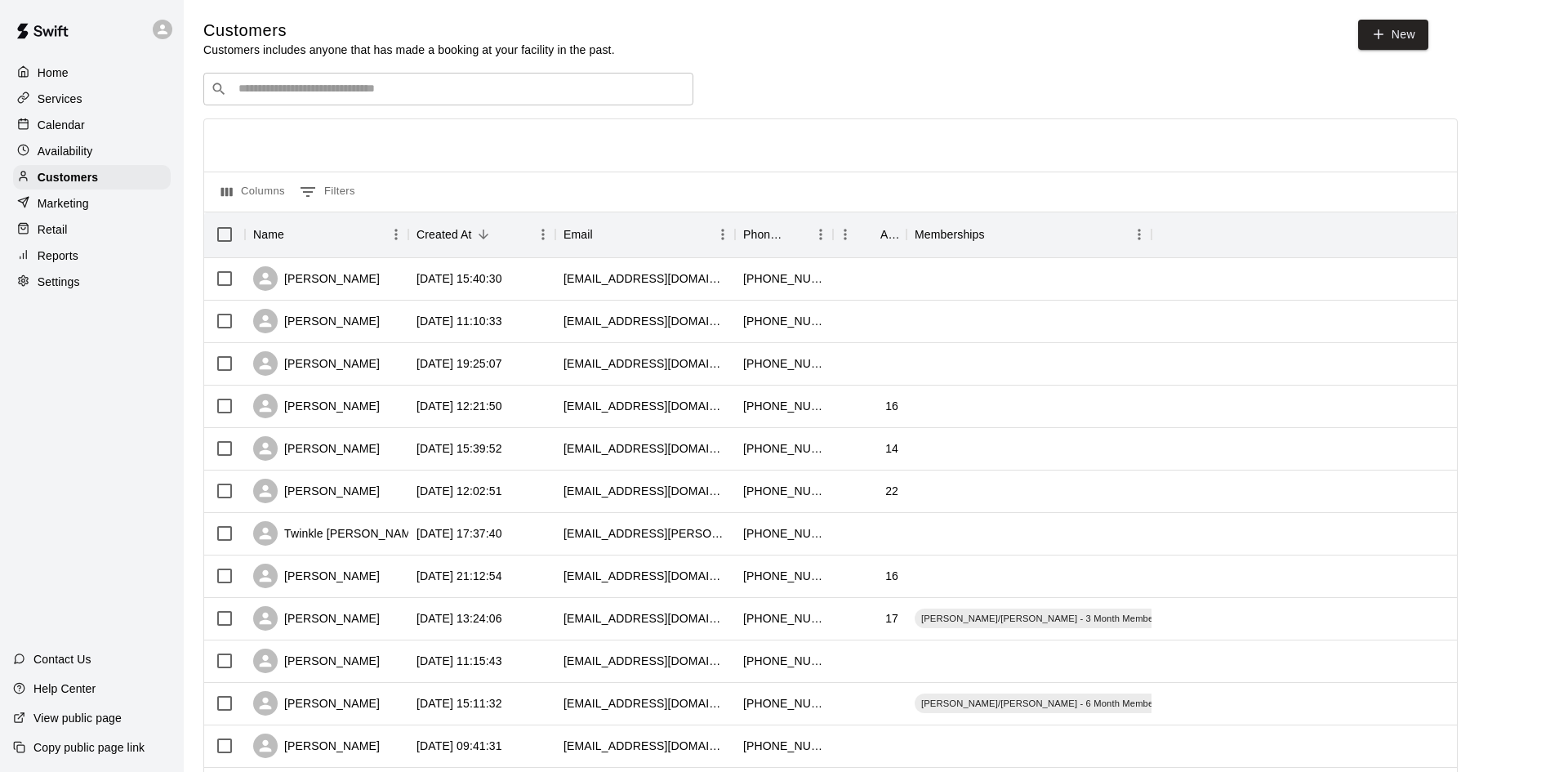
click at [132, 118] on div "Calendar" at bounding box center [92, 125] width 158 height 25
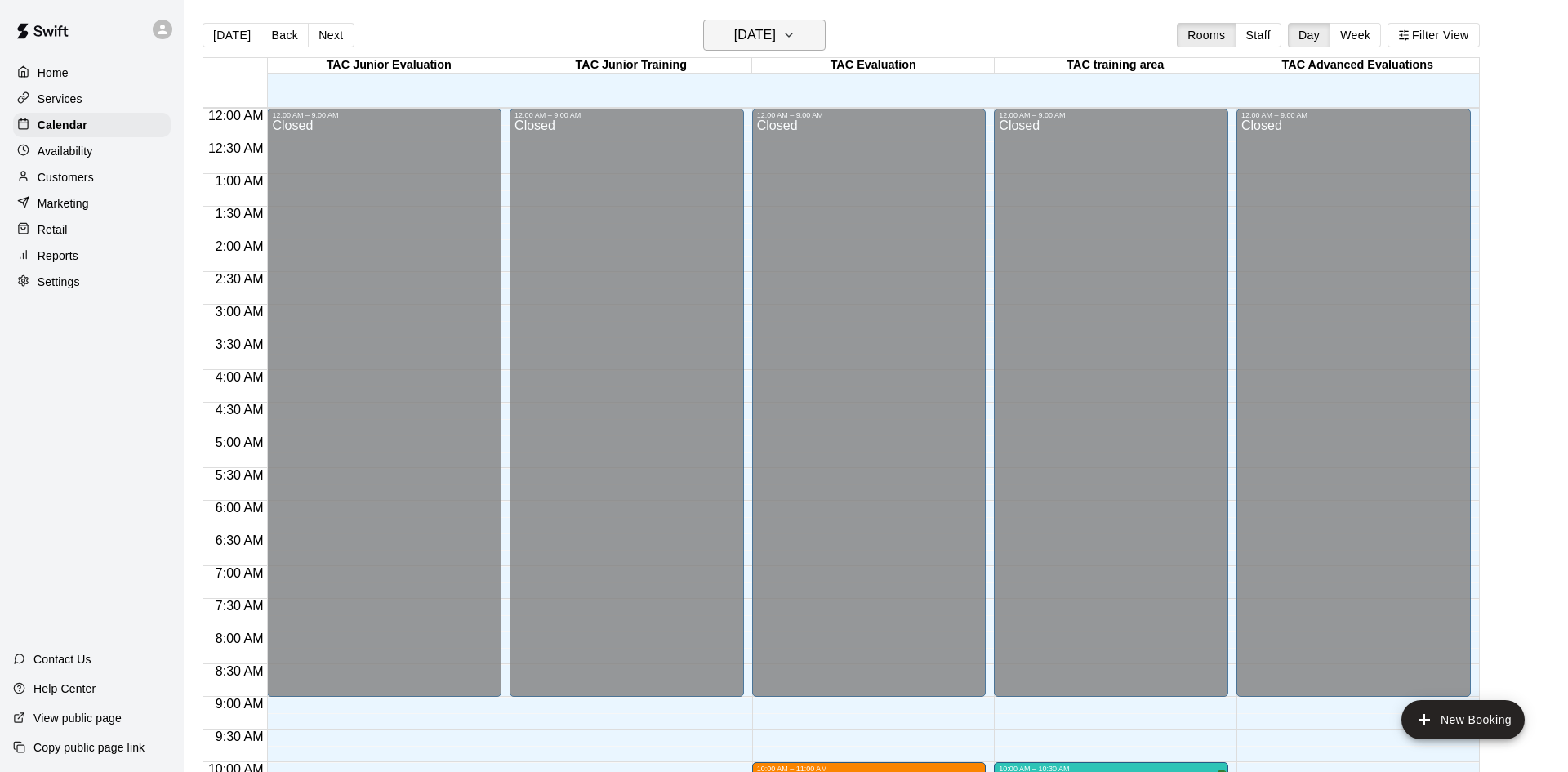
scroll to position [643, 0]
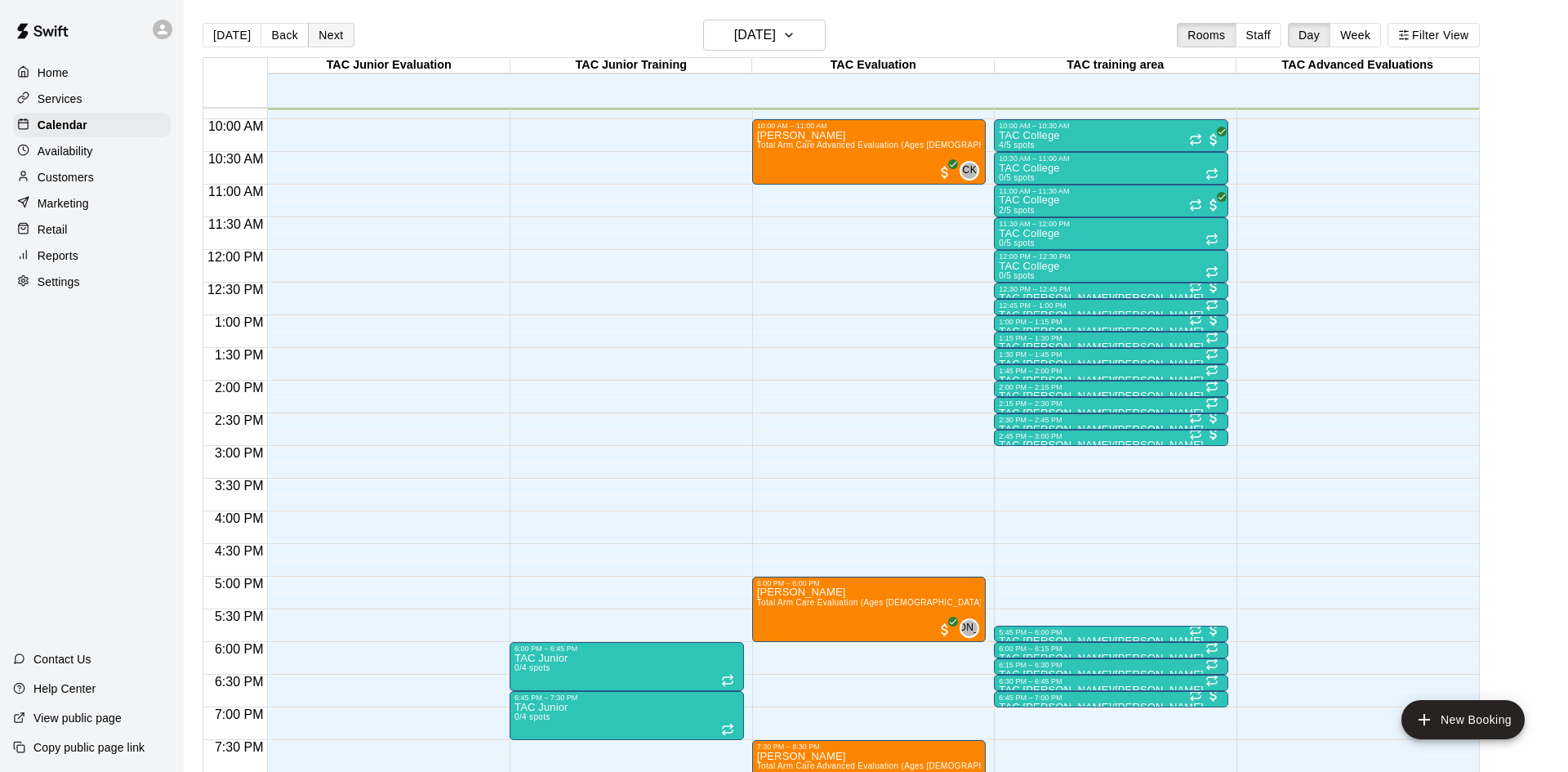
click at [330, 32] on button "Next" at bounding box center [331, 35] width 46 height 25
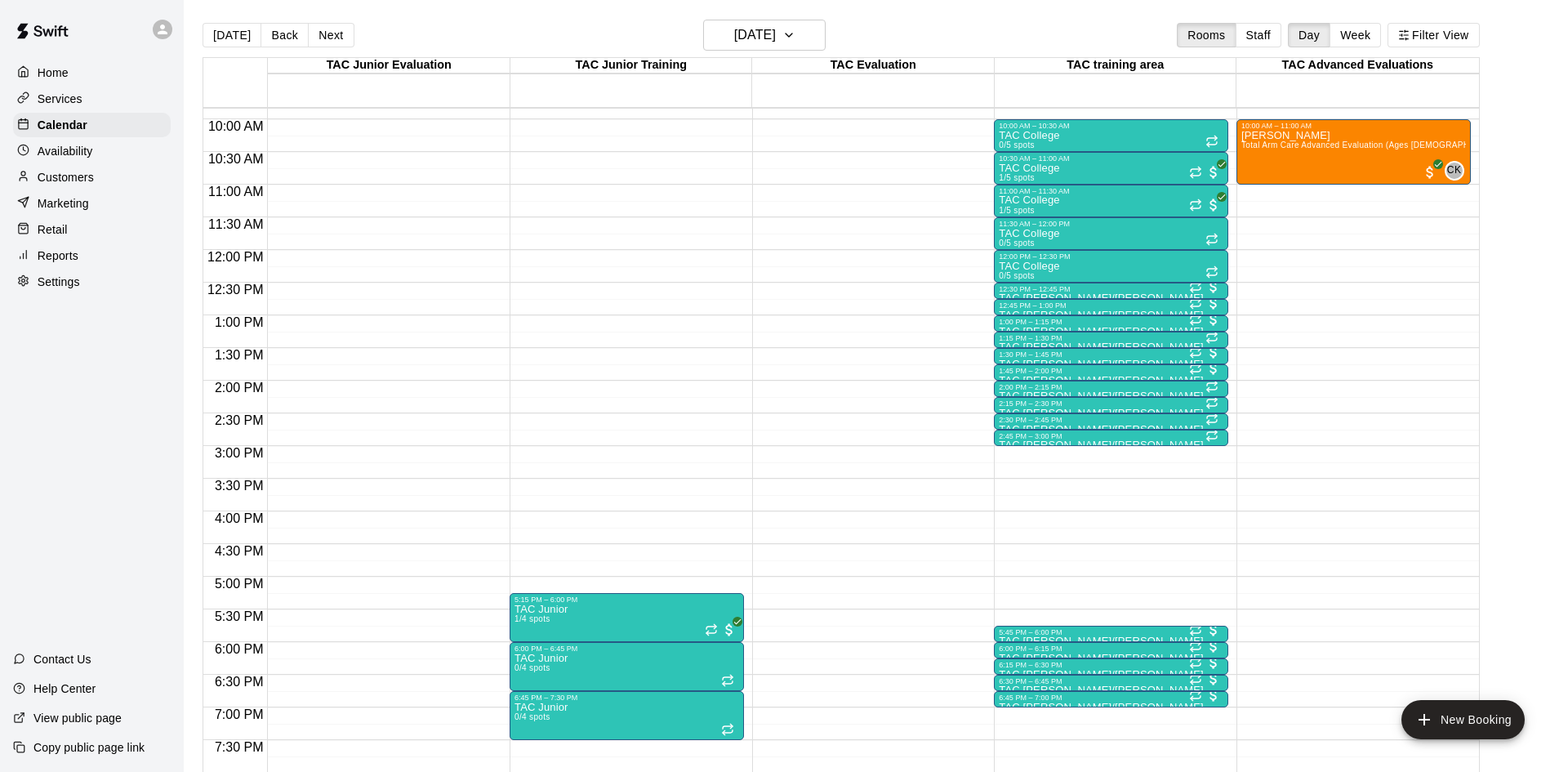
click at [150, 103] on div "Services" at bounding box center [92, 99] width 158 height 25
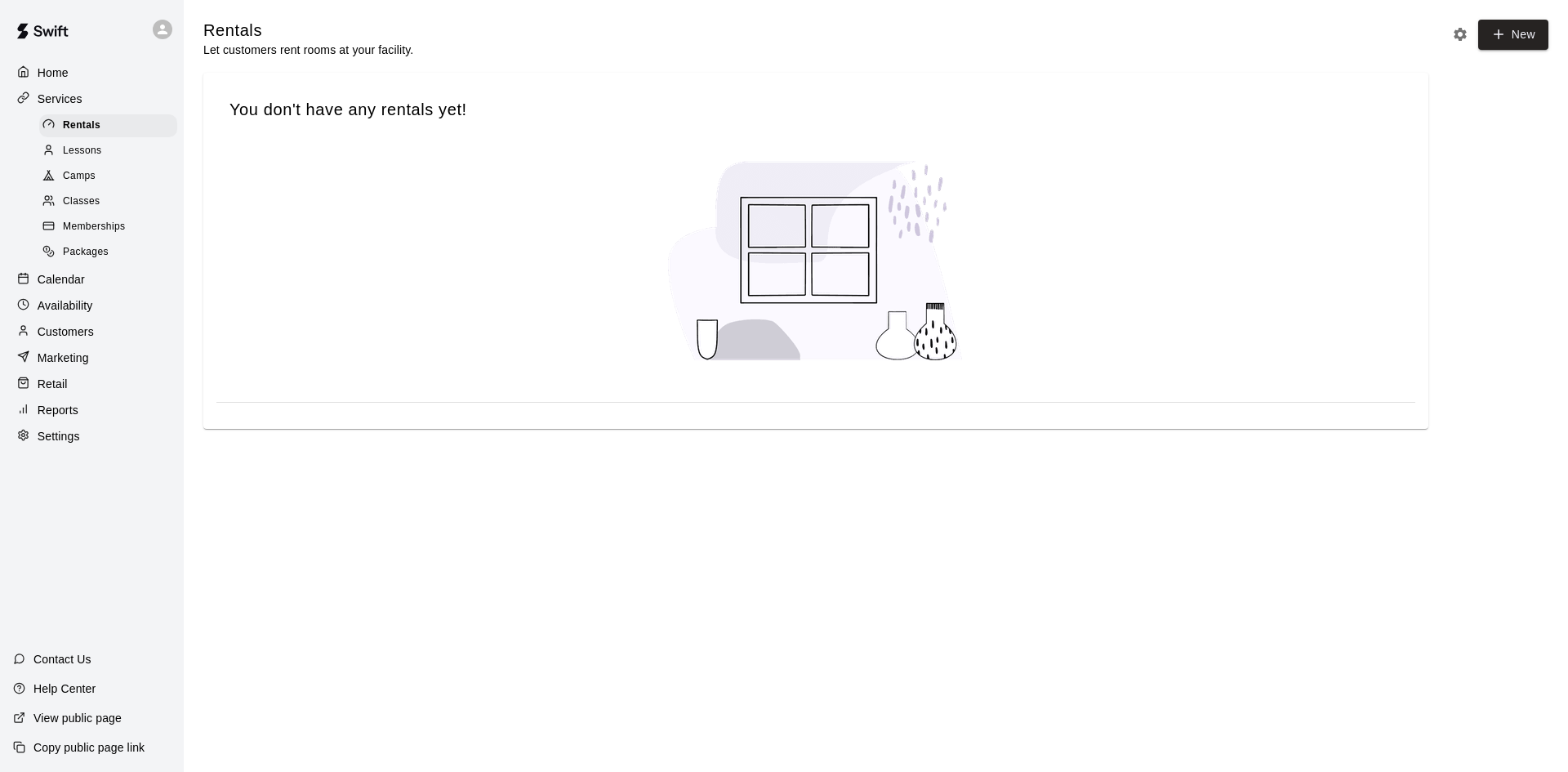
click at [107, 222] on span "Memberships" at bounding box center [94, 227] width 62 height 16
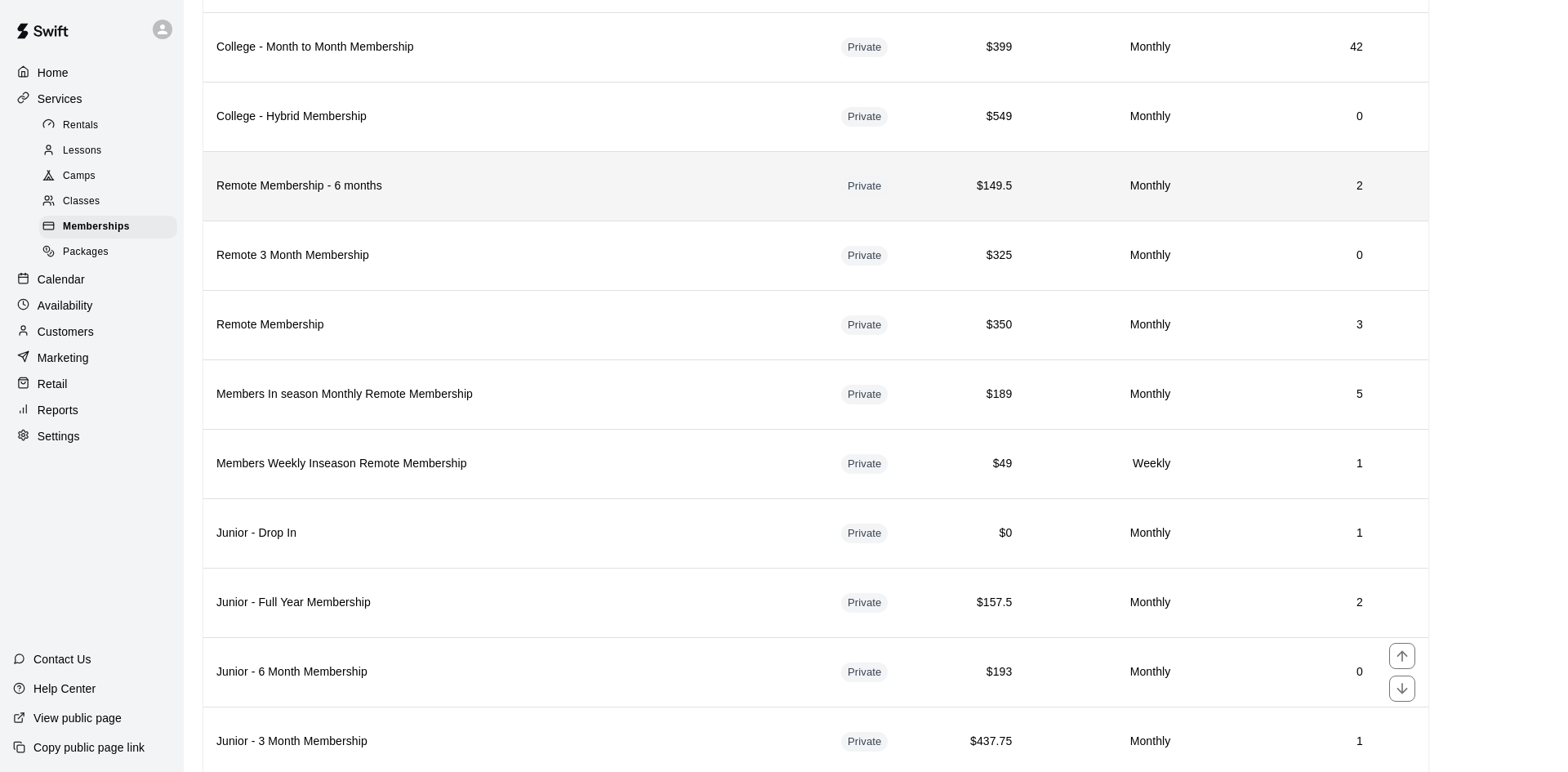
scroll to position [281, 0]
